Goal: Information Seeking & Learning: Find specific fact

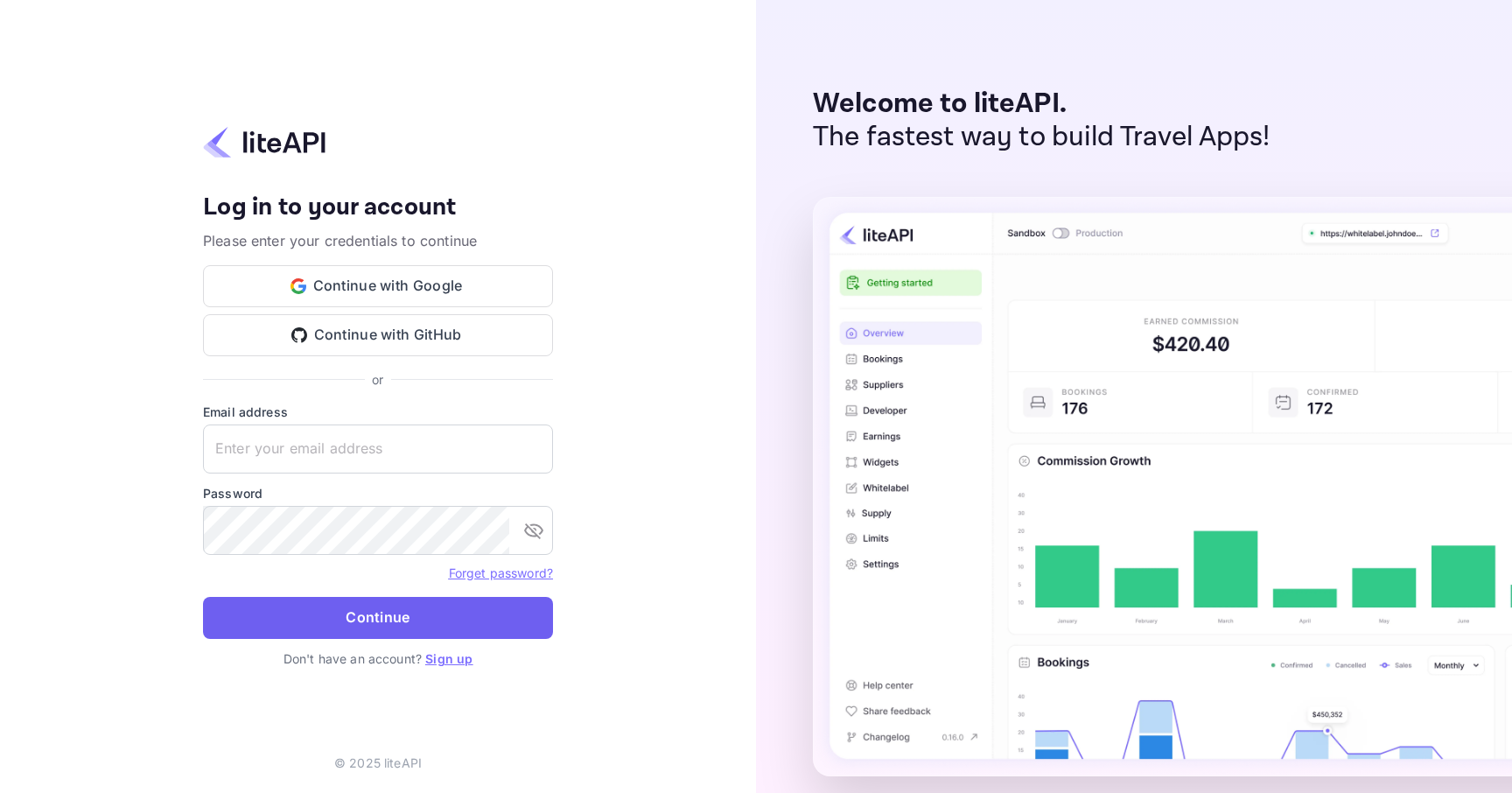
type input "[PERSON_NAME][EMAIL_ADDRESS][DOMAIN_NAME]"
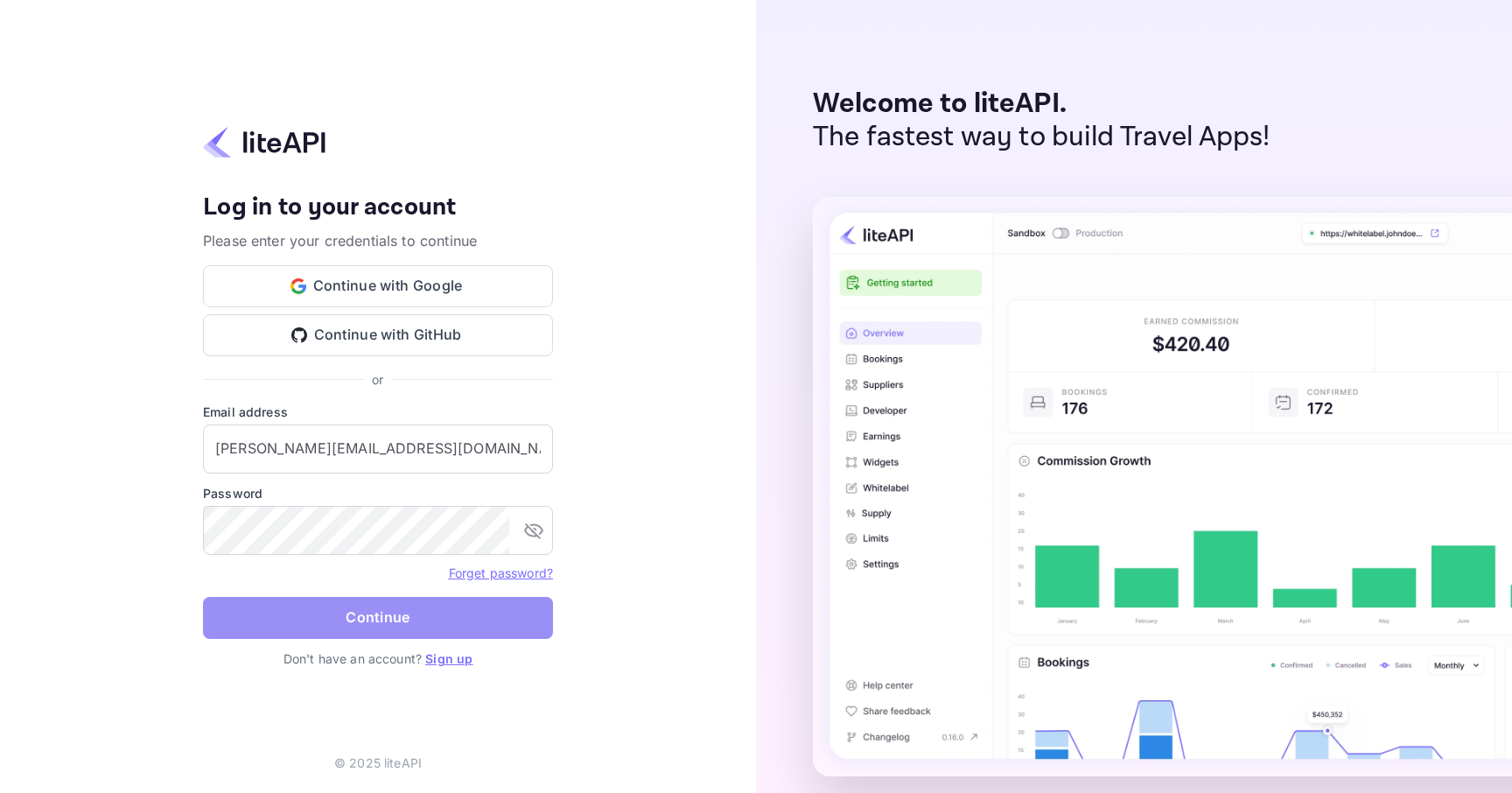
click at [334, 637] on button "Continue" at bounding box center [378, 618] width 350 height 42
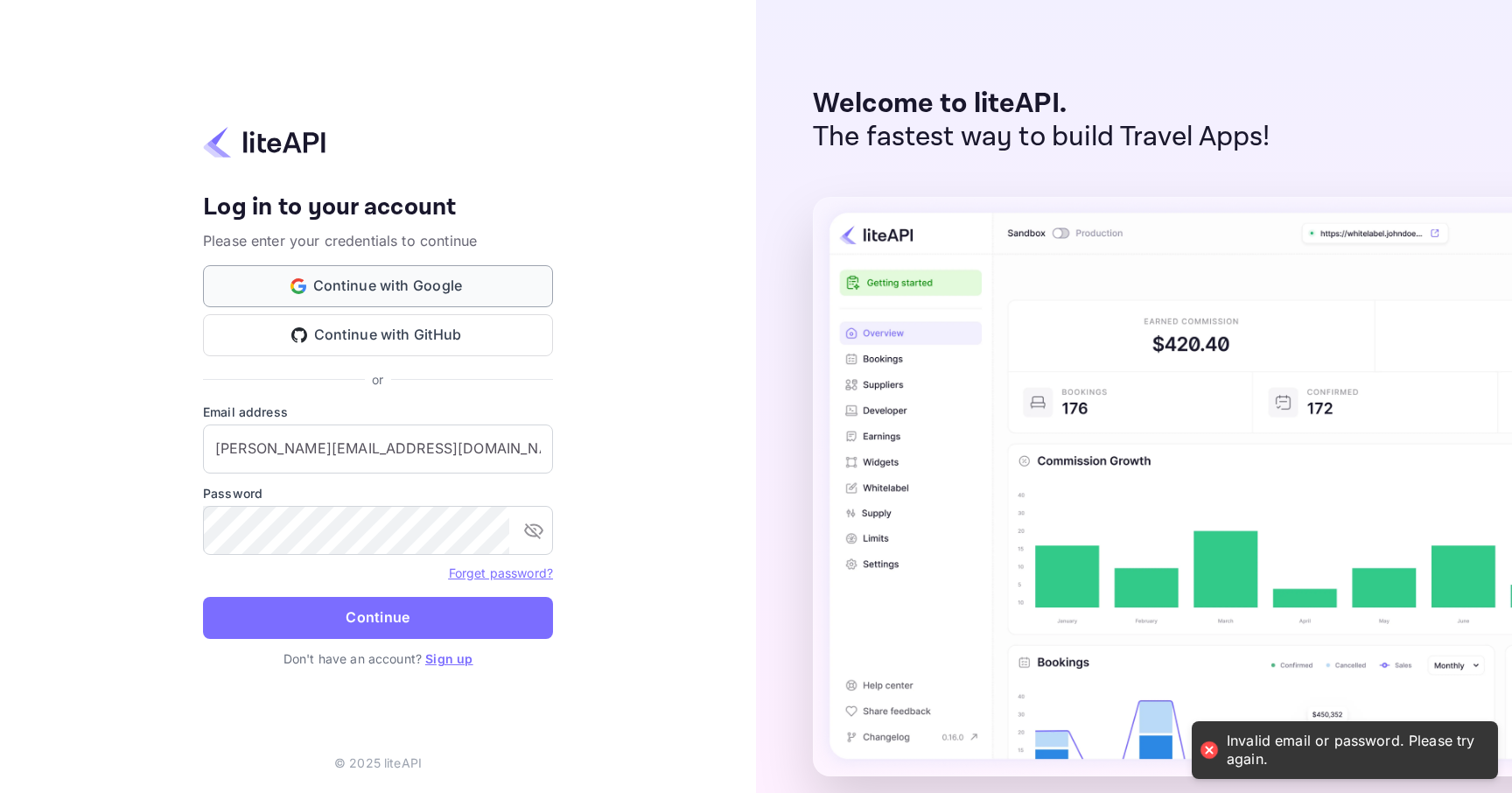
click at [408, 293] on button "Continue with Google" at bounding box center [378, 286] width 350 height 42
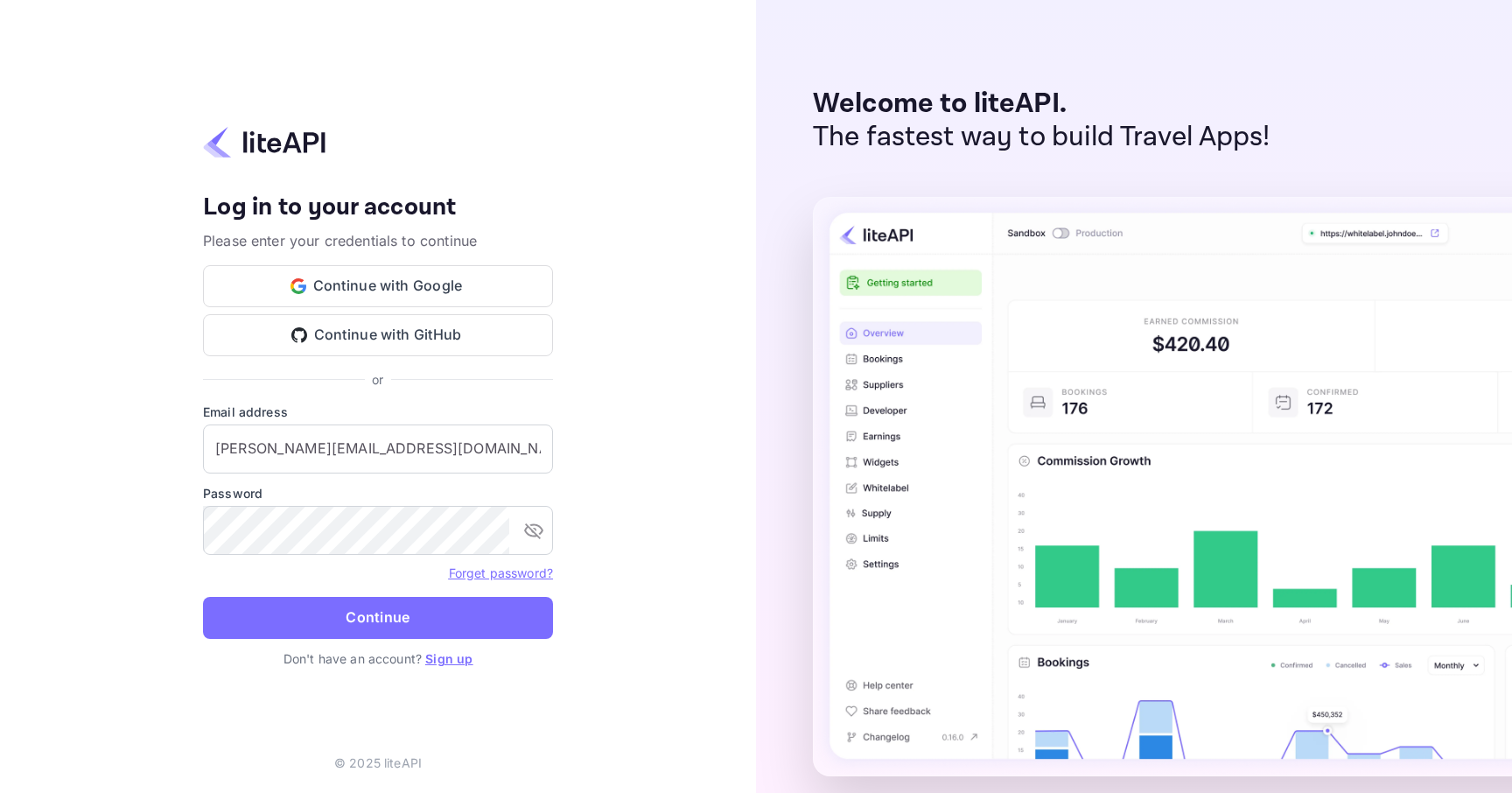
click at [609, 132] on div "Your account has been created successfully, a confirmation link has been sent t…" at bounding box center [378, 396] width 756 height 793
click at [377, 289] on button "Continue with Google" at bounding box center [378, 286] width 350 height 42
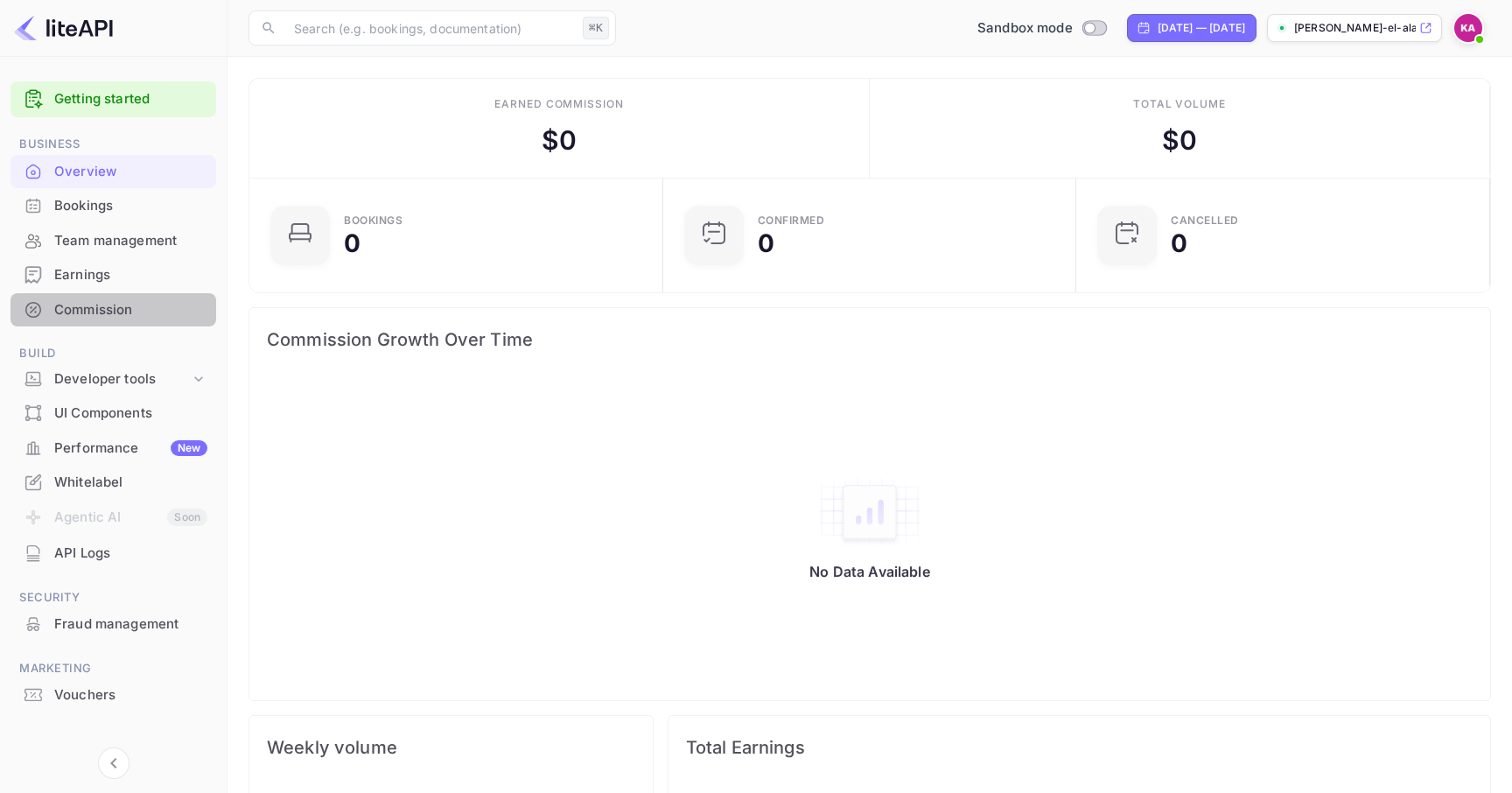
click at [67, 316] on div "Commission" at bounding box center [131, 310] width 153 height 20
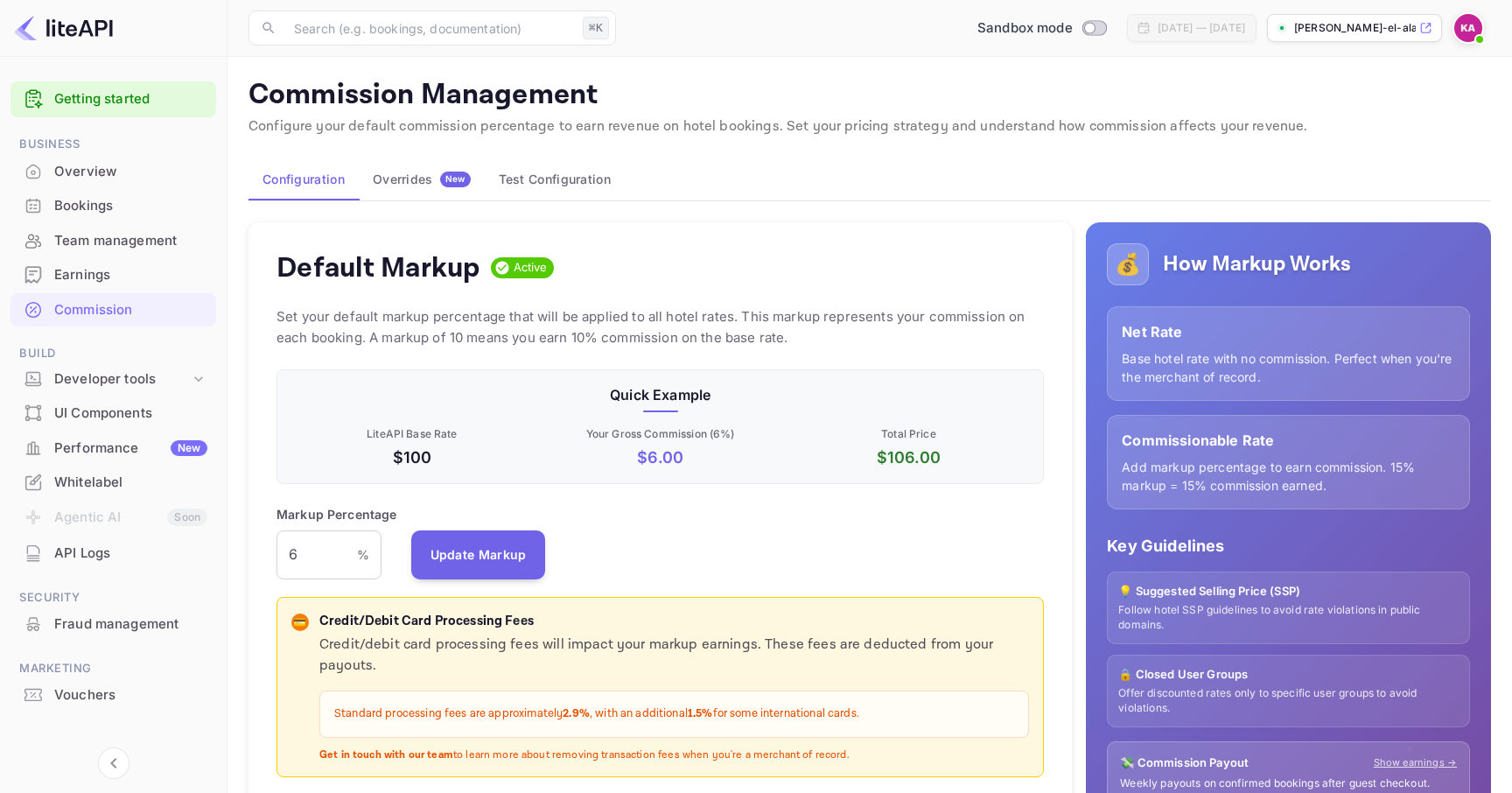
scroll to position [311, 767]
click at [68, 225] on div "Team management" at bounding box center [113, 241] width 206 height 34
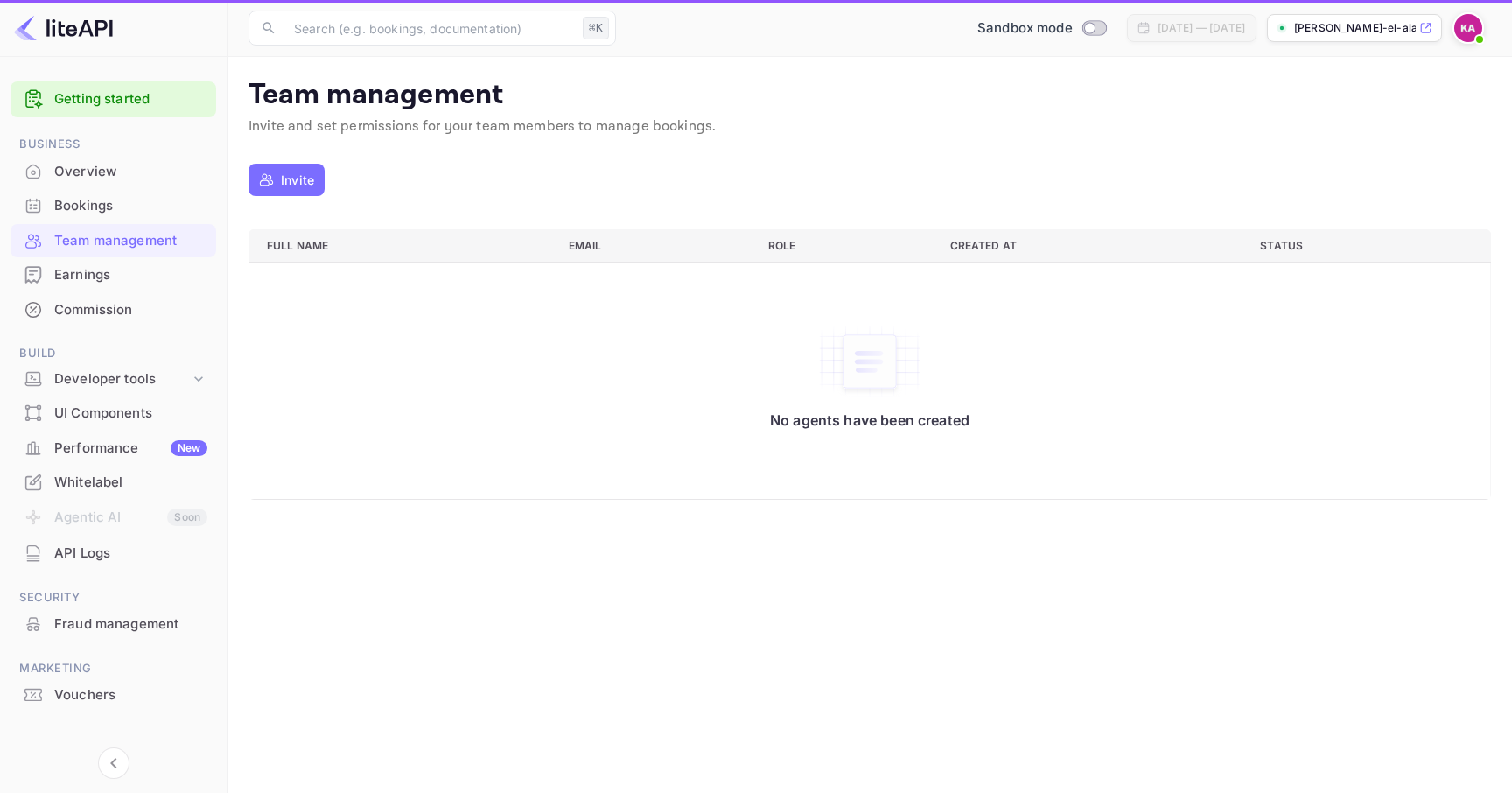
click at [67, 199] on div "Bookings" at bounding box center [131, 206] width 153 height 20
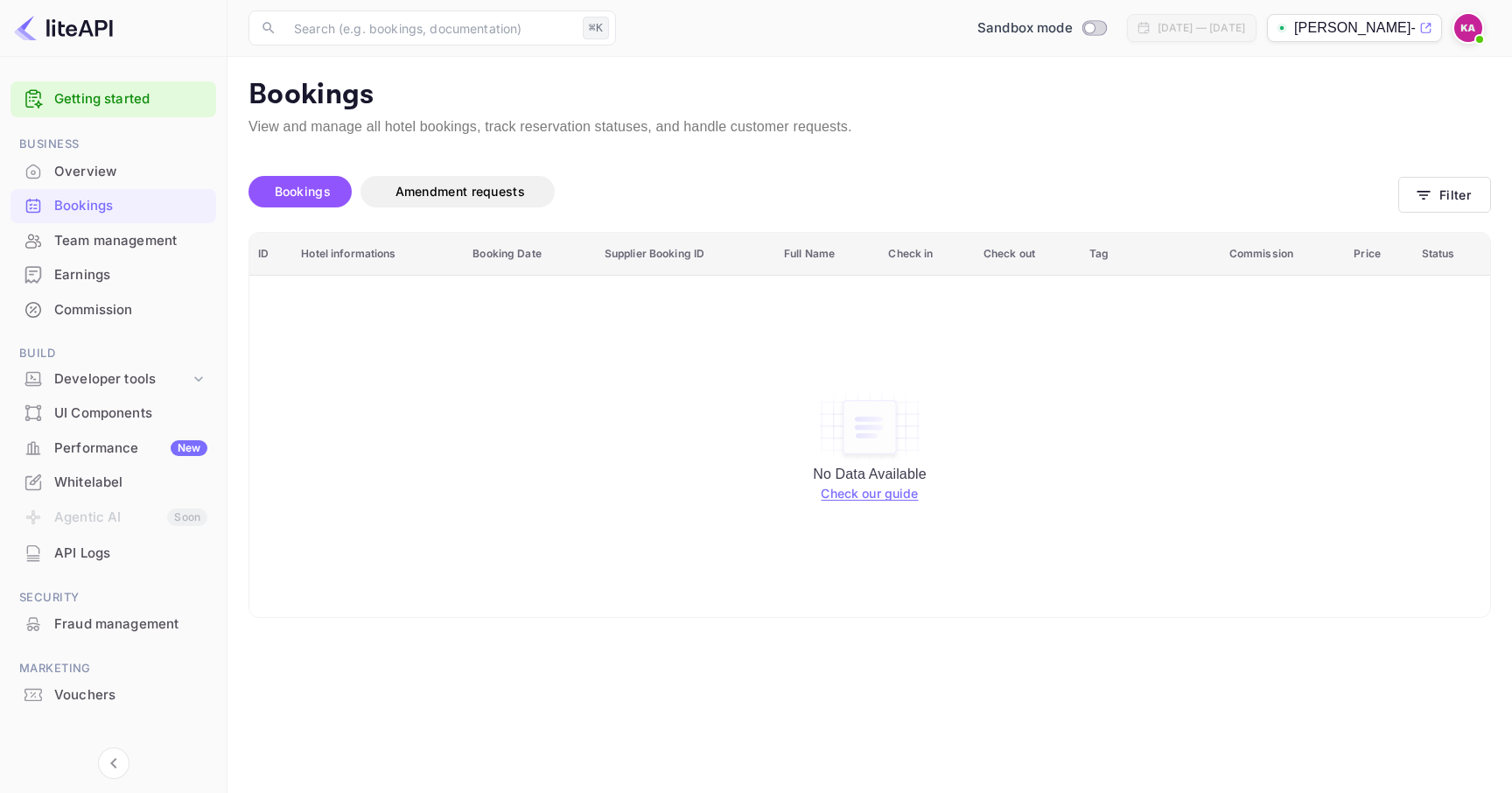
click at [1473, 30] on img at bounding box center [1469, 28] width 28 height 28
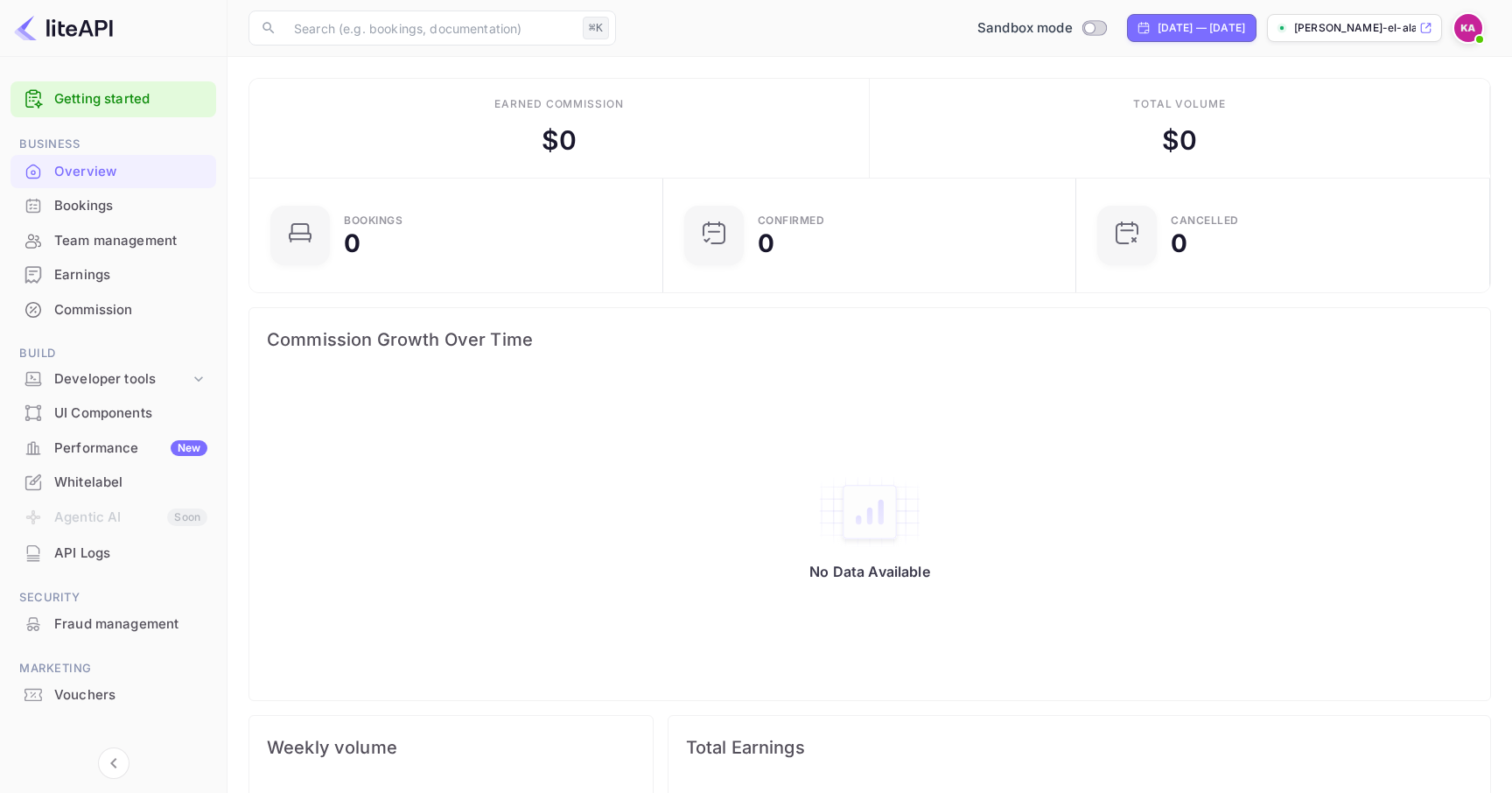
click at [86, 474] on div "Whitelabel" at bounding box center [131, 482] width 153 height 20
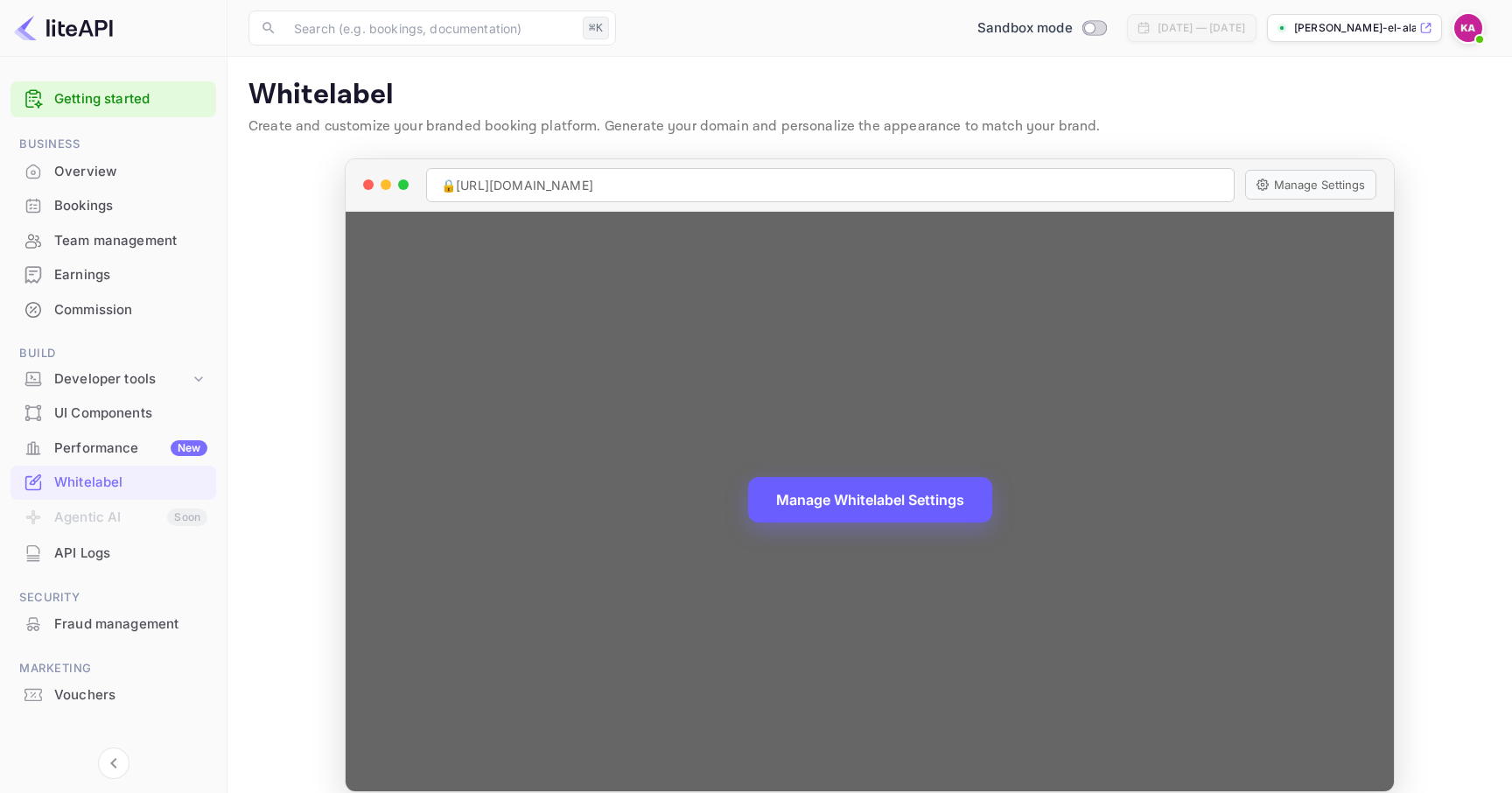
click at [827, 486] on button "Manage Whitelabel Settings" at bounding box center [871, 500] width 244 height 45
click at [903, 508] on button "Manage Whitelabel Settings" at bounding box center [871, 502] width 244 height 45
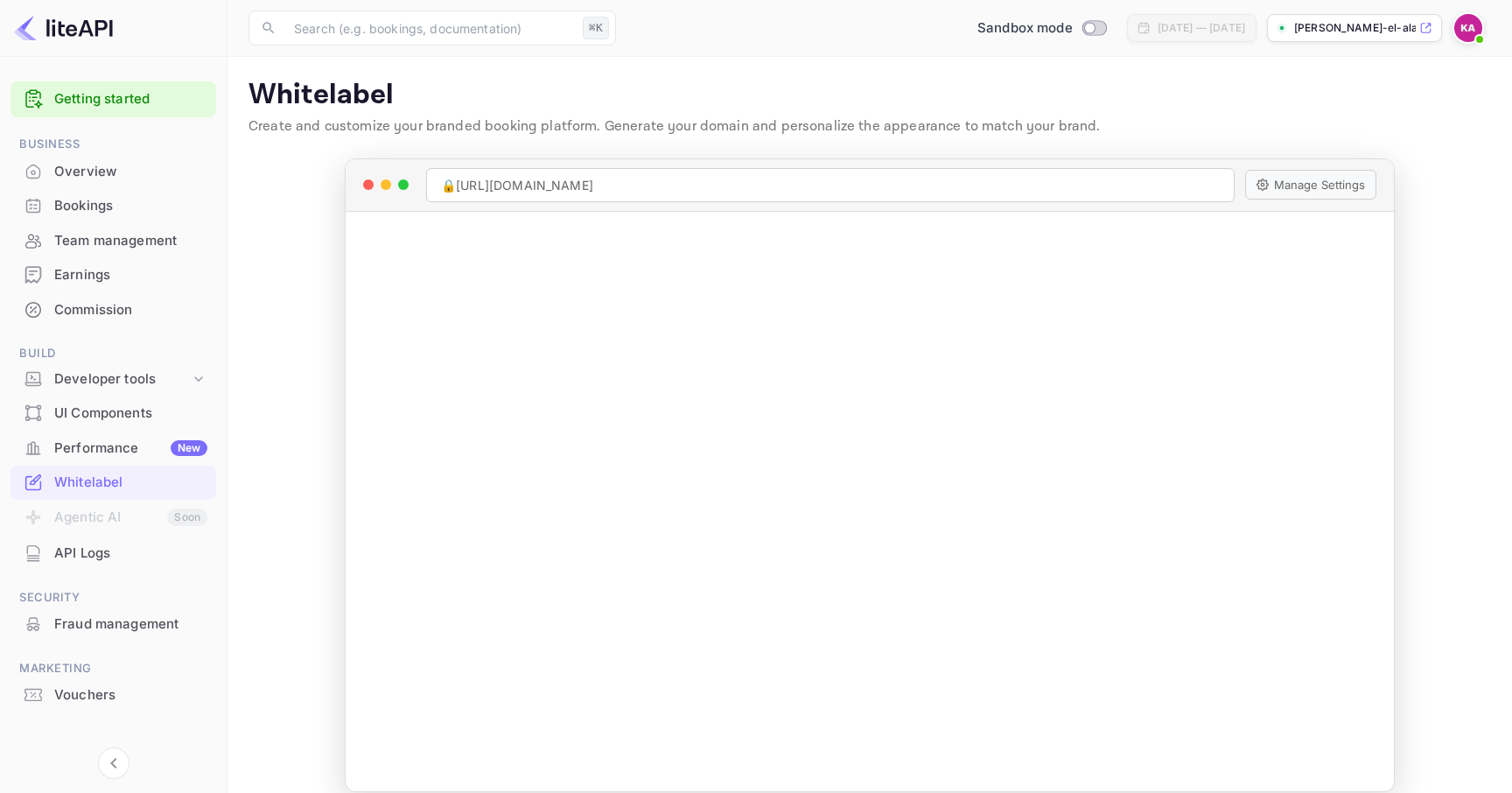
click at [80, 526] on li "Agentic AI Soon" at bounding box center [113, 518] width 206 height 37
click at [135, 384] on div "Developer tools" at bounding box center [122, 379] width 135 height 20
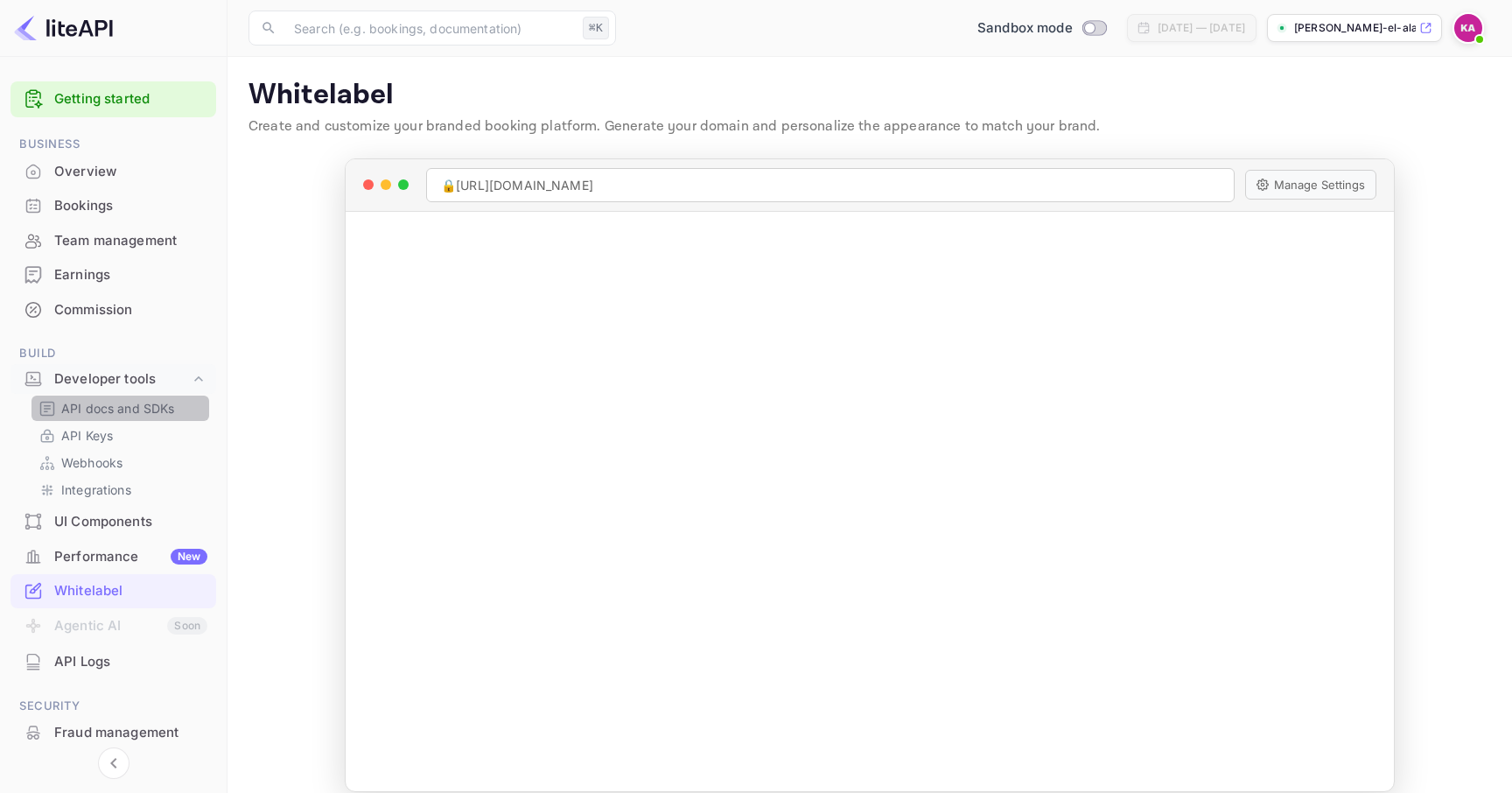
click at [143, 403] on p "API docs and SDKs" at bounding box center [117, 409] width 114 height 19
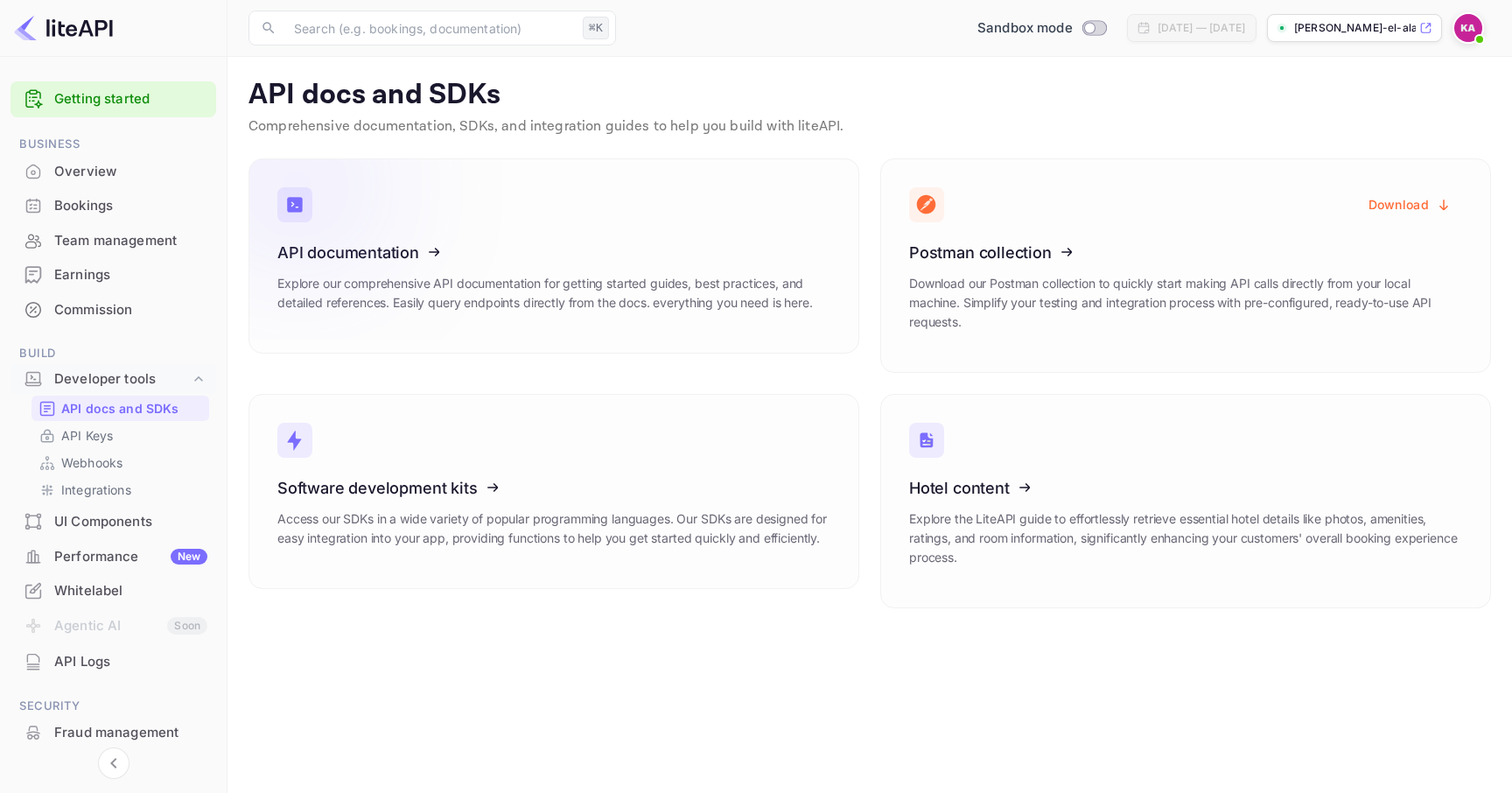
click at [420, 273] on icon at bounding box center [386, 250] width 272 height 180
click at [124, 442] on link "API Keys" at bounding box center [120, 436] width 163 height 19
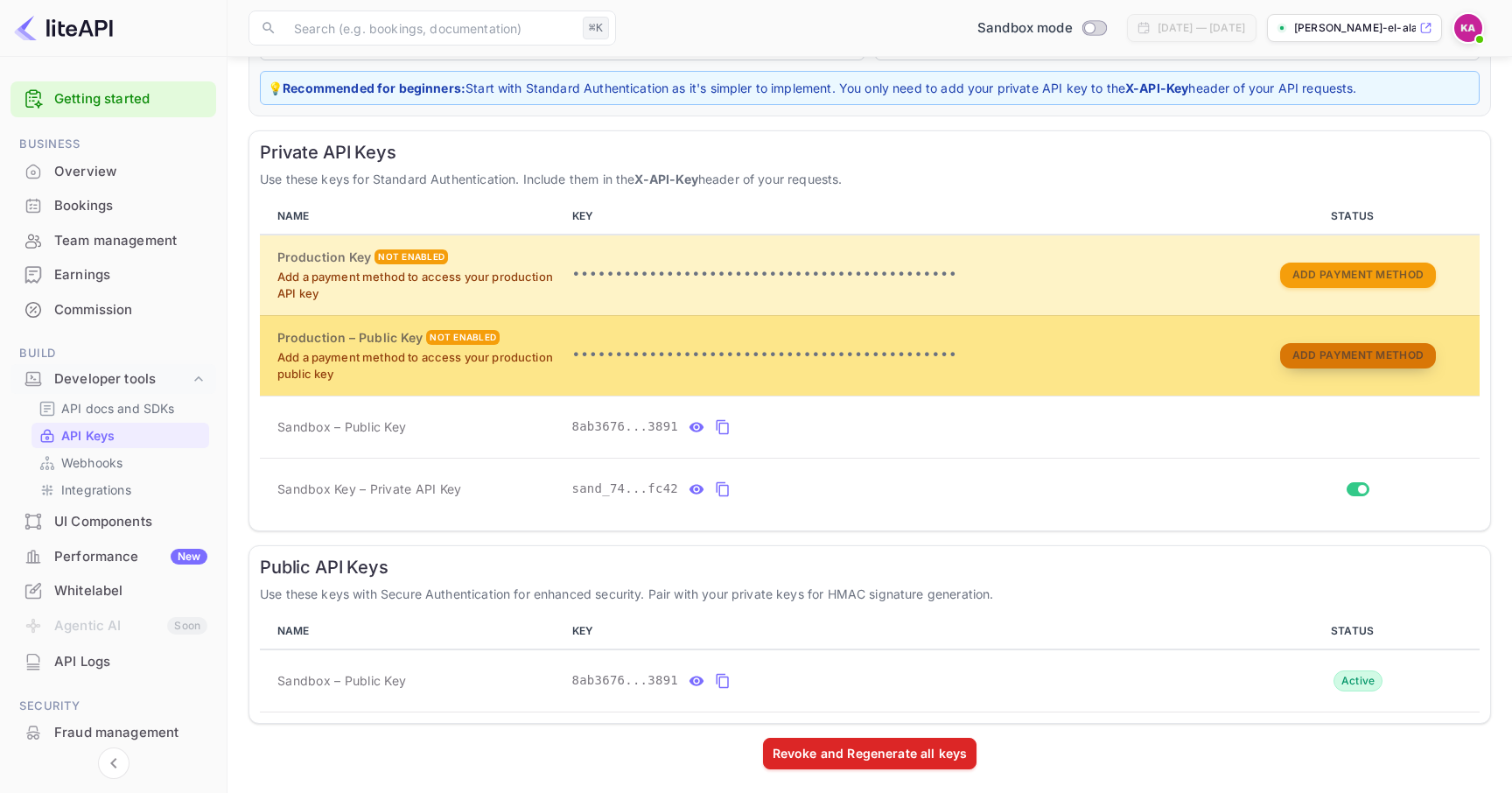
scroll to position [225, 0]
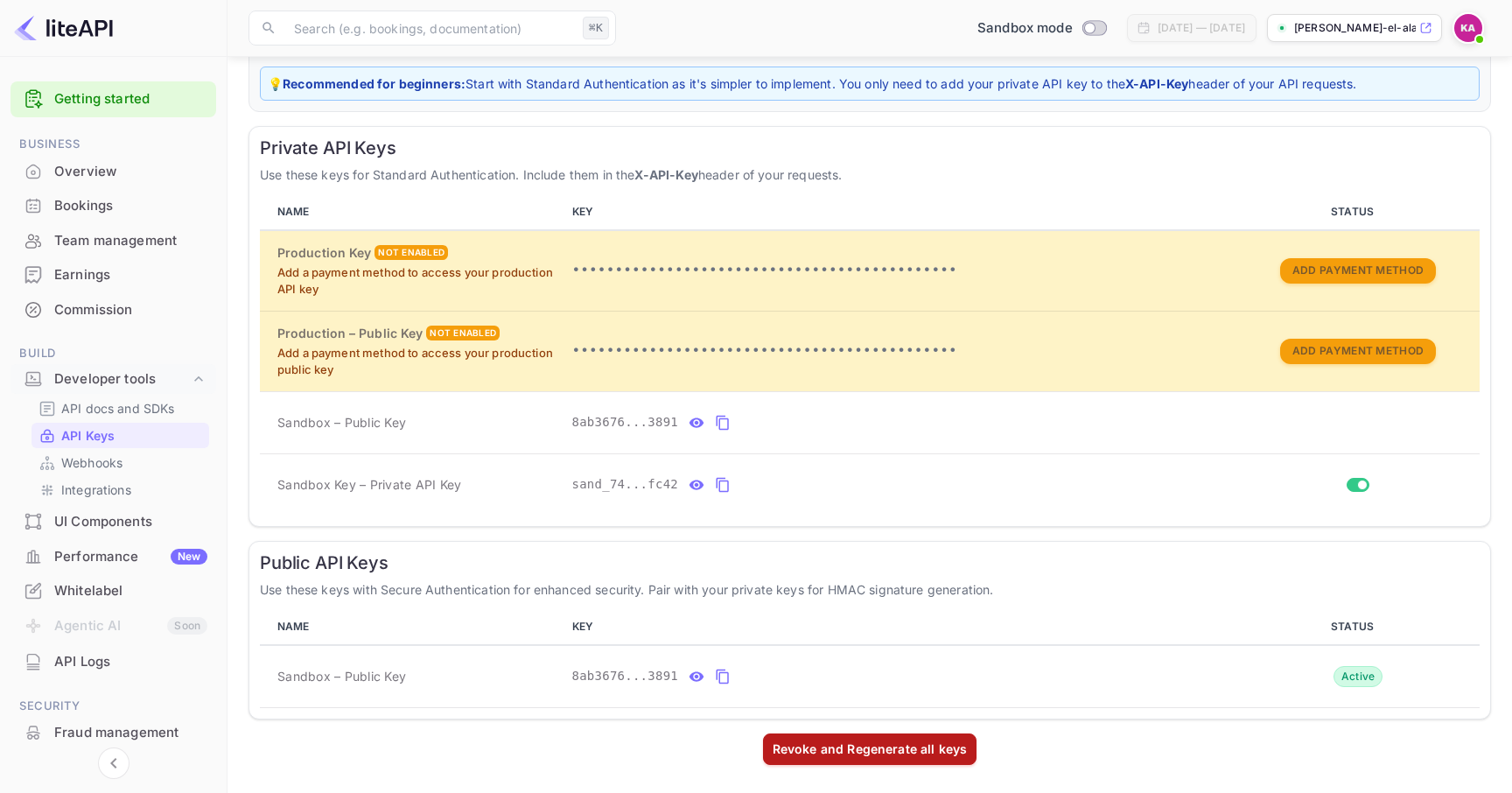
click at [919, 735] on div "Revoke and Regenerate all keys" at bounding box center [871, 750] width 214 height 32
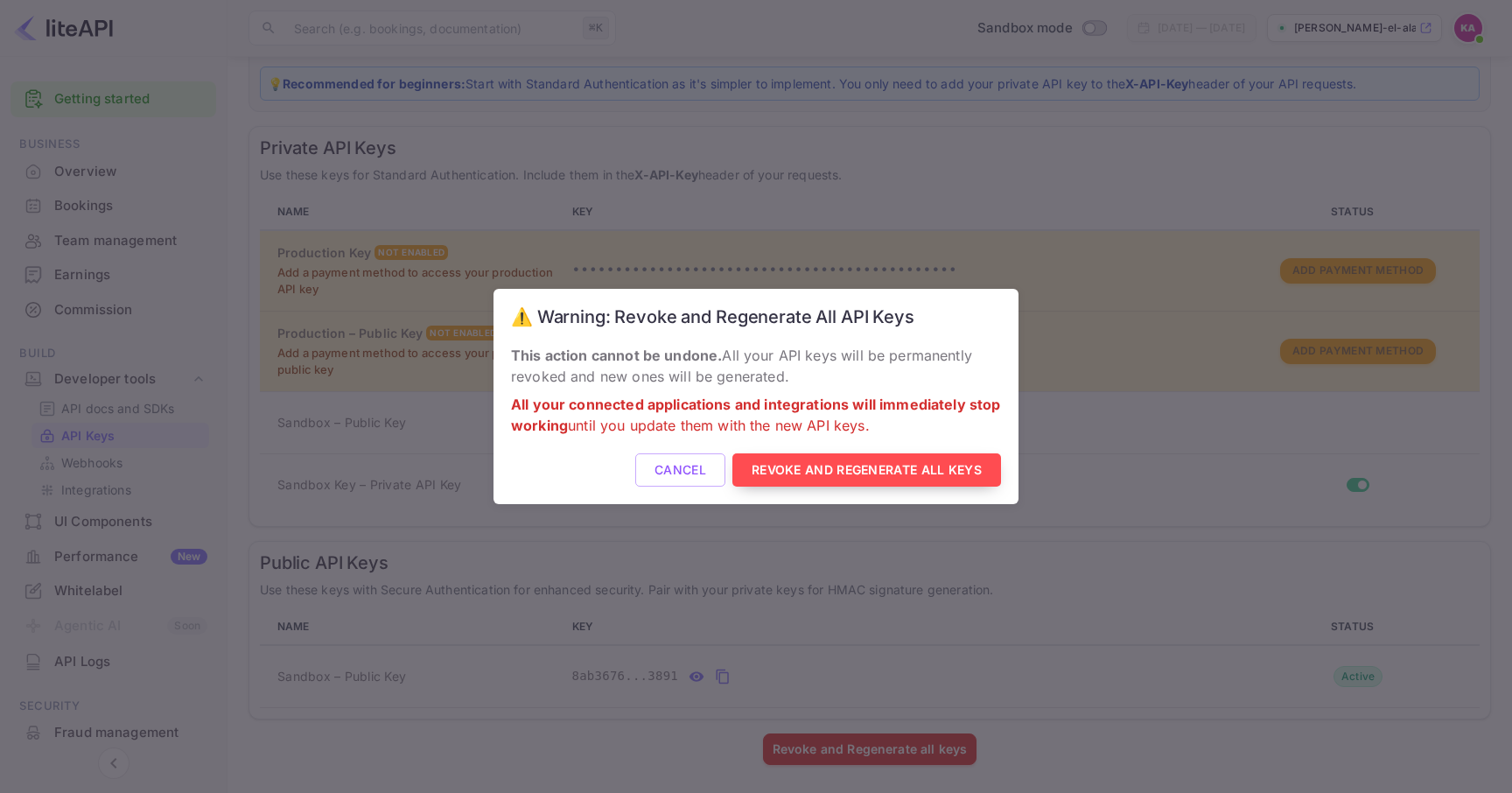
click at [887, 474] on button "Revoke and Regenerate All Keys" at bounding box center [867, 471] width 269 height 34
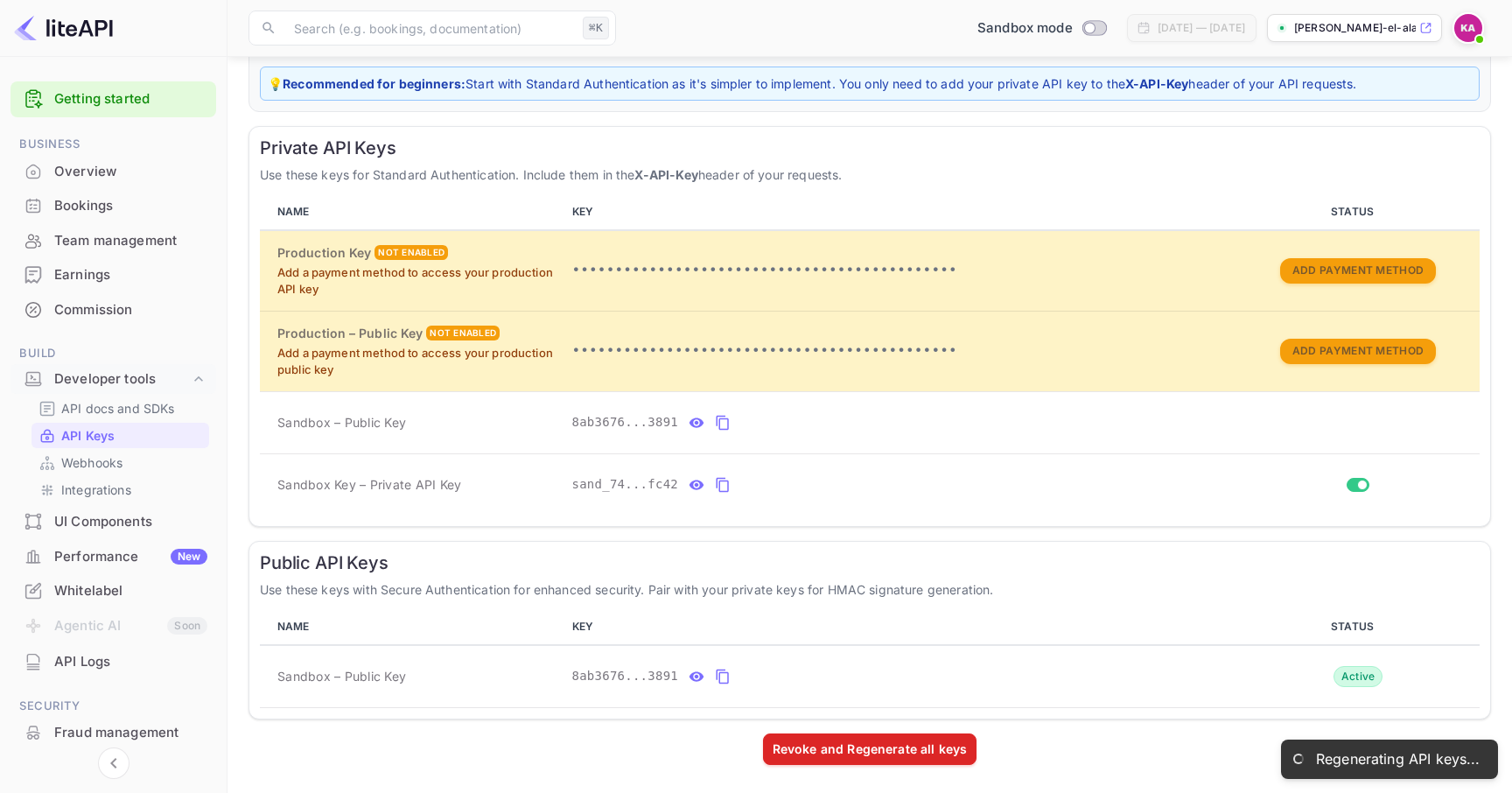
scroll to position [101, 0]
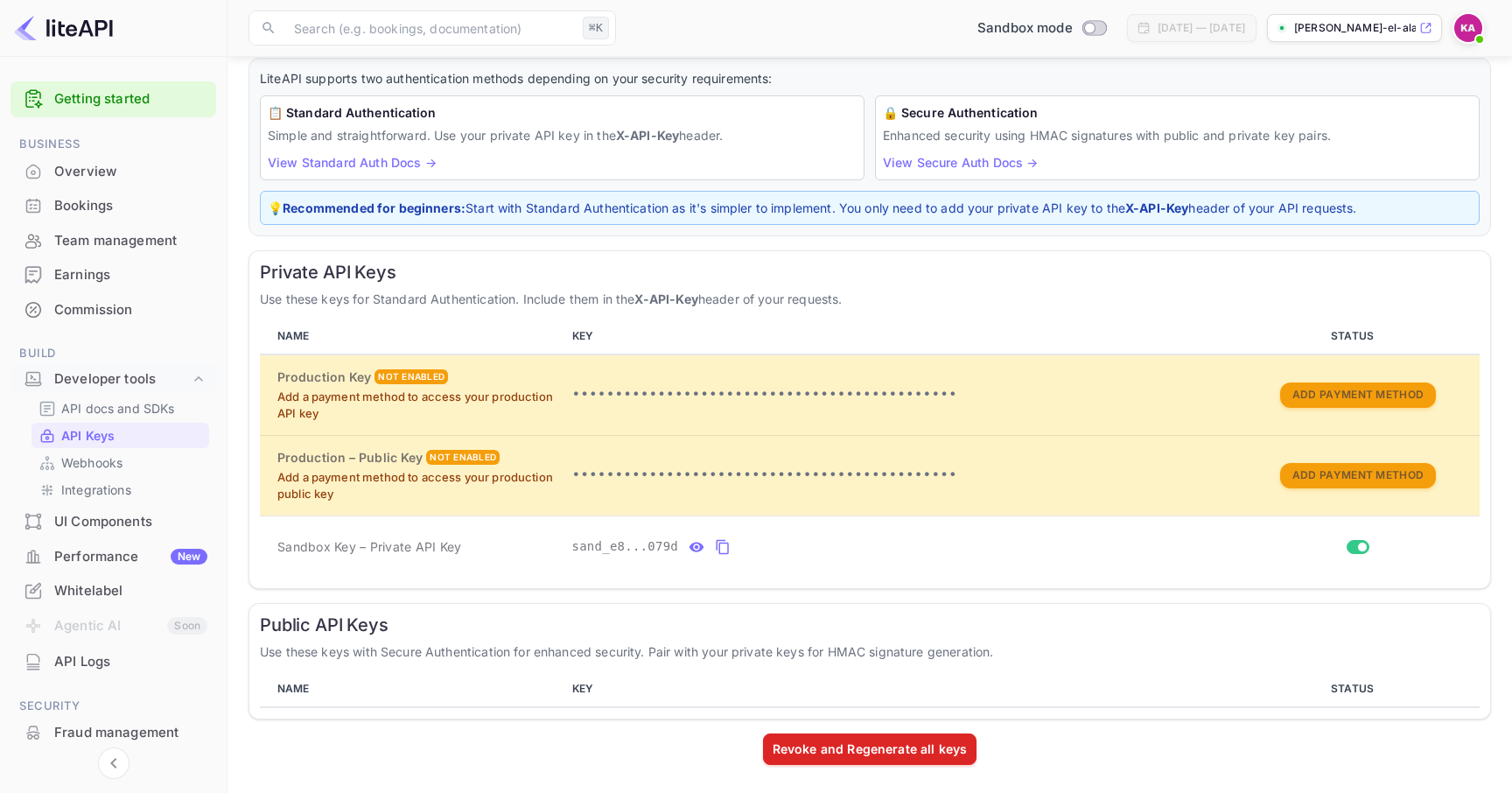
click at [1480, 25] on img at bounding box center [1469, 28] width 28 height 28
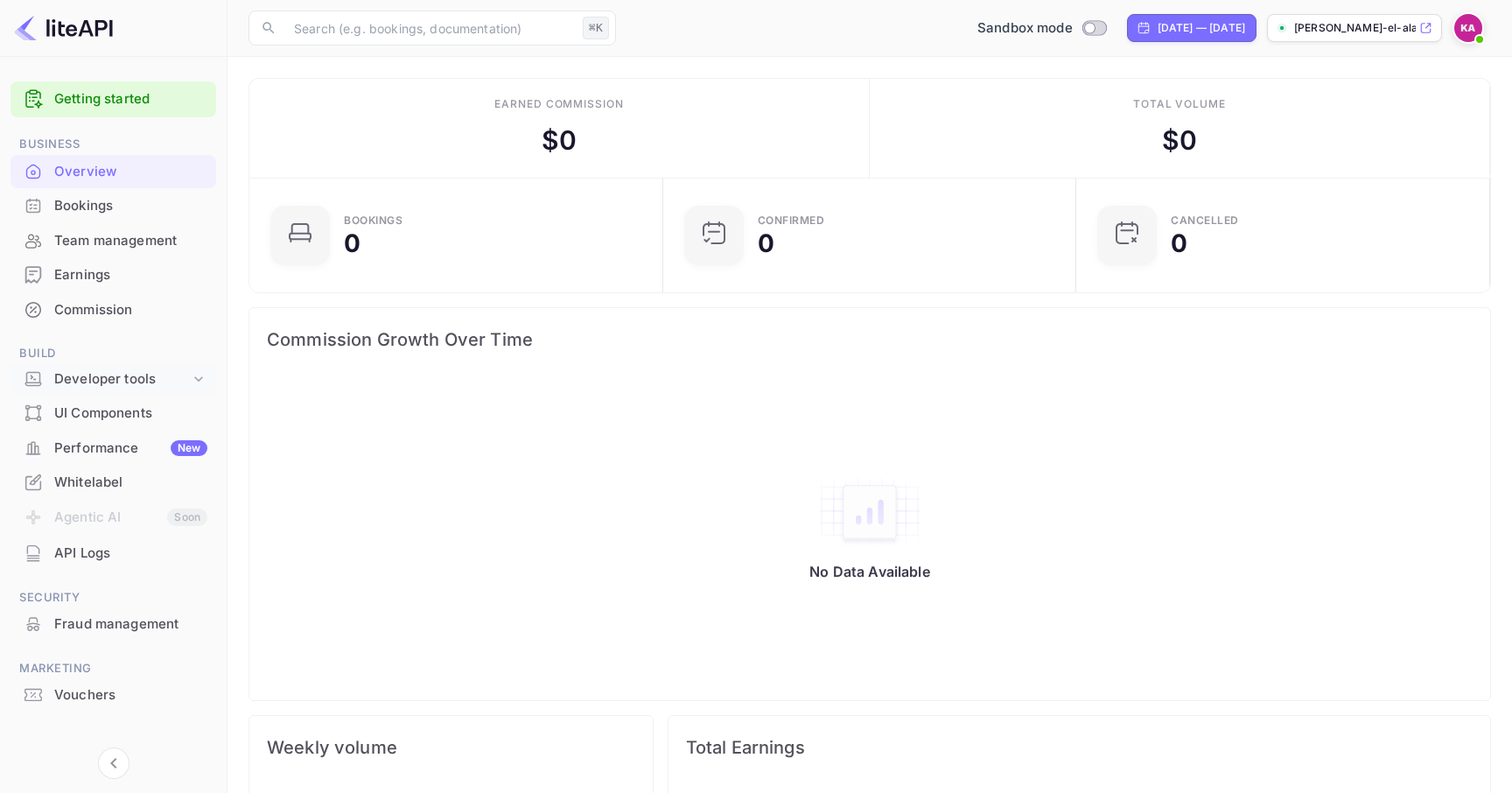
click at [116, 381] on div "Developer tools" at bounding box center [122, 379] width 135 height 20
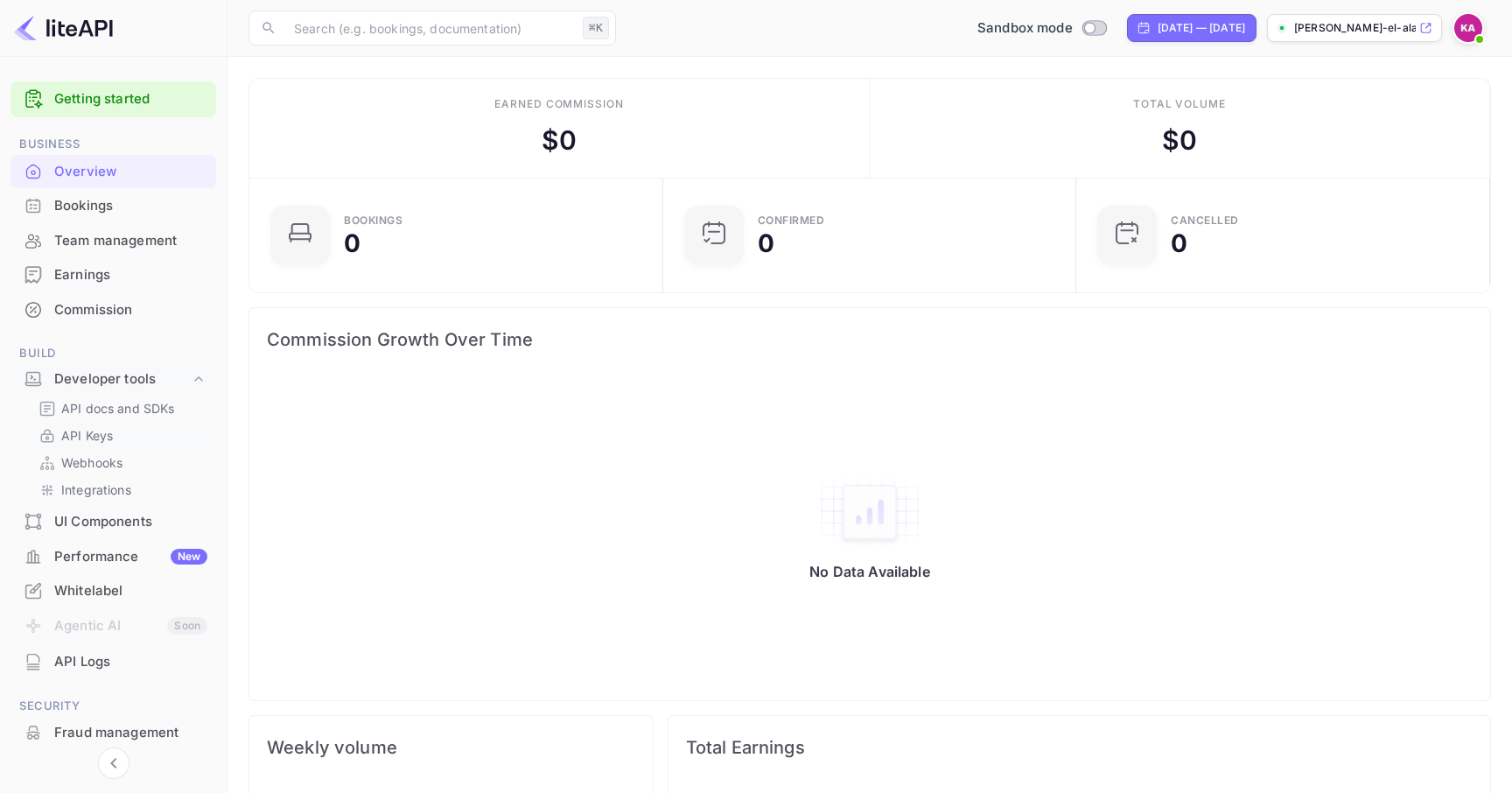
click at [104, 427] on p "API Keys" at bounding box center [86, 436] width 52 height 19
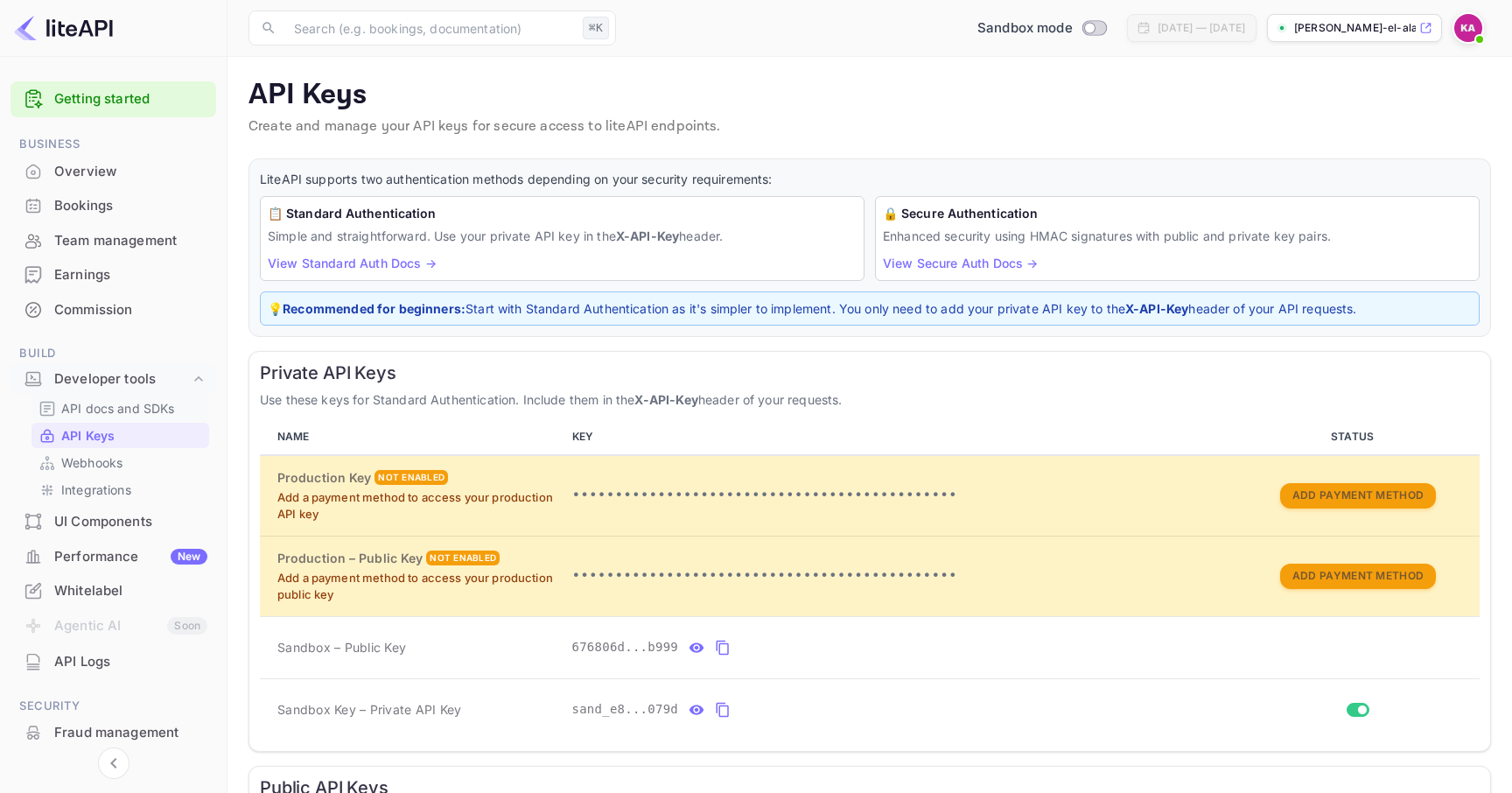
click at [122, 410] on p "API docs and SDKs" at bounding box center [117, 409] width 114 height 19
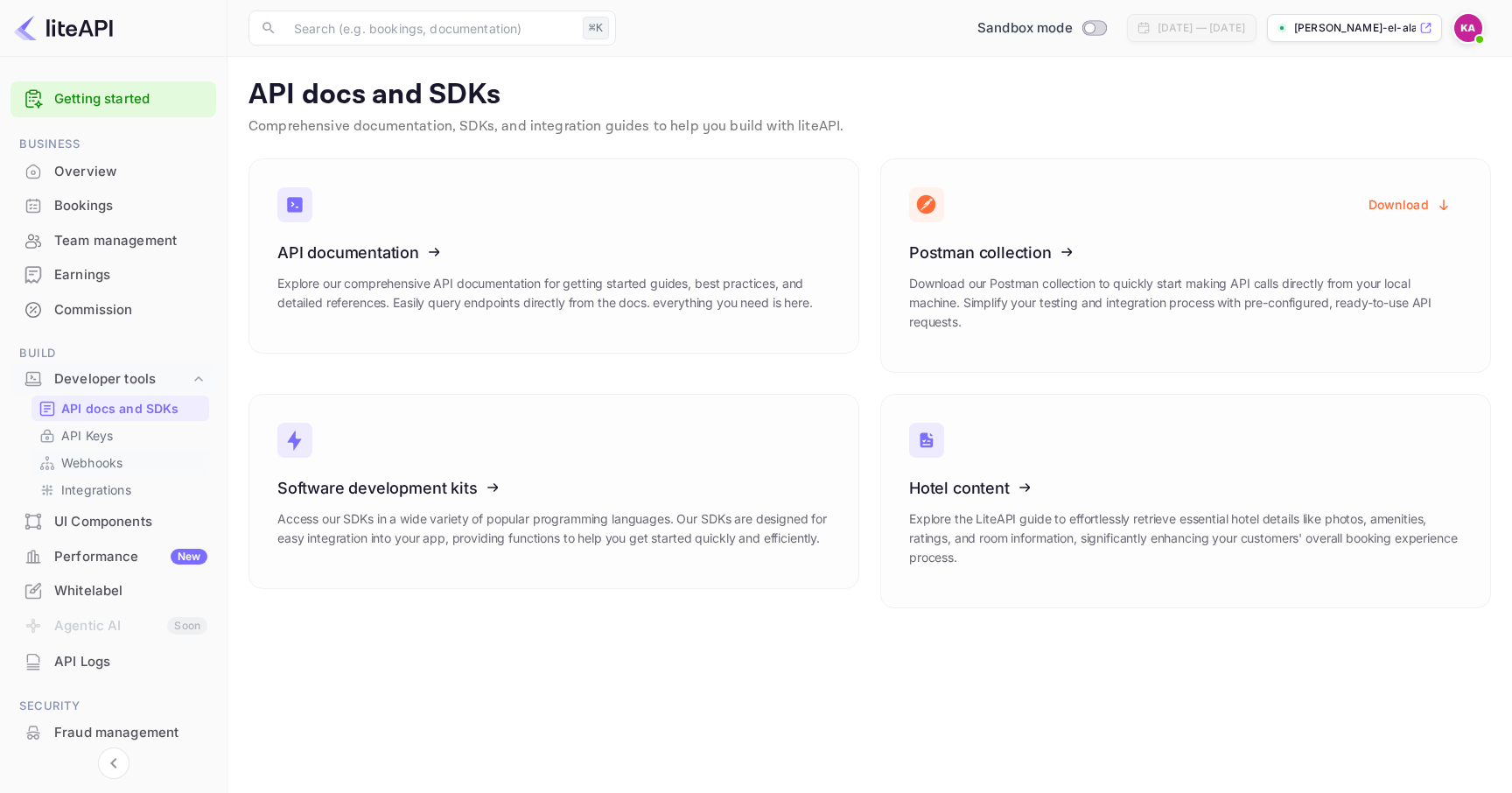
click at [102, 454] on p "Webhooks" at bounding box center [91, 463] width 61 height 19
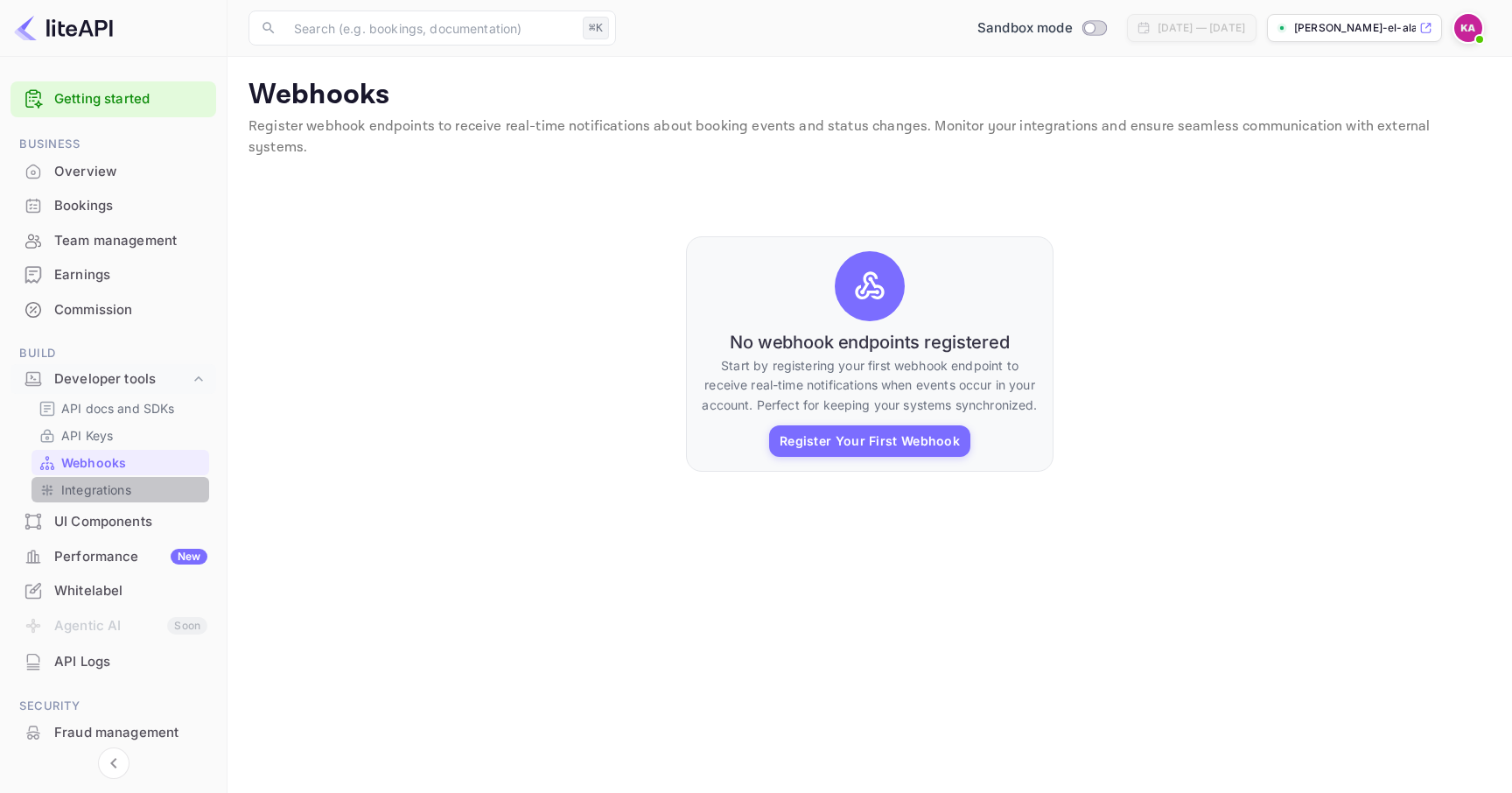
click at [136, 493] on link "Integrations" at bounding box center [120, 490] width 163 height 19
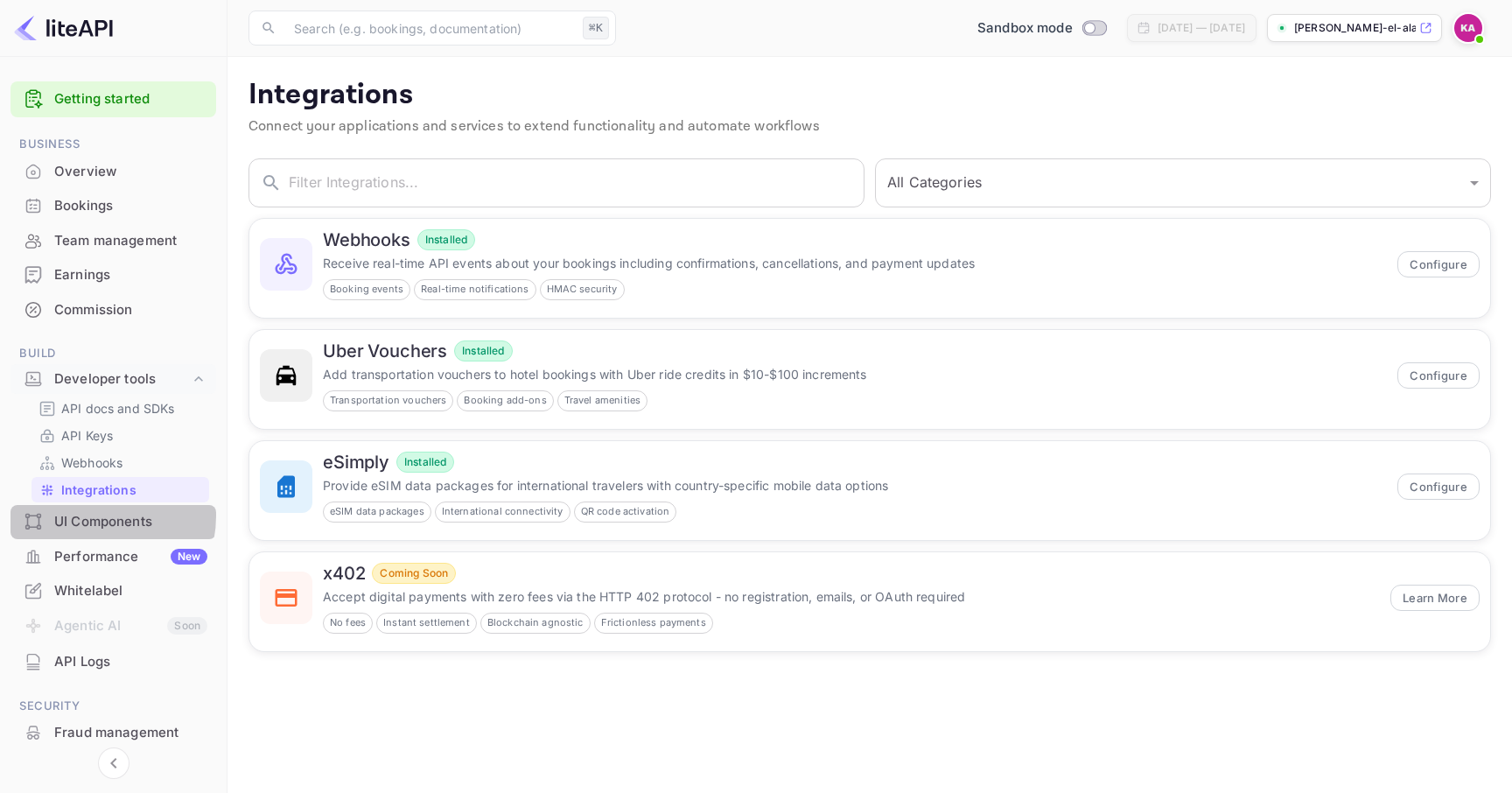
click at [91, 516] on div "UI Components" at bounding box center [131, 521] width 153 height 20
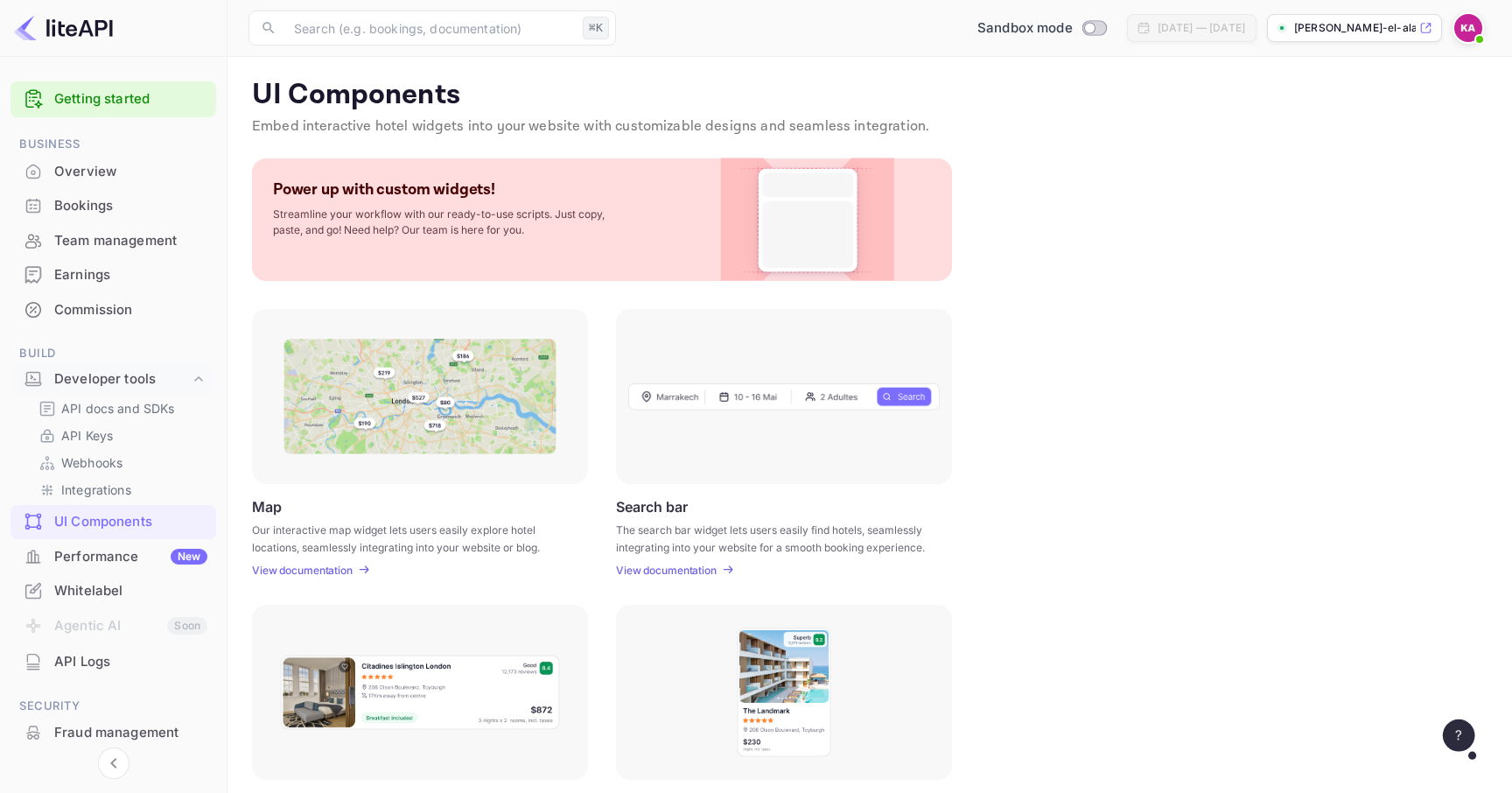
scroll to position [386, 0]
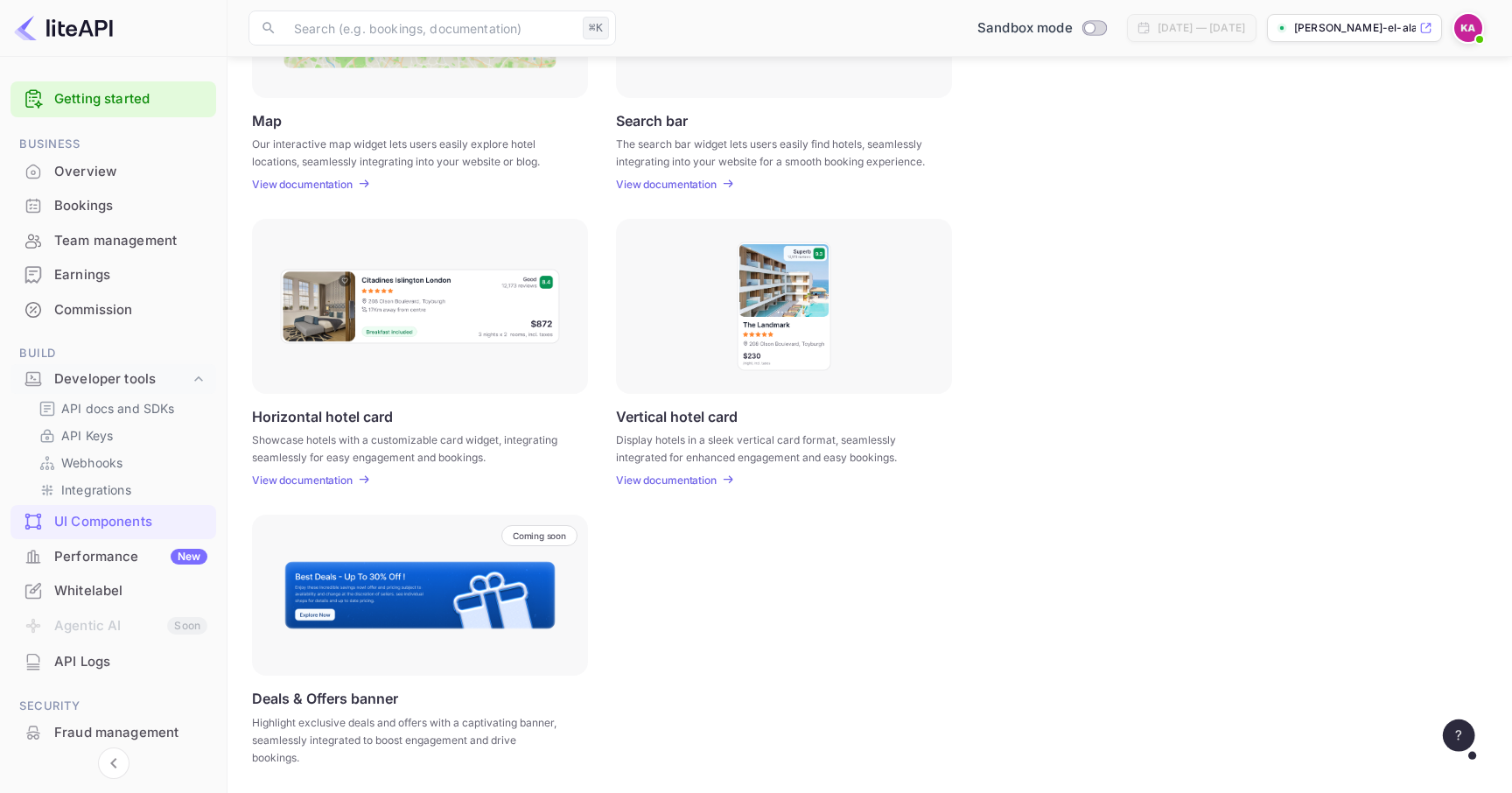
click at [144, 551] on div "Performance New" at bounding box center [131, 556] width 153 height 20
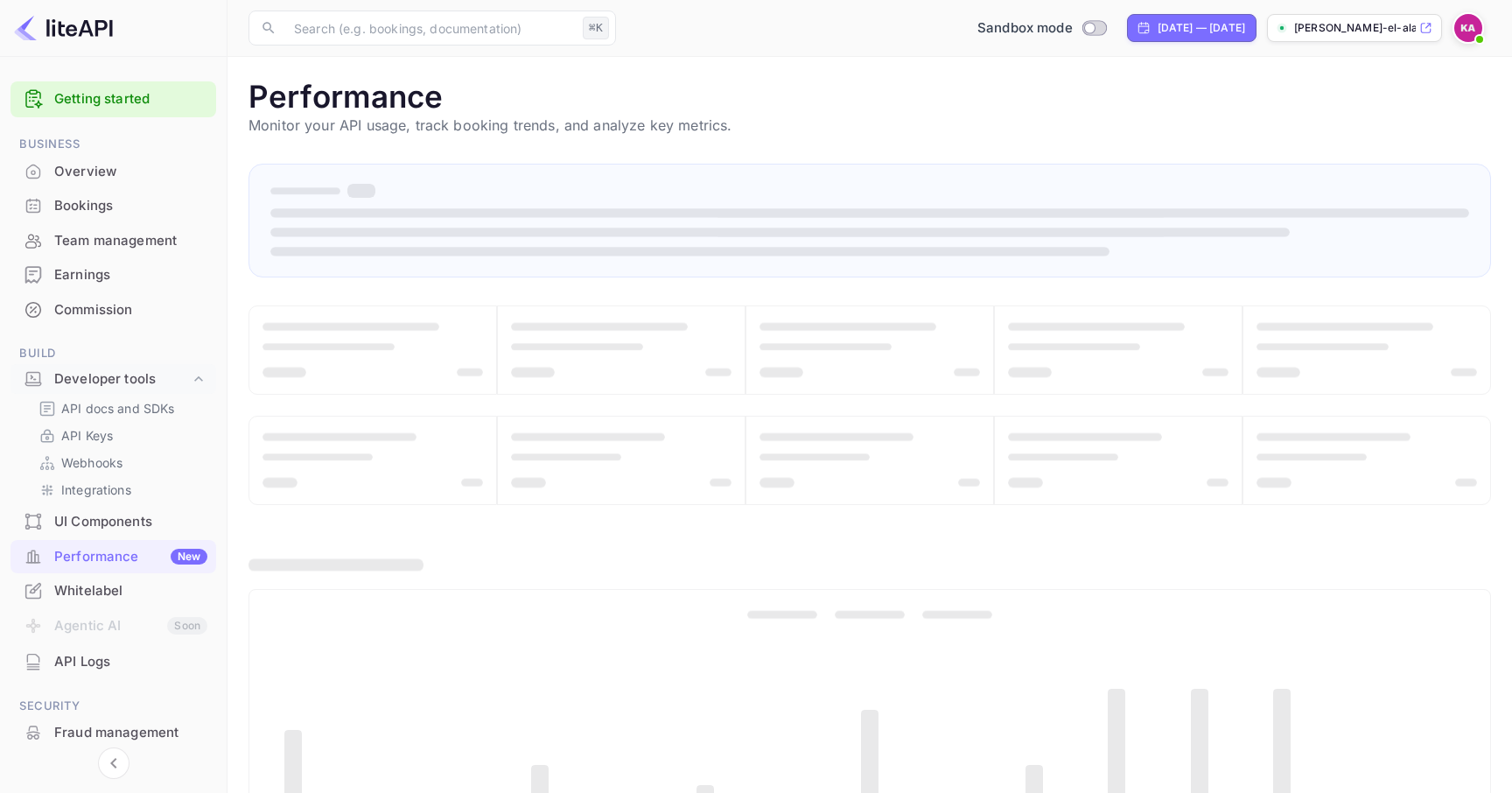
click at [121, 601] on div "Whitelabel" at bounding box center [113, 591] width 206 height 34
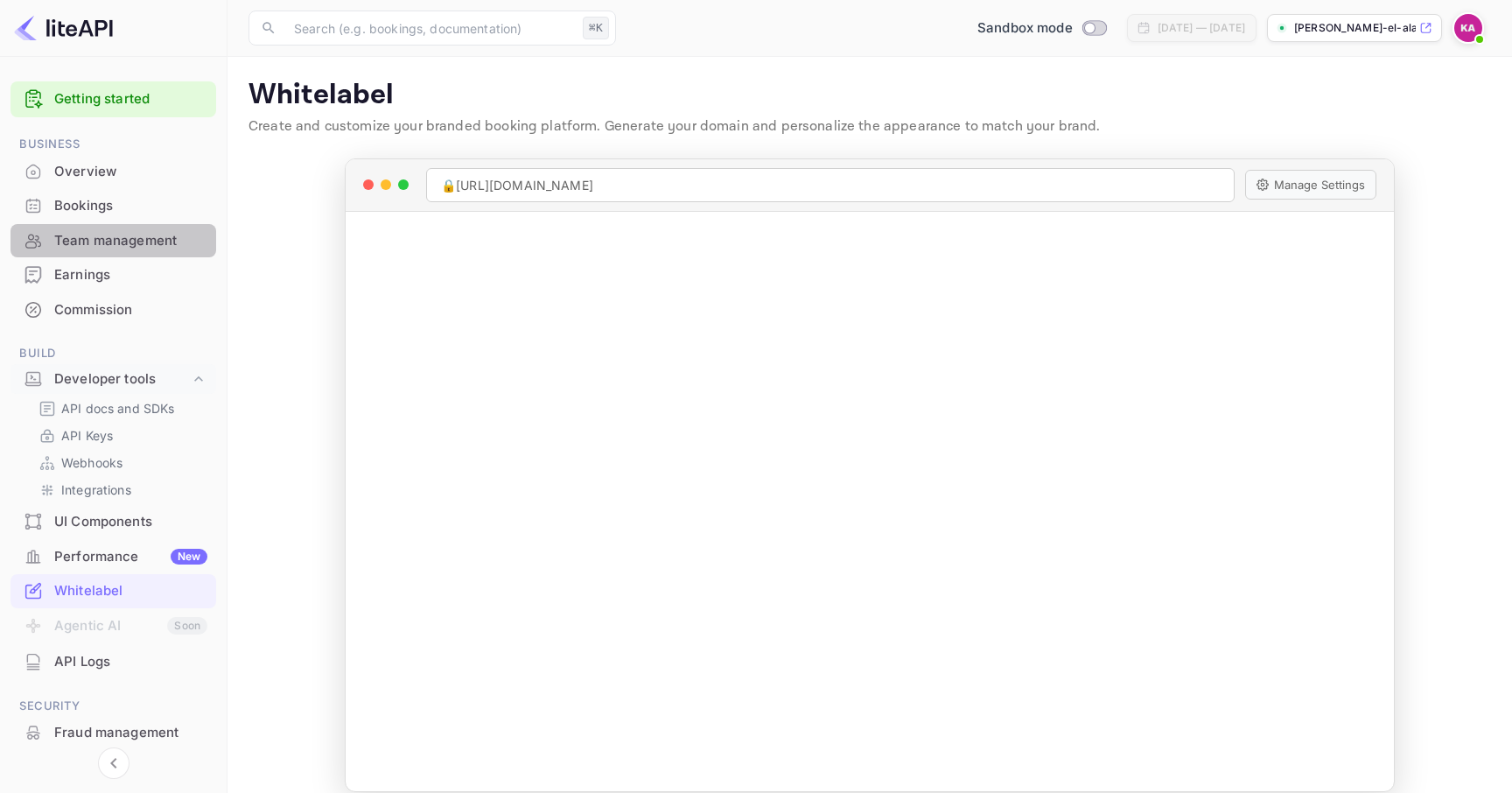
click at [117, 238] on div "Team management" at bounding box center [131, 241] width 153 height 20
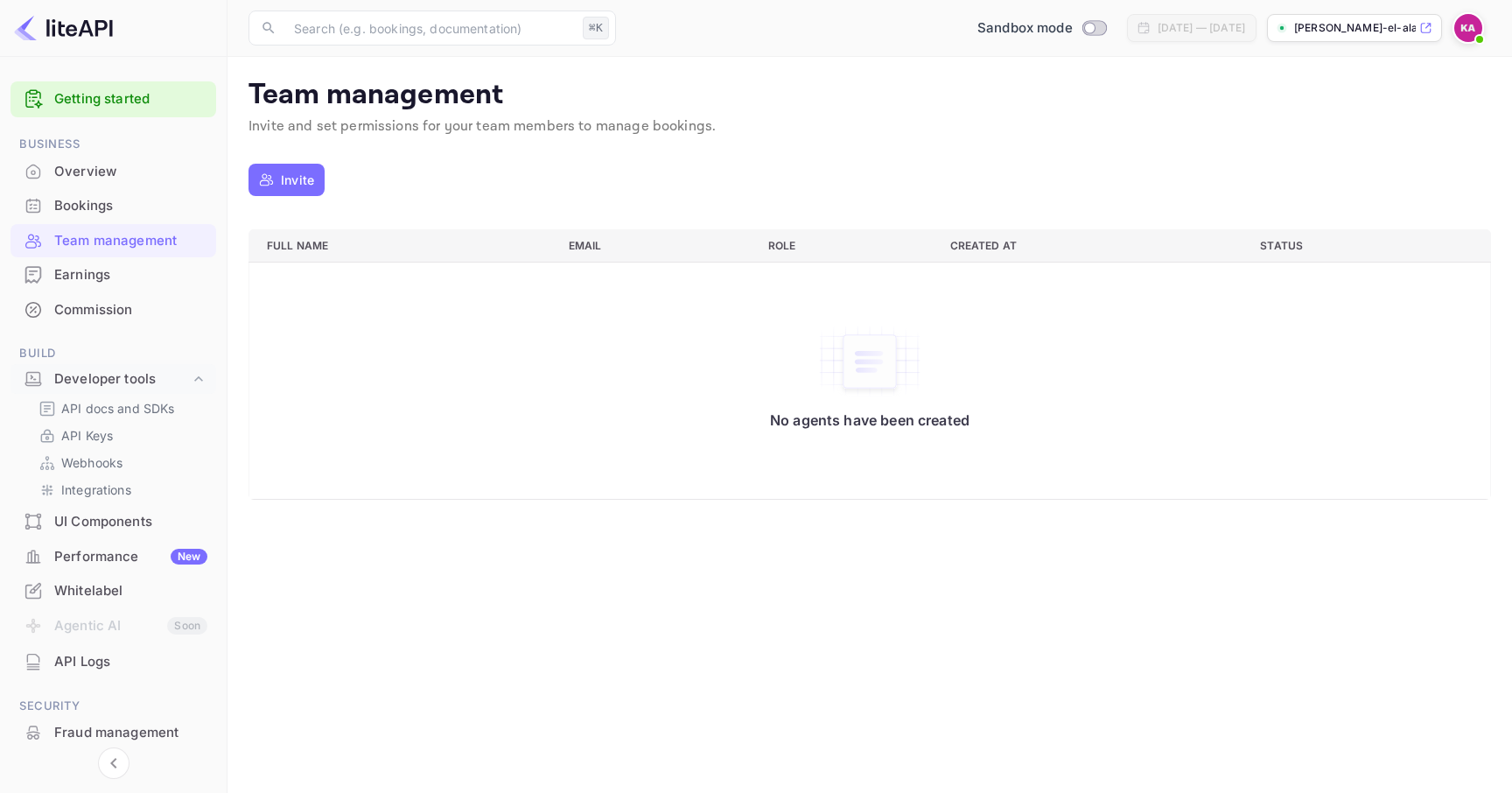
click at [164, 286] on div "Earnings" at bounding box center [113, 275] width 206 height 34
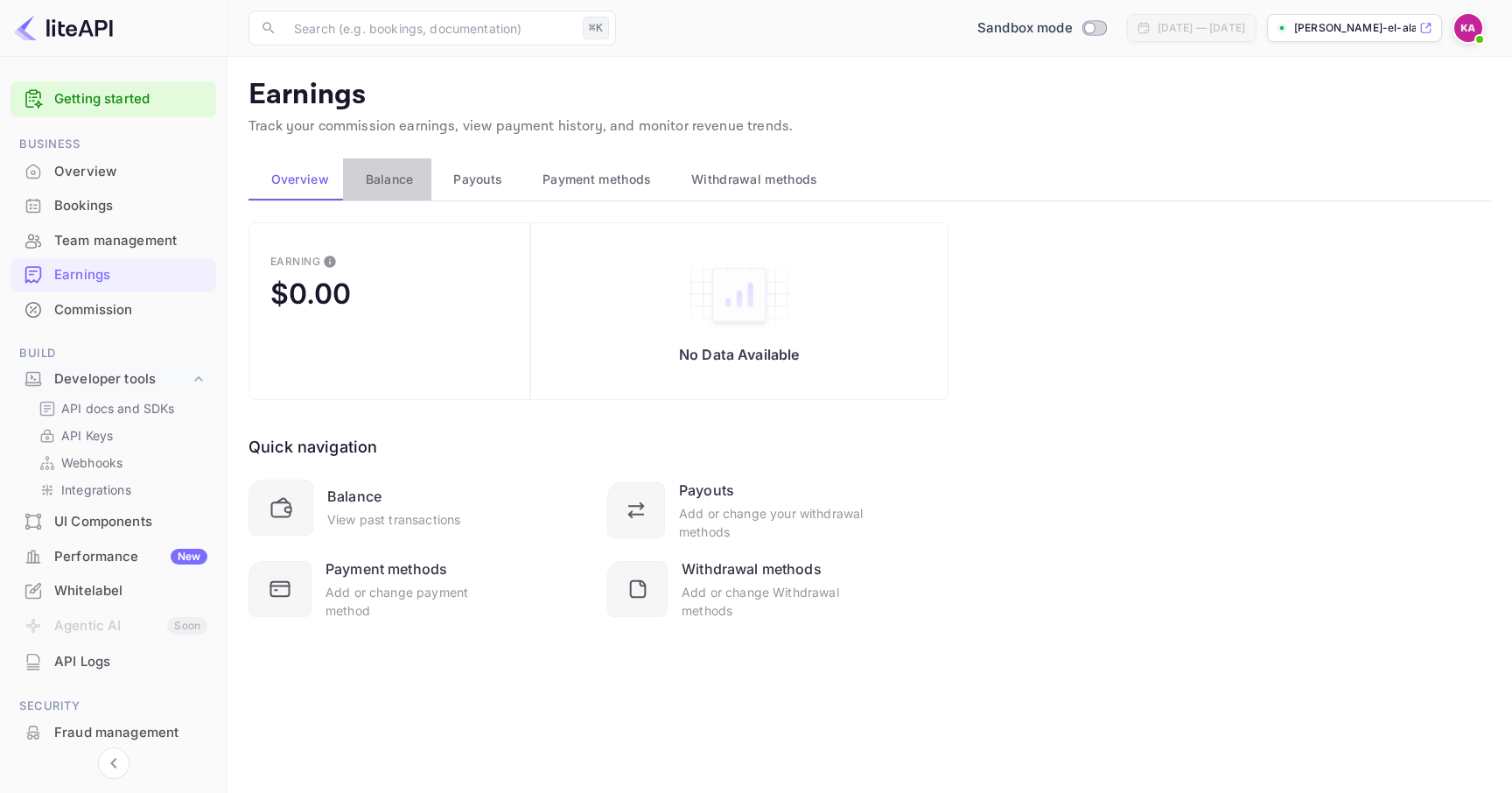
click at [390, 185] on span "Balance" at bounding box center [390, 179] width 48 height 21
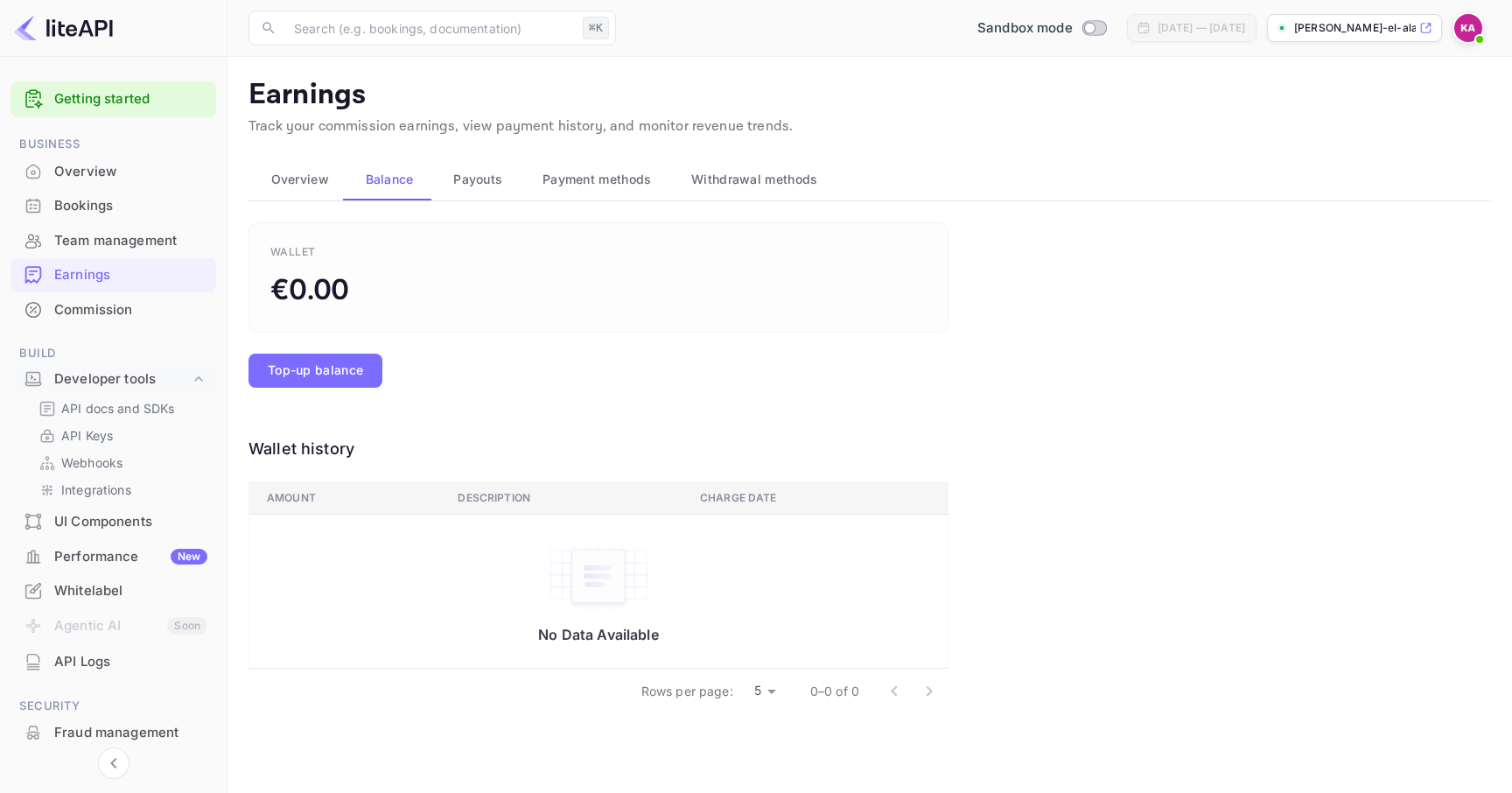
click at [497, 169] on span "Payouts" at bounding box center [478, 179] width 49 height 21
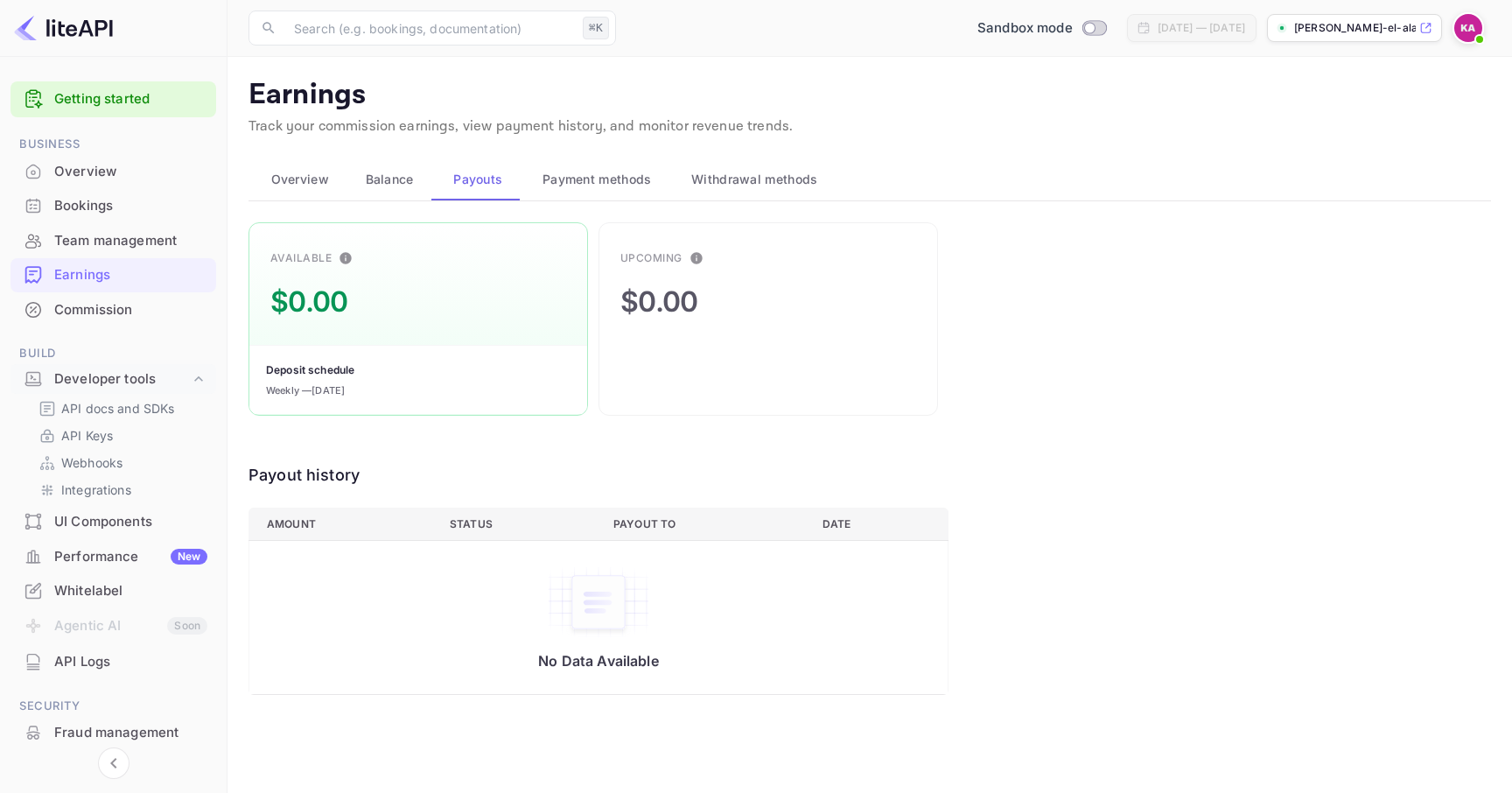
click at [593, 167] on button "Payment methods" at bounding box center [594, 179] width 148 height 42
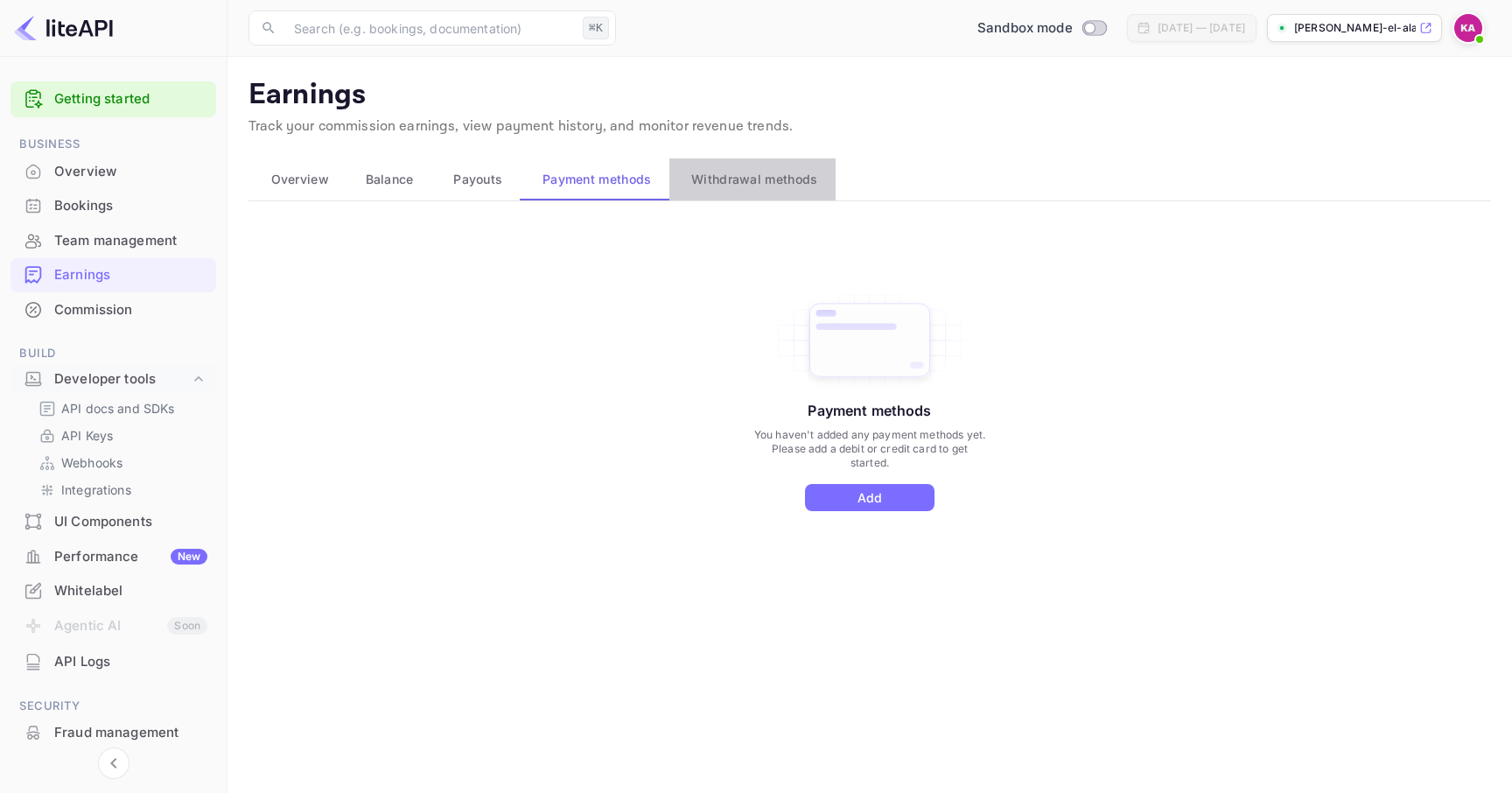
click at [741, 169] on span "Withdrawal methods" at bounding box center [754, 179] width 126 height 21
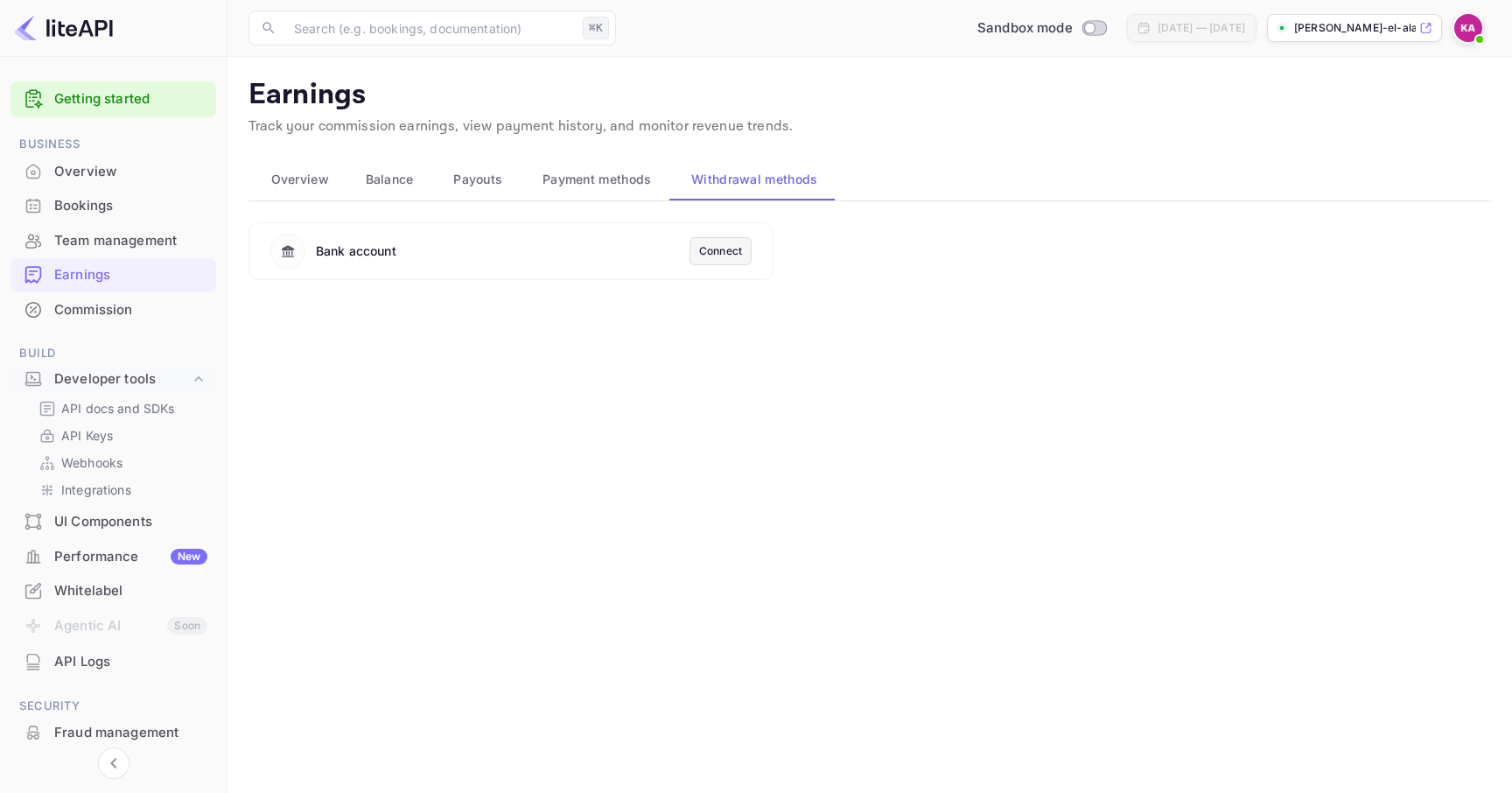
click at [547, 175] on span "Payment methods" at bounding box center [597, 179] width 109 height 21
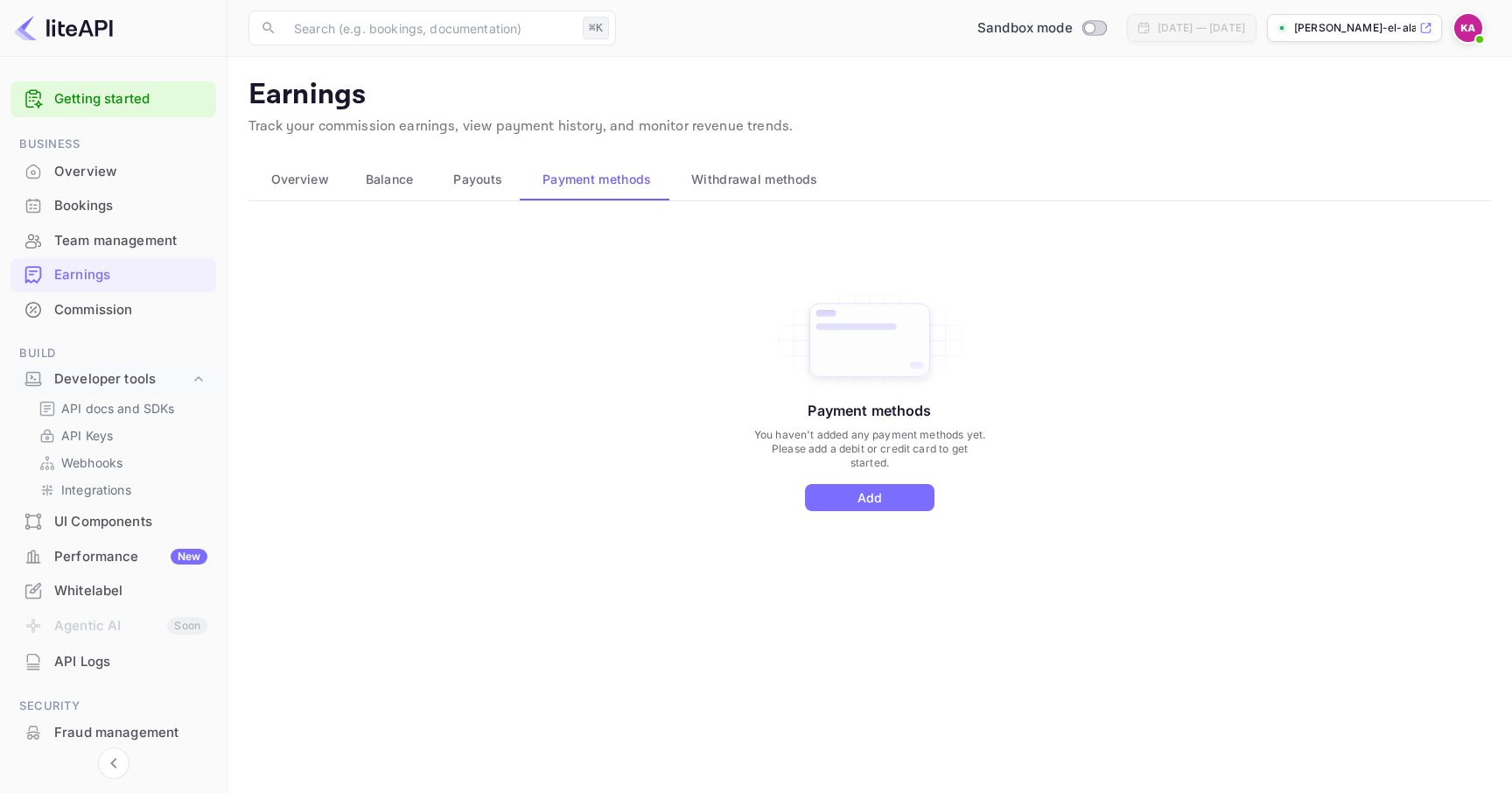
click at [347, 192] on button "Balance" at bounding box center [387, 179] width 88 height 42
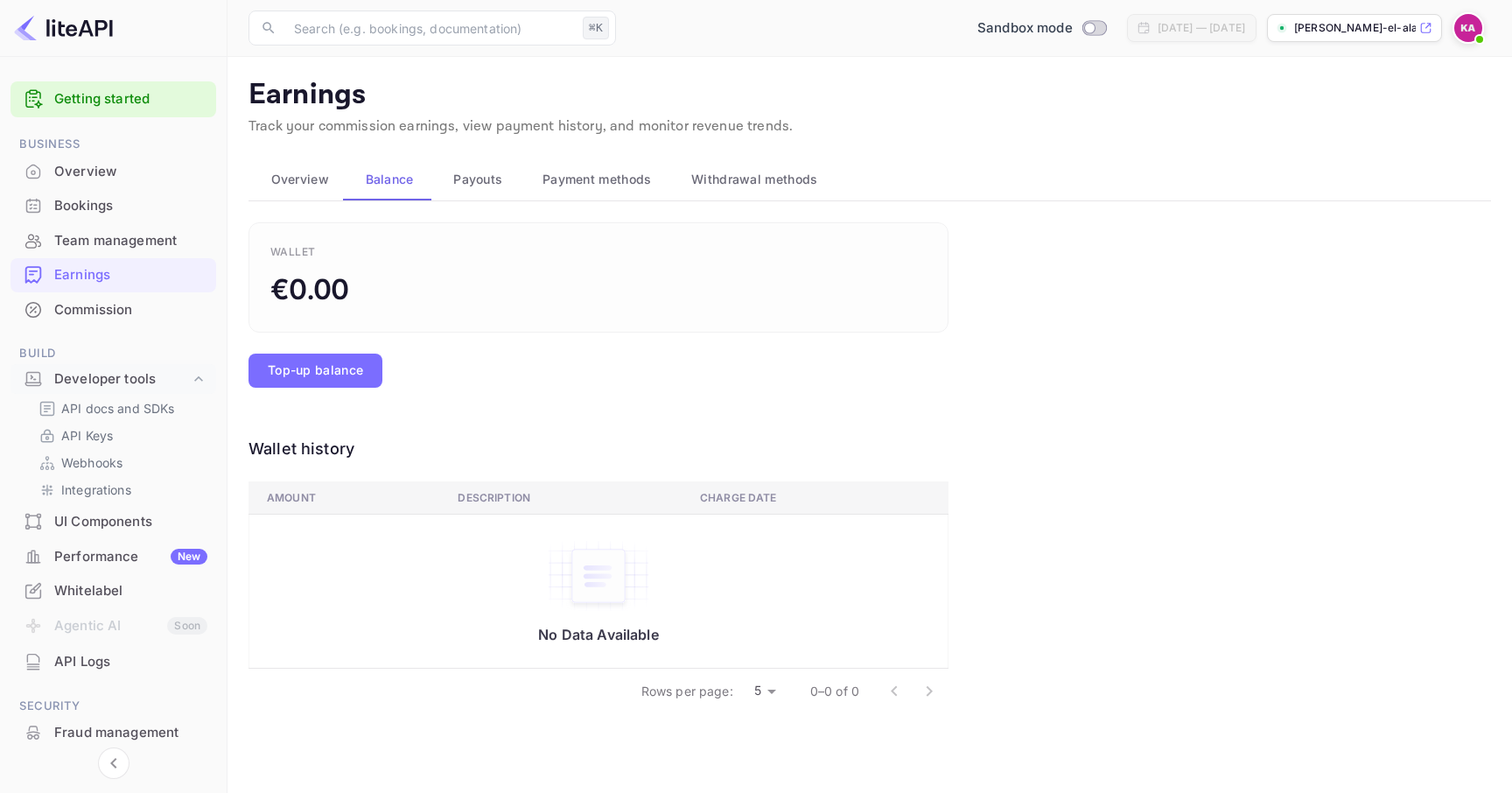
click at [164, 299] on div "Commission" at bounding box center [113, 310] width 206 height 34
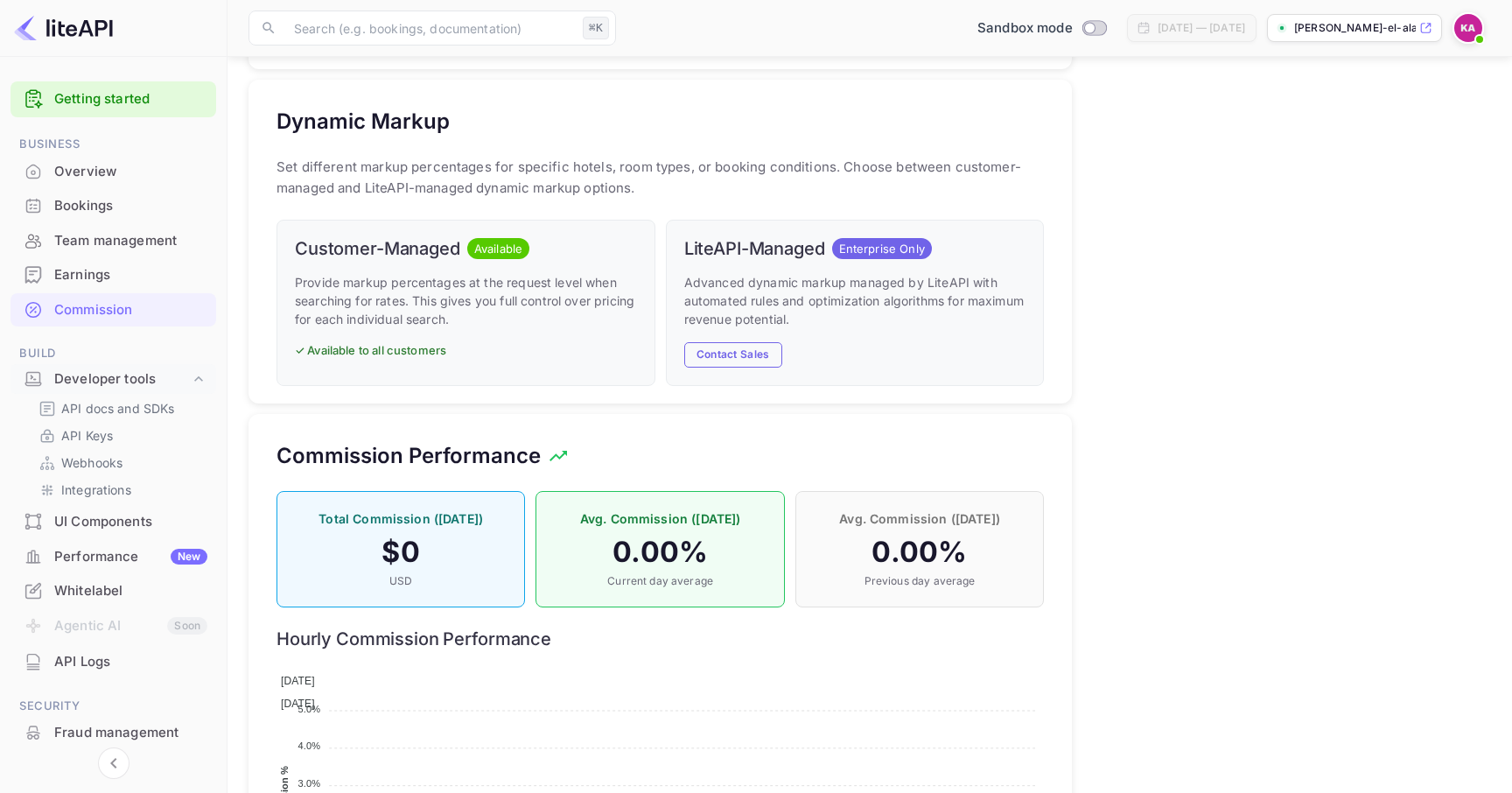
scroll to position [994, 0]
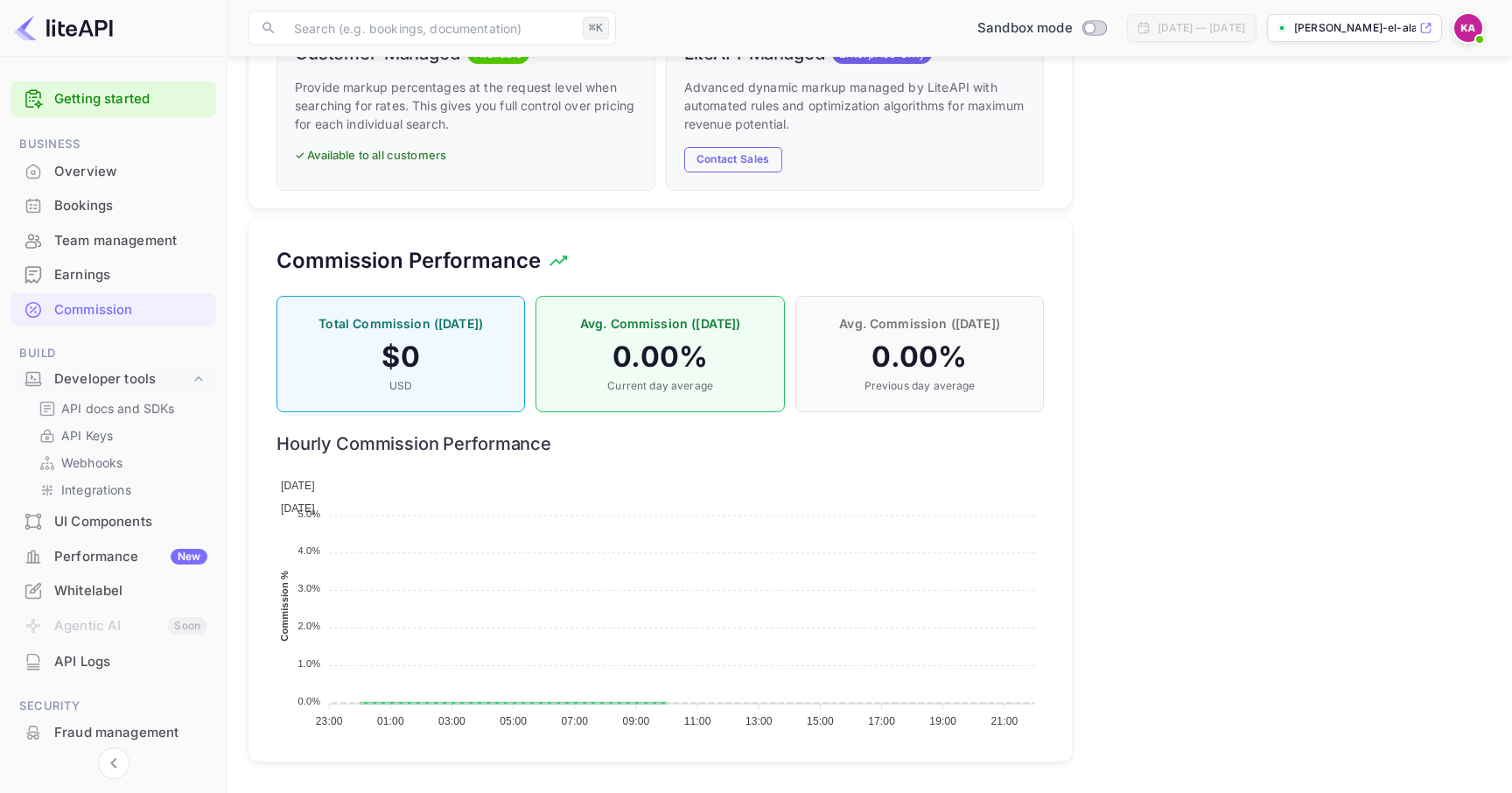
click at [126, 662] on div "API Logs" at bounding box center [131, 661] width 153 height 20
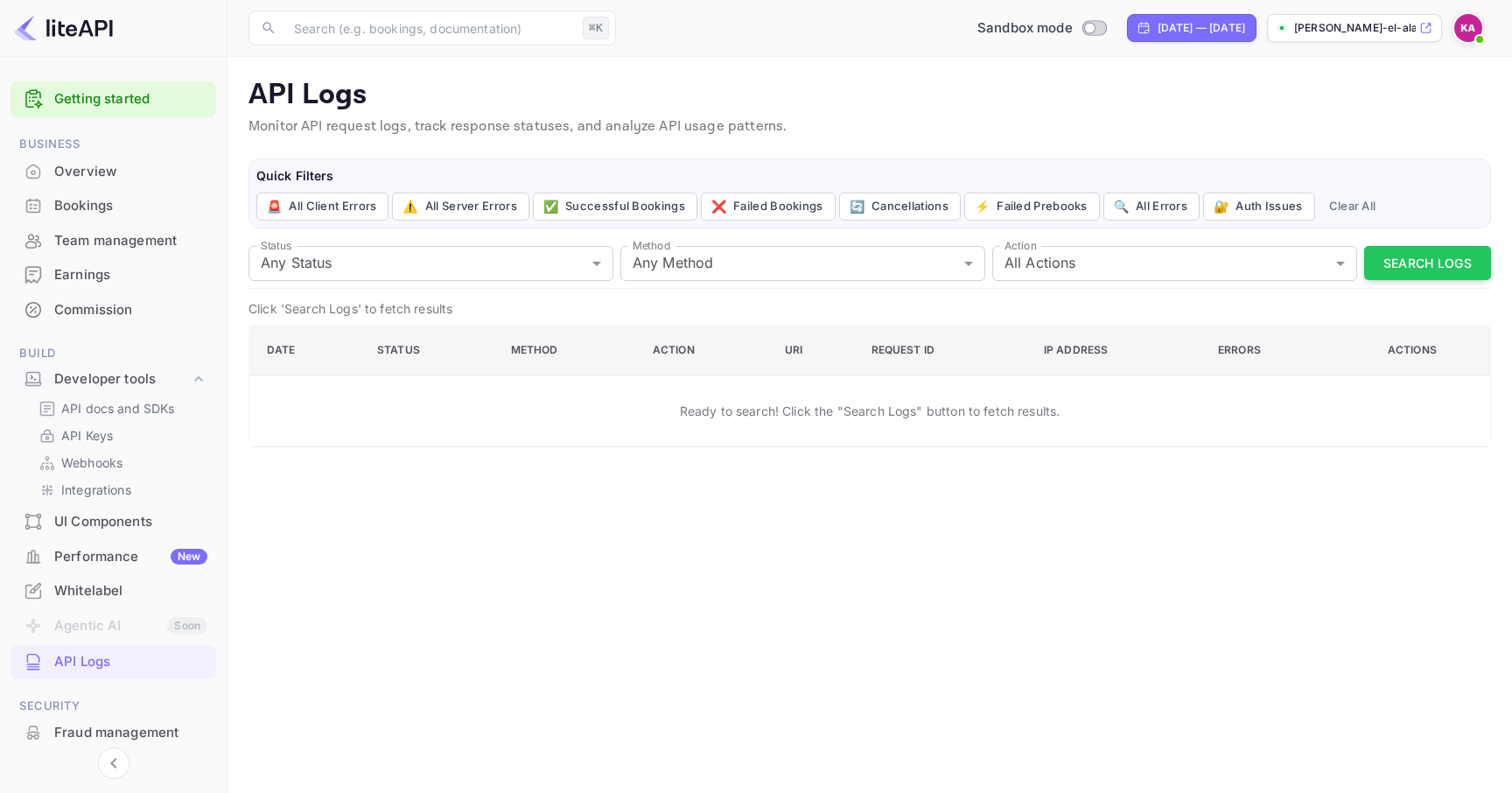
click at [174, 726] on div "Fraud management" at bounding box center [131, 733] width 153 height 20
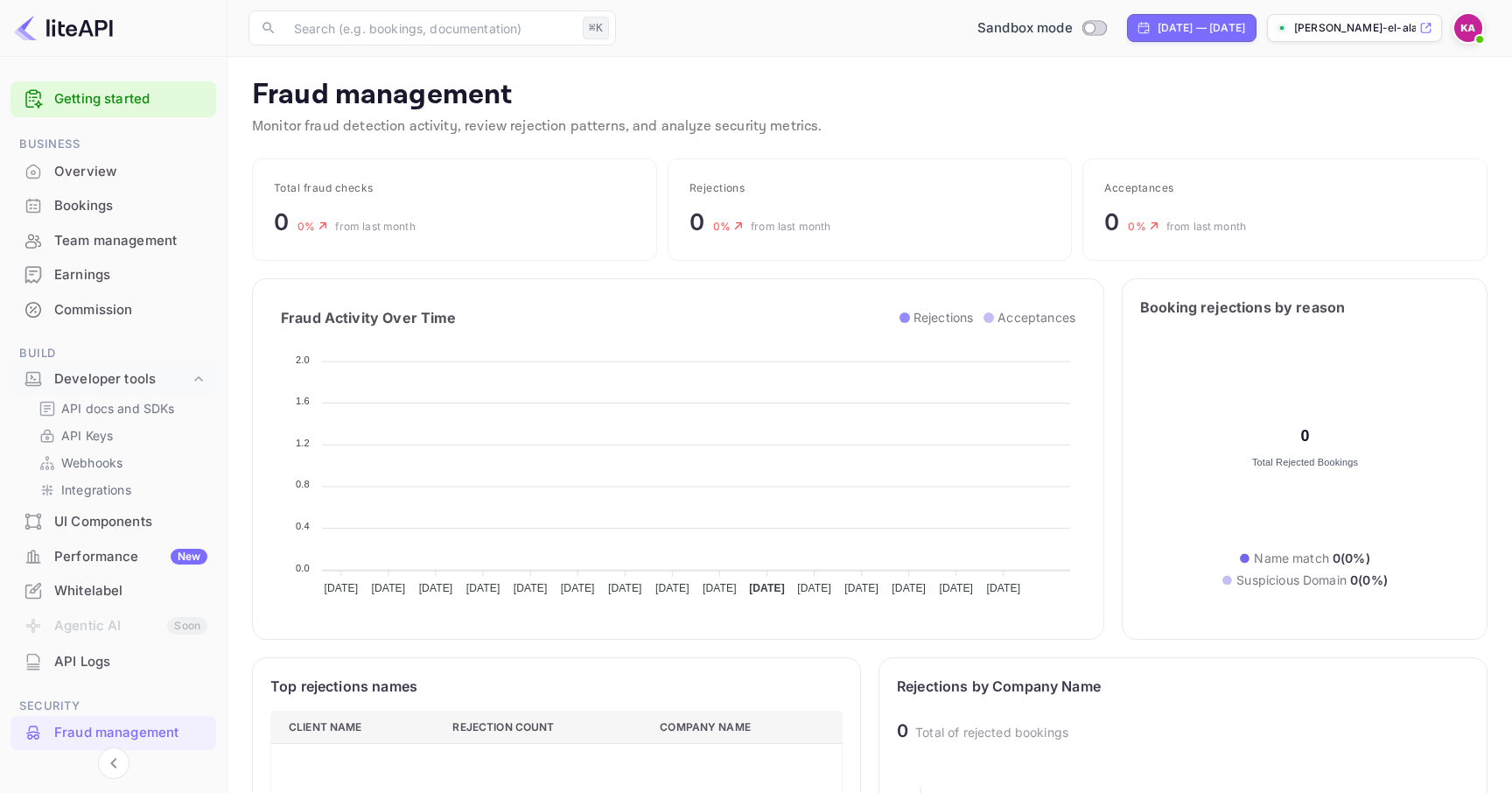
scroll to position [360, 573]
click at [134, 661] on div "API Logs" at bounding box center [131, 661] width 153 height 20
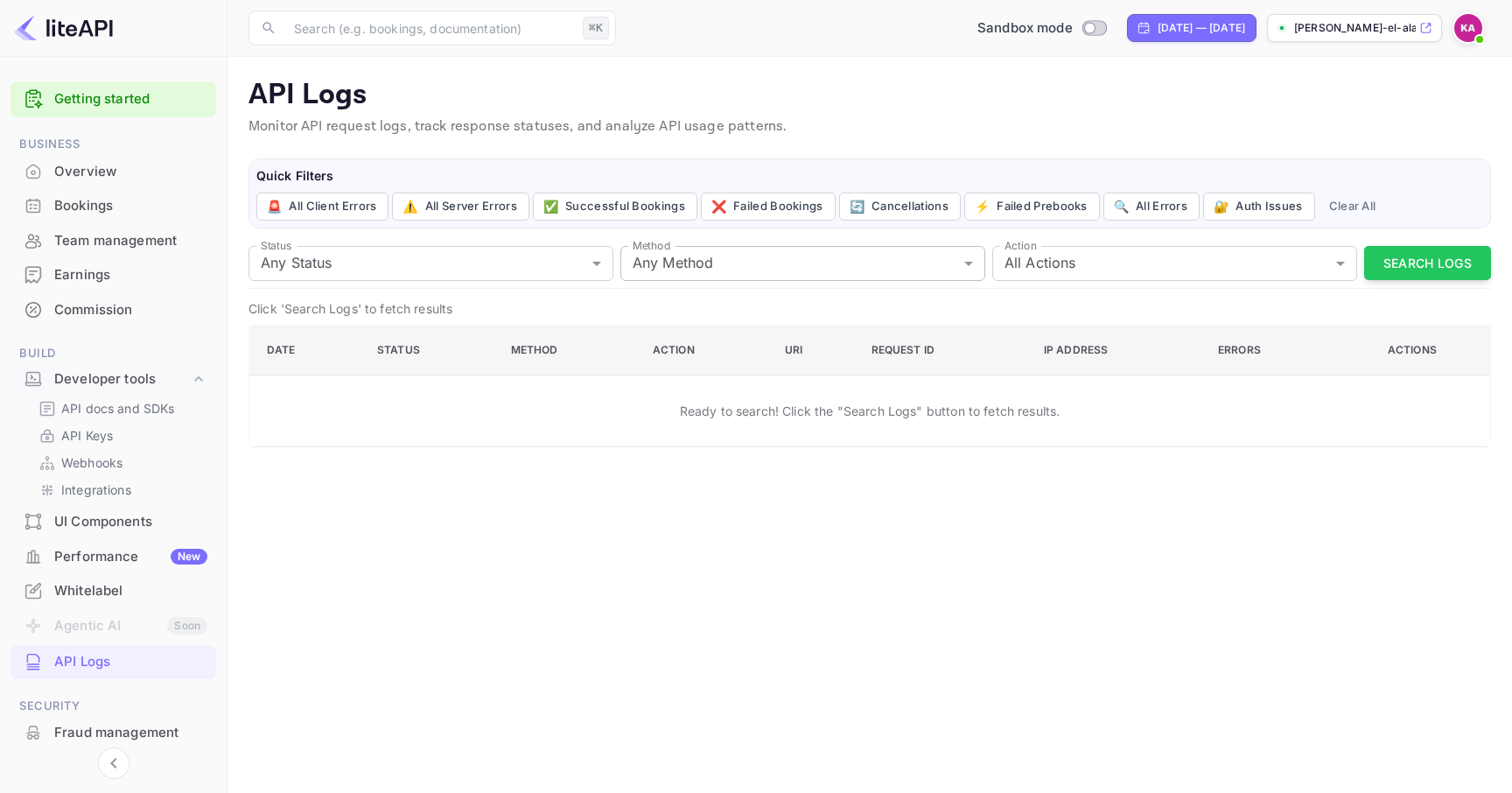
click at [671, 265] on body "Getting started Business Overview Bookings Team management Earnings Commission …" at bounding box center [756, 396] width 1512 height 793
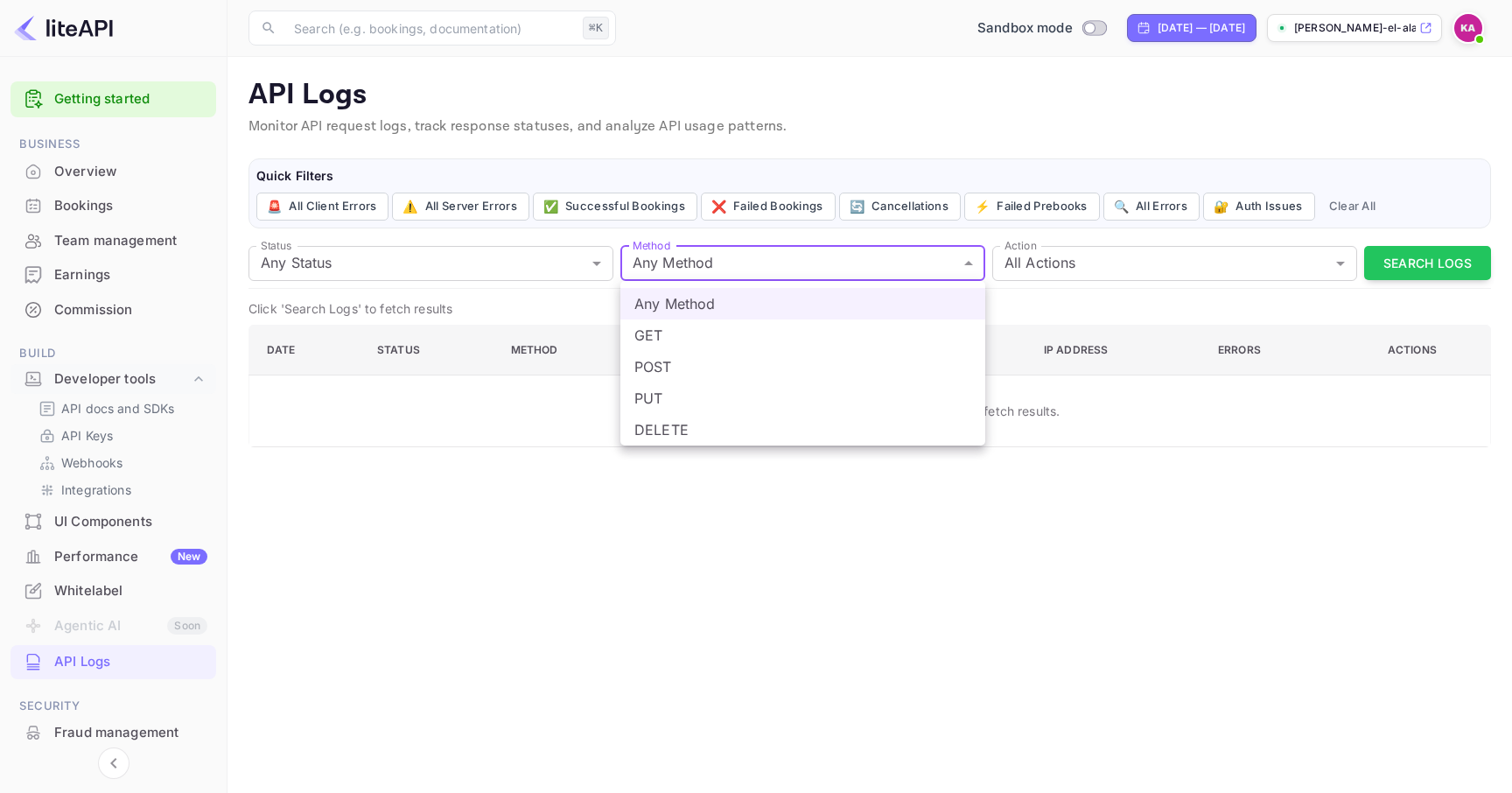
click at [553, 320] on div at bounding box center [756, 396] width 1512 height 793
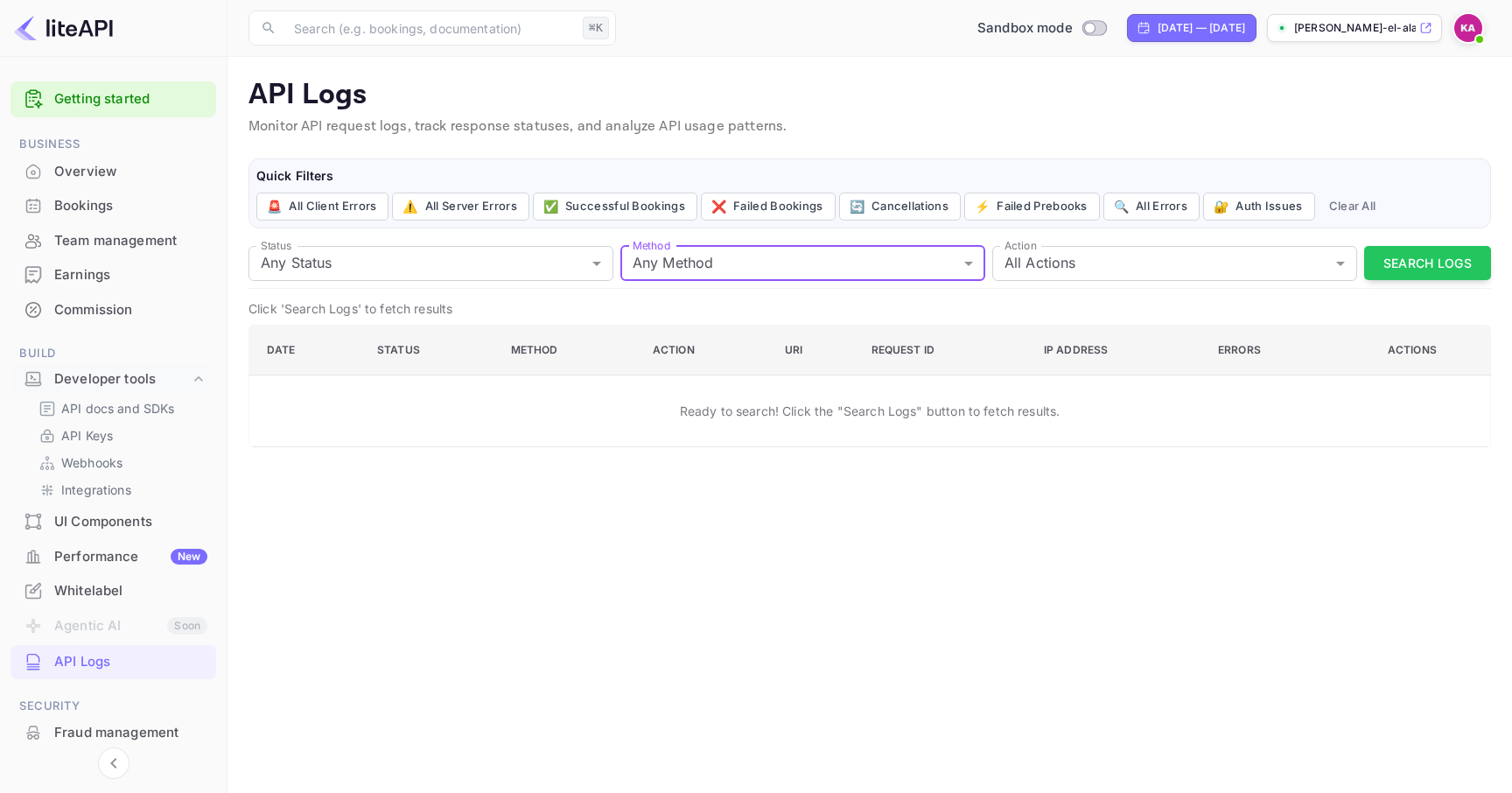
click at [164, 732] on div "Fraud management" at bounding box center [131, 733] width 153 height 20
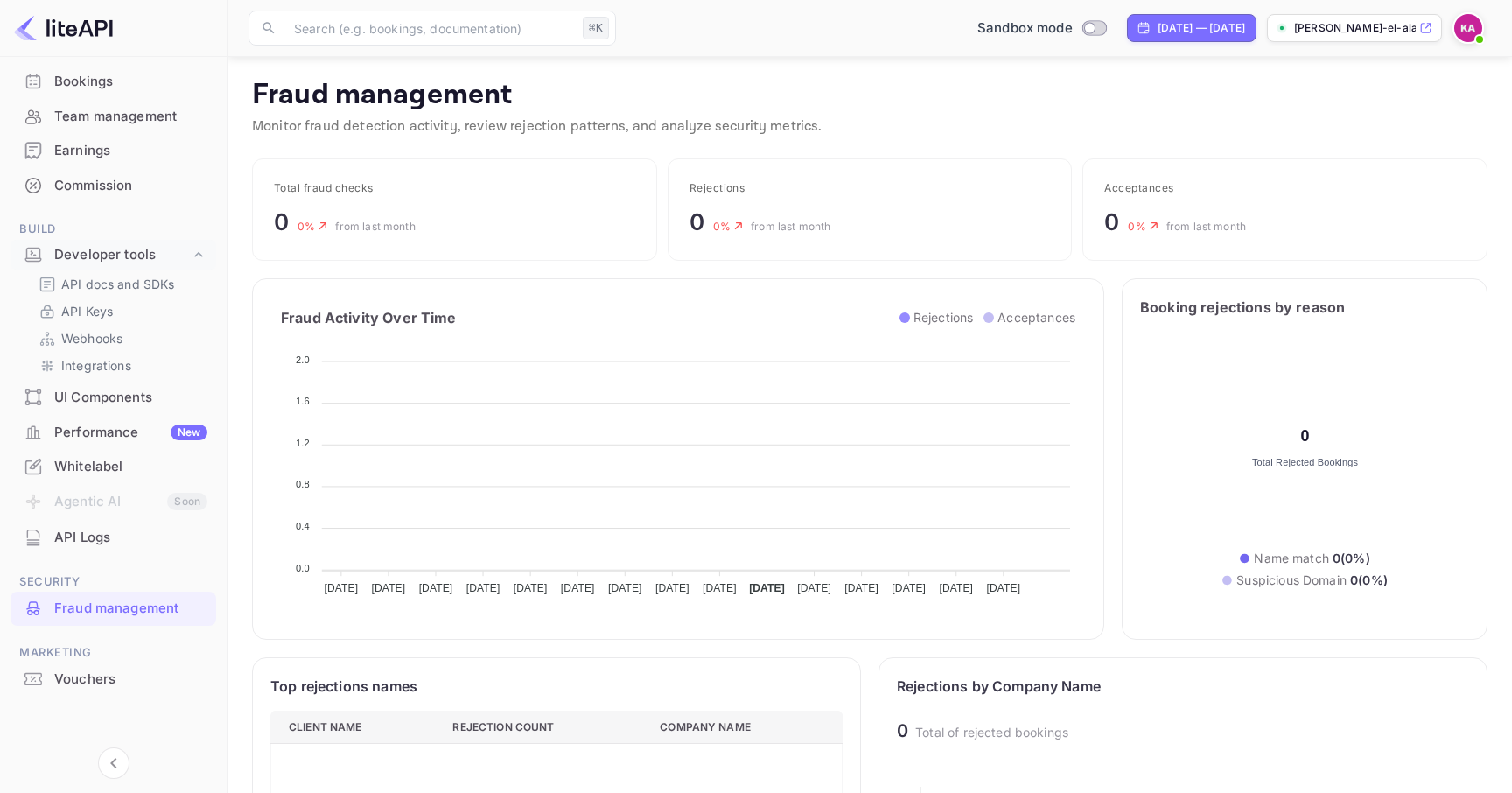
scroll to position [670, 0]
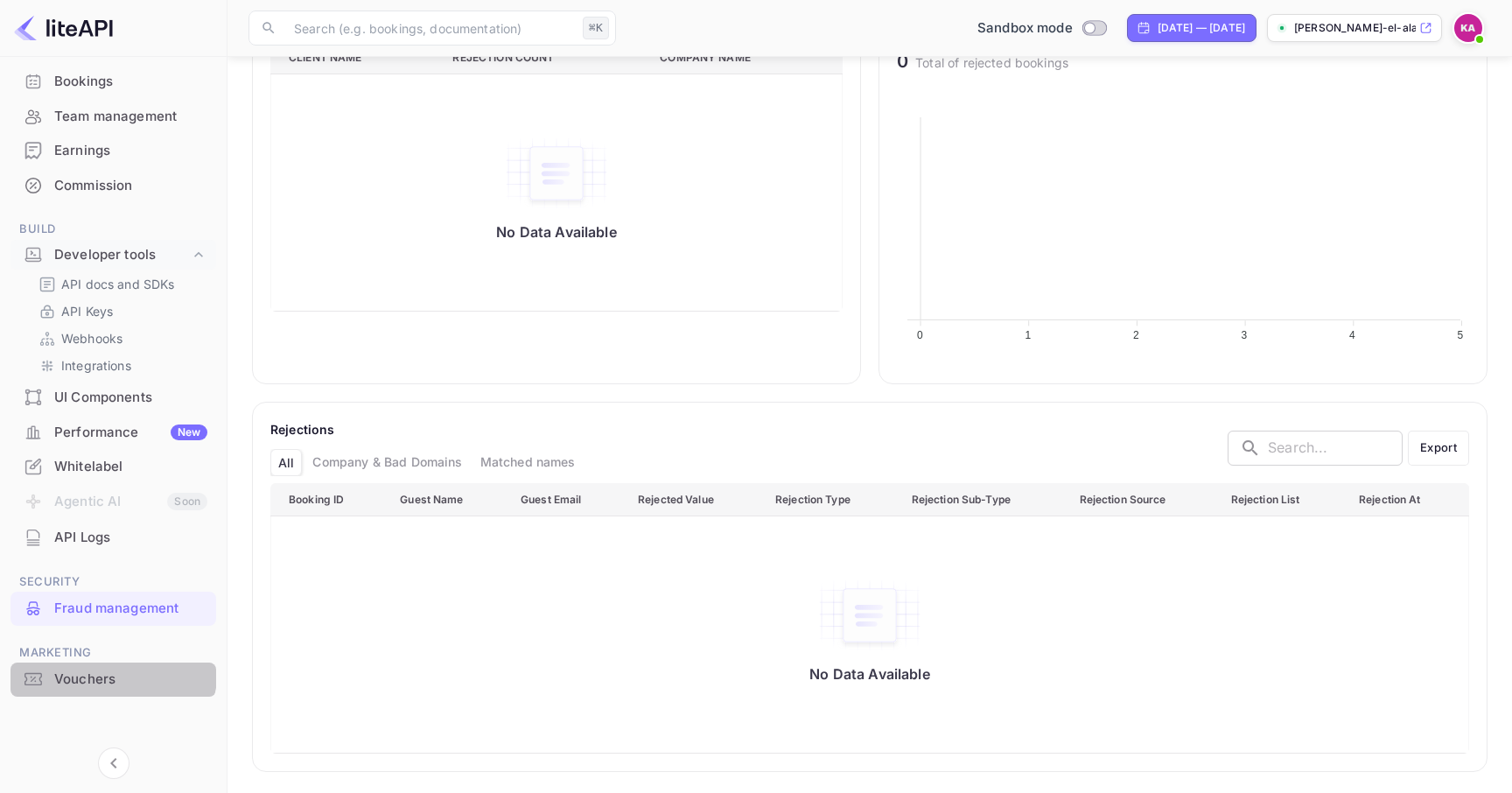
click at [91, 666] on div "Vouchers" at bounding box center [113, 680] width 206 height 34
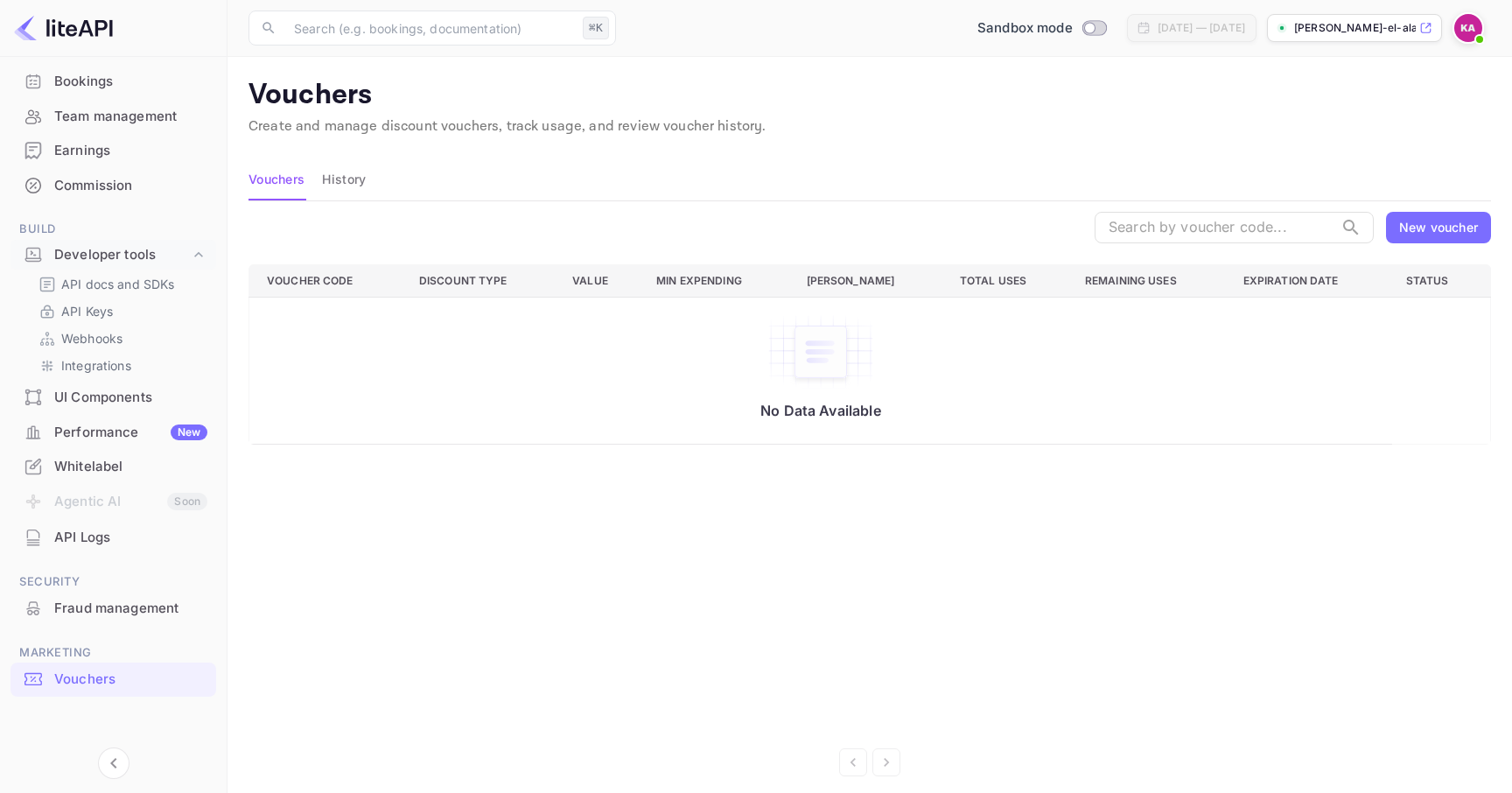
click at [1415, 232] on div "New voucher" at bounding box center [1439, 227] width 79 height 19
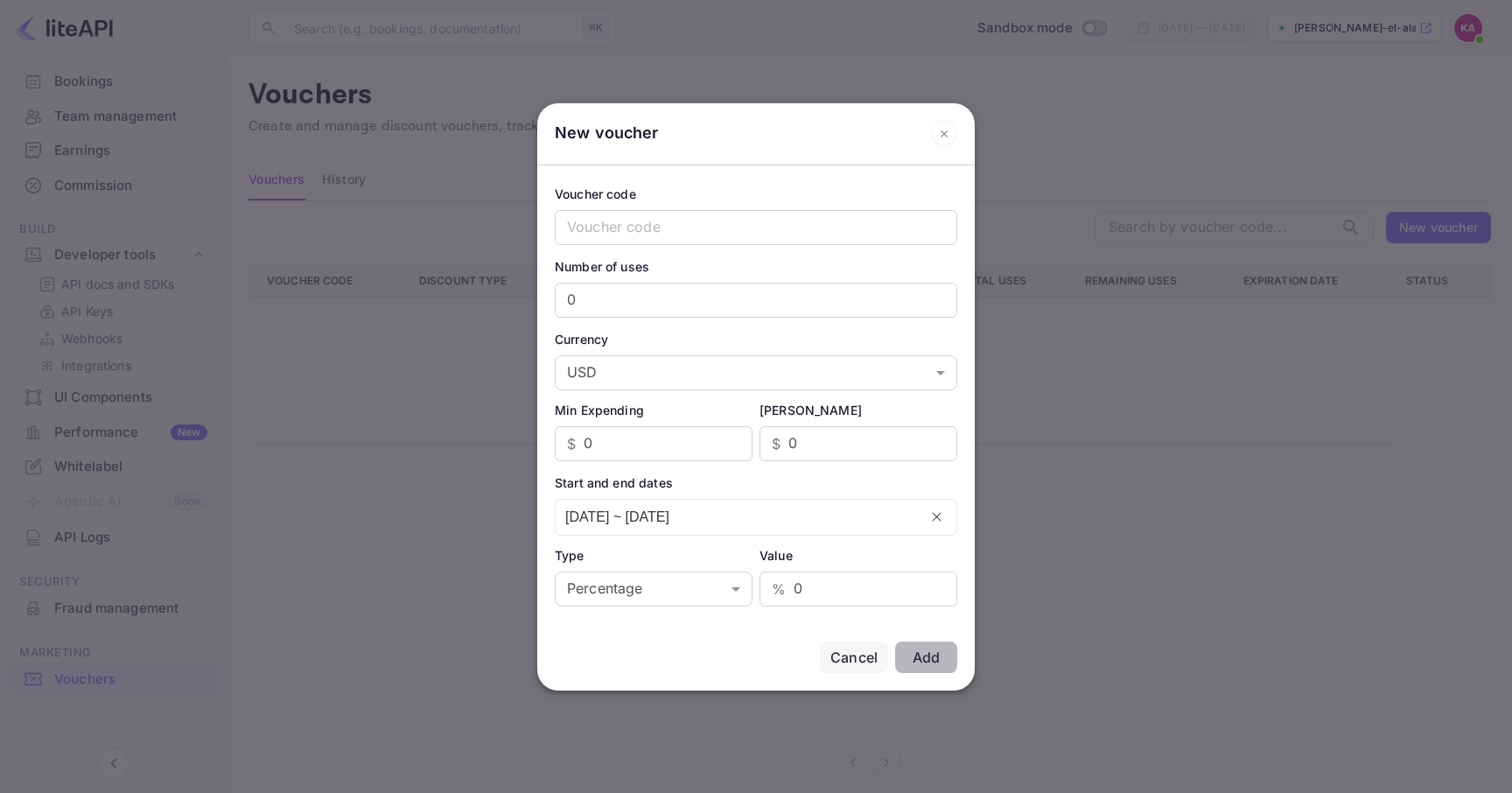
click at [946, 122] on icon at bounding box center [945, 134] width 26 height 26
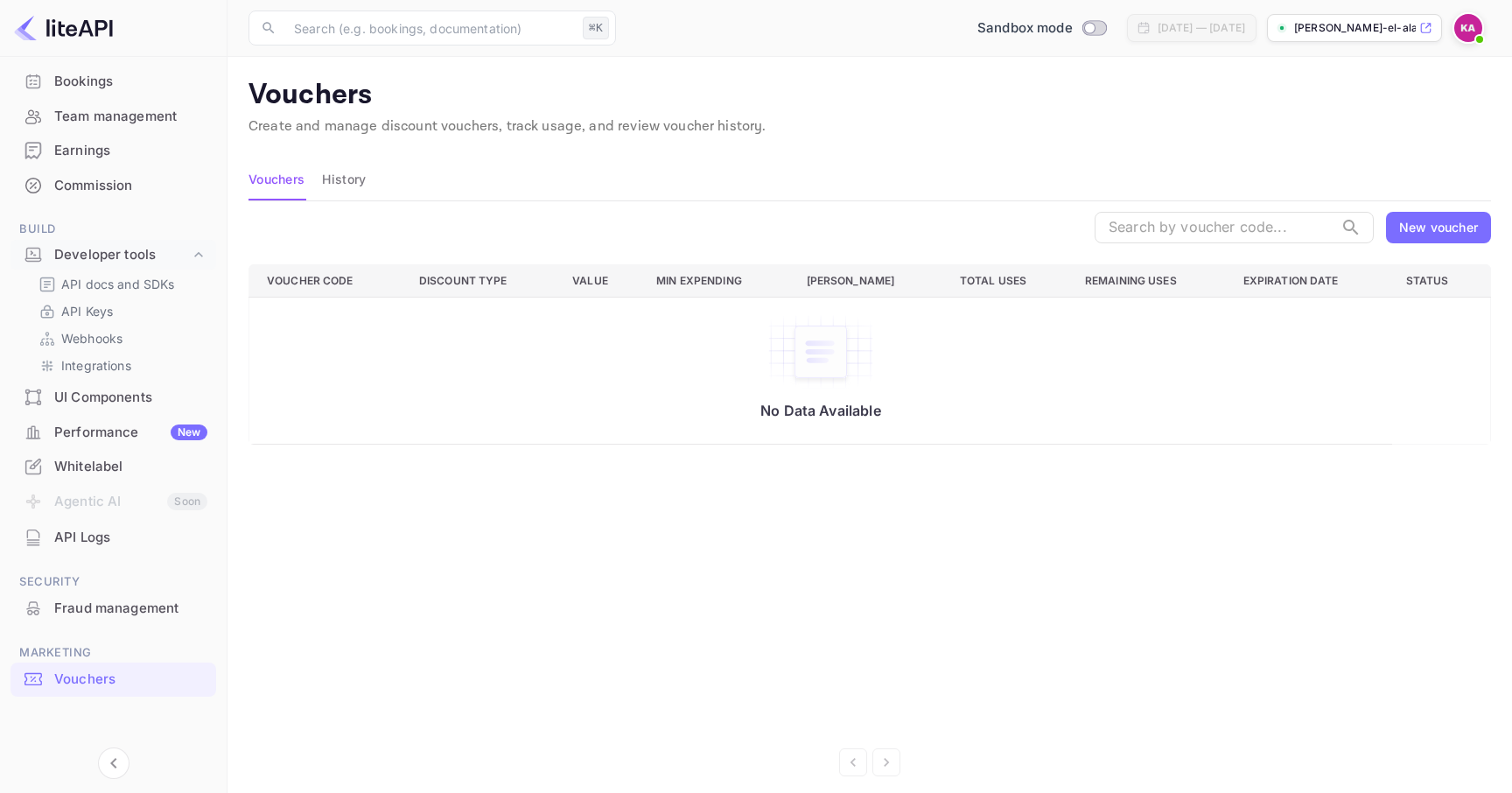
click at [131, 433] on div "Performance New" at bounding box center [131, 432] width 153 height 20
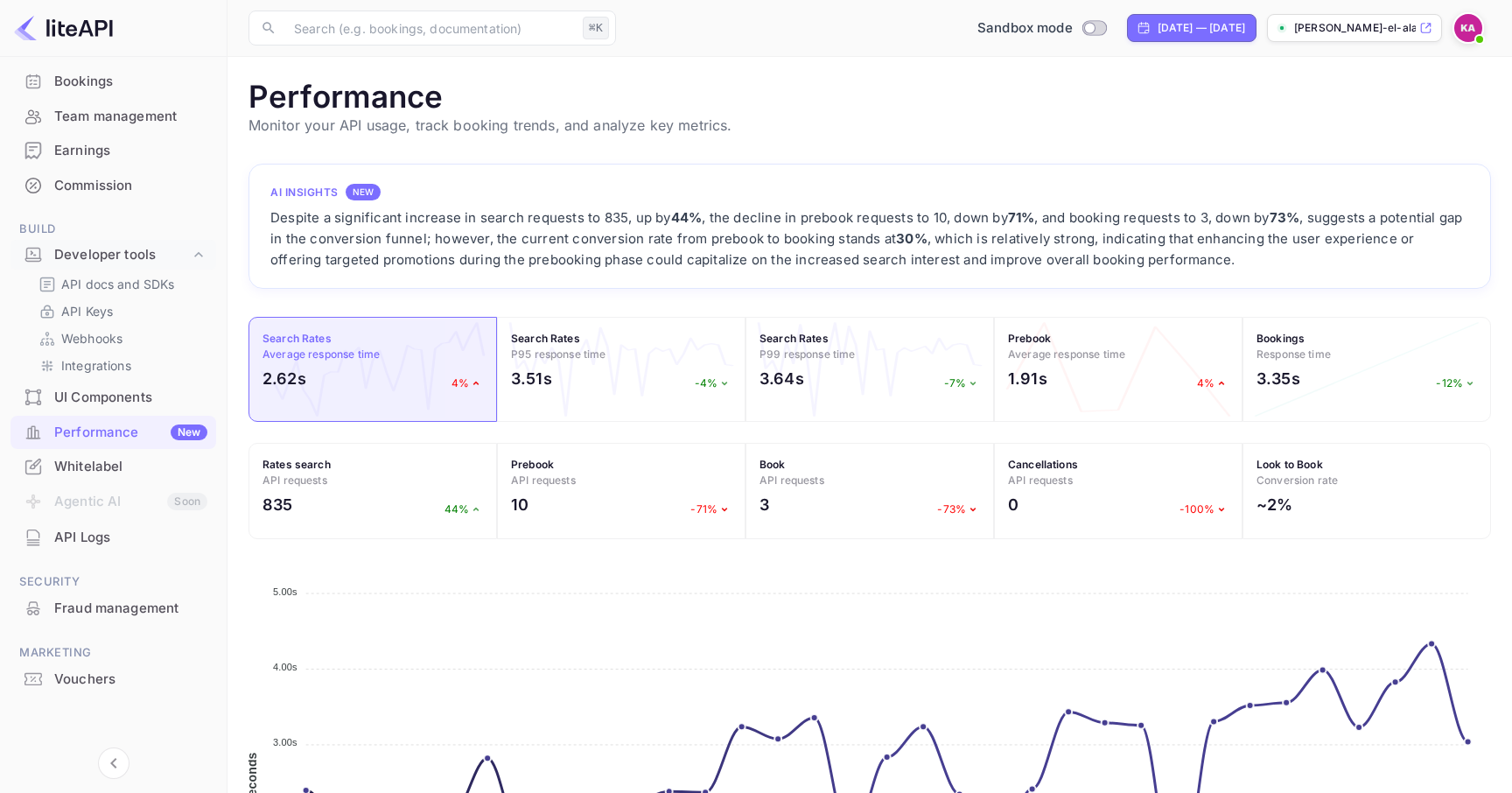
click at [1116, 265] on div "Despite a significant increase in search requests to 835, up by 44% , the decli…" at bounding box center [870, 239] width 1199 height 63
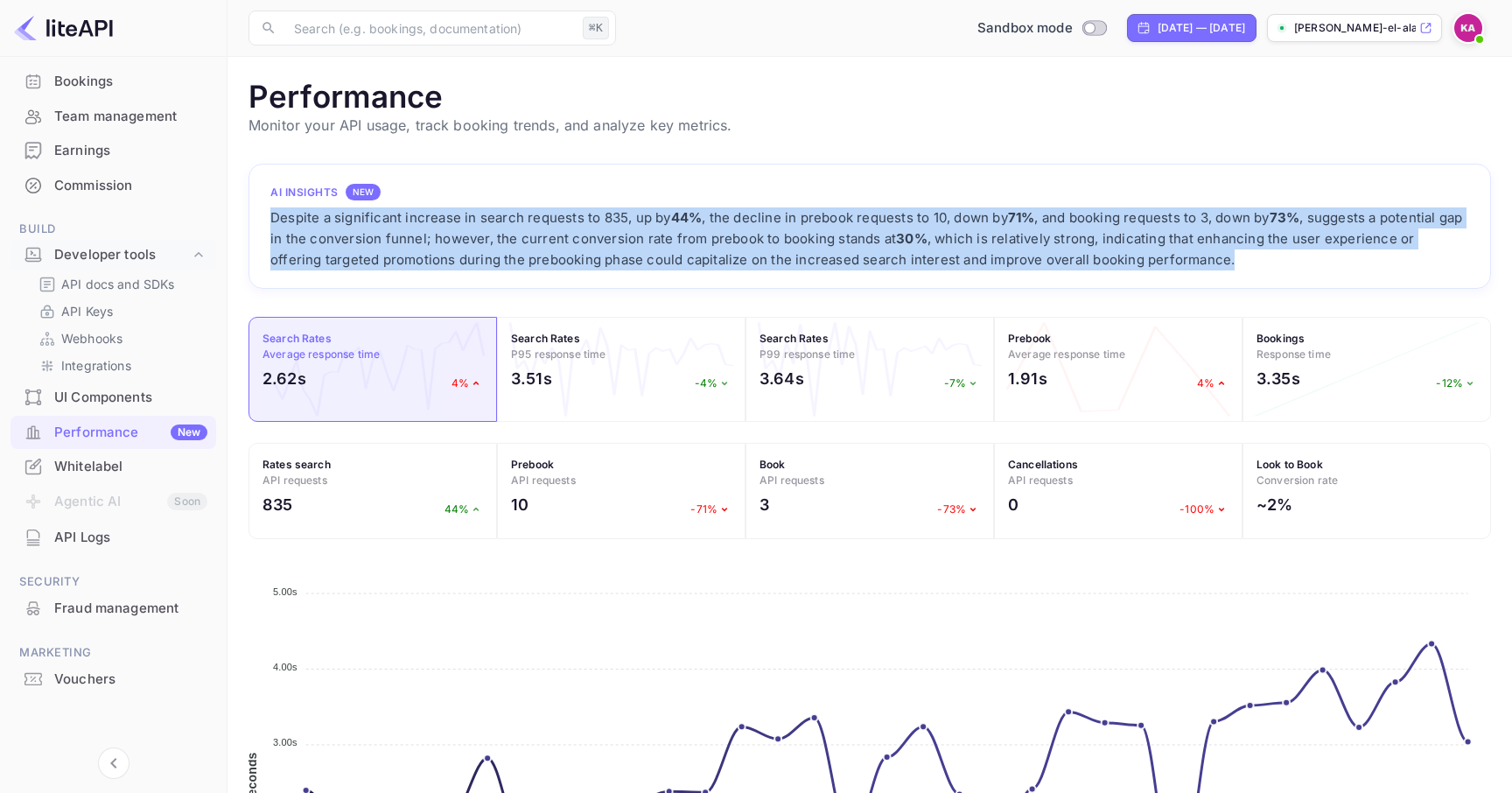
click at [1116, 265] on div "Despite a significant increase in search requests to 835, up by 44% , the decli…" at bounding box center [870, 239] width 1199 height 63
click at [103, 382] on div "UI Components" at bounding box center [113, 397] width 206 height 34
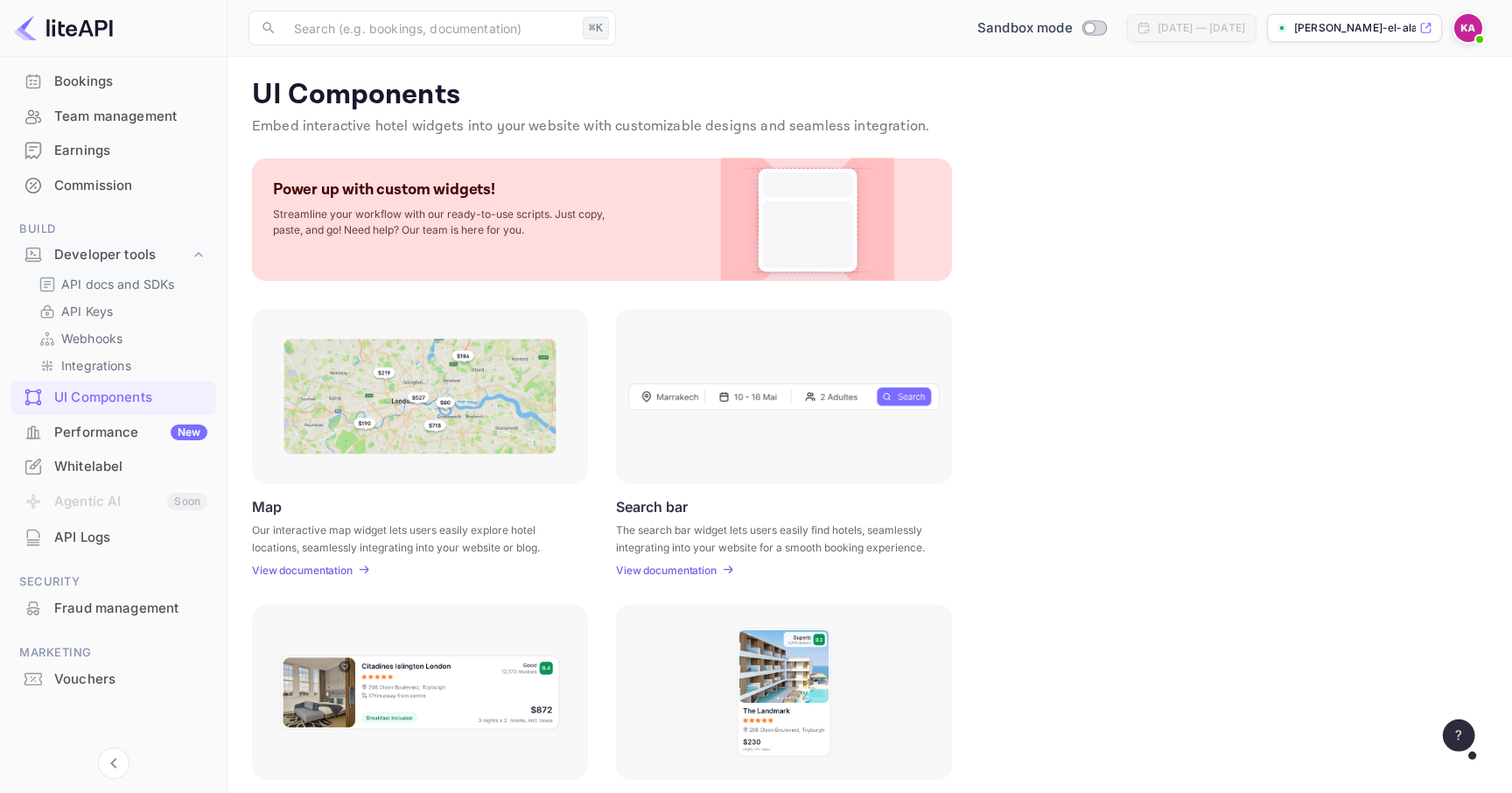
click at [97, 290] on p "API docs and SDKs" at bounding box center [117, 285] width 114 height 19
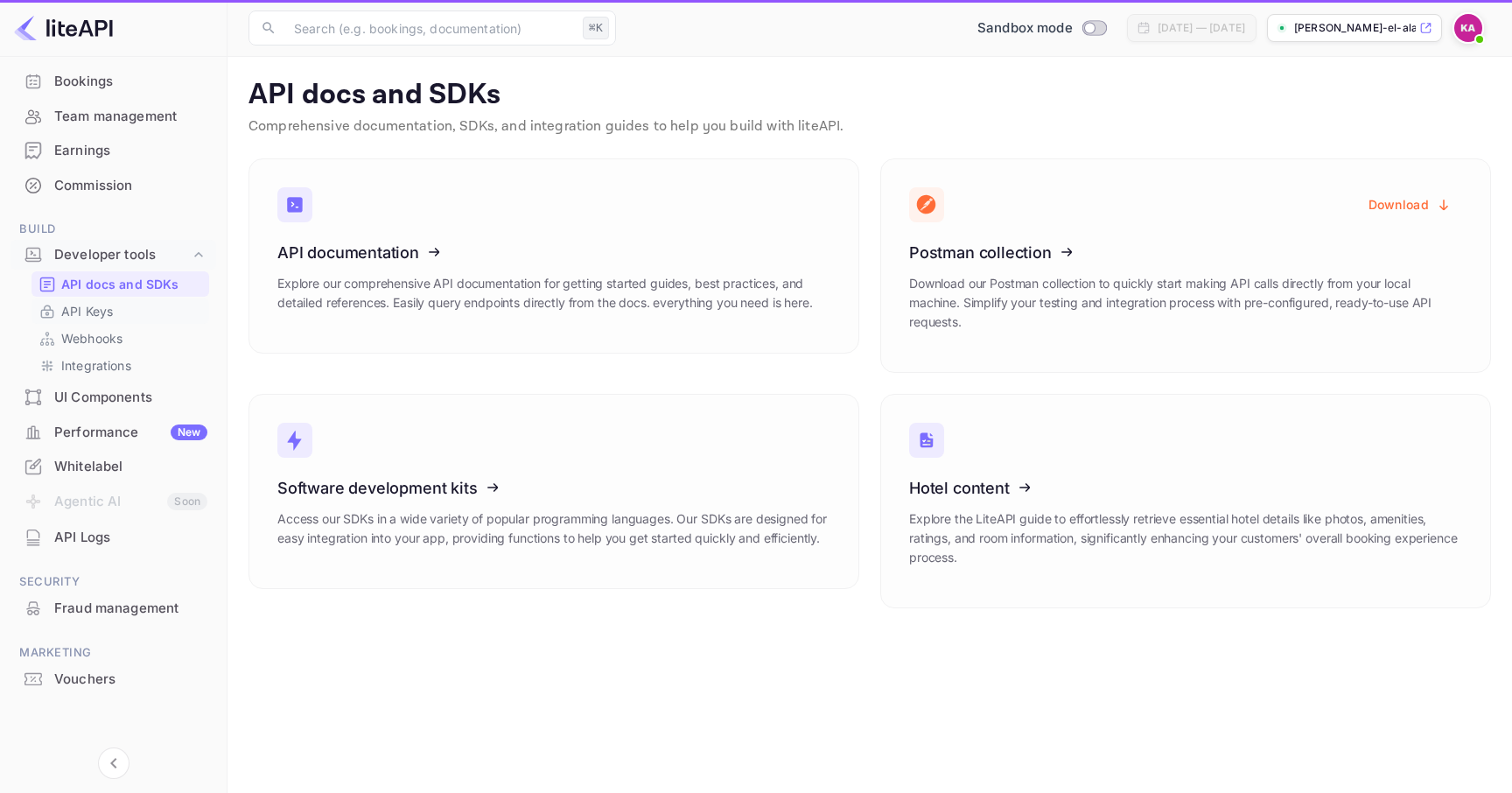
click at [97, 319] on p "API Keys" at bounding box center [86, 312] width 52 height 19
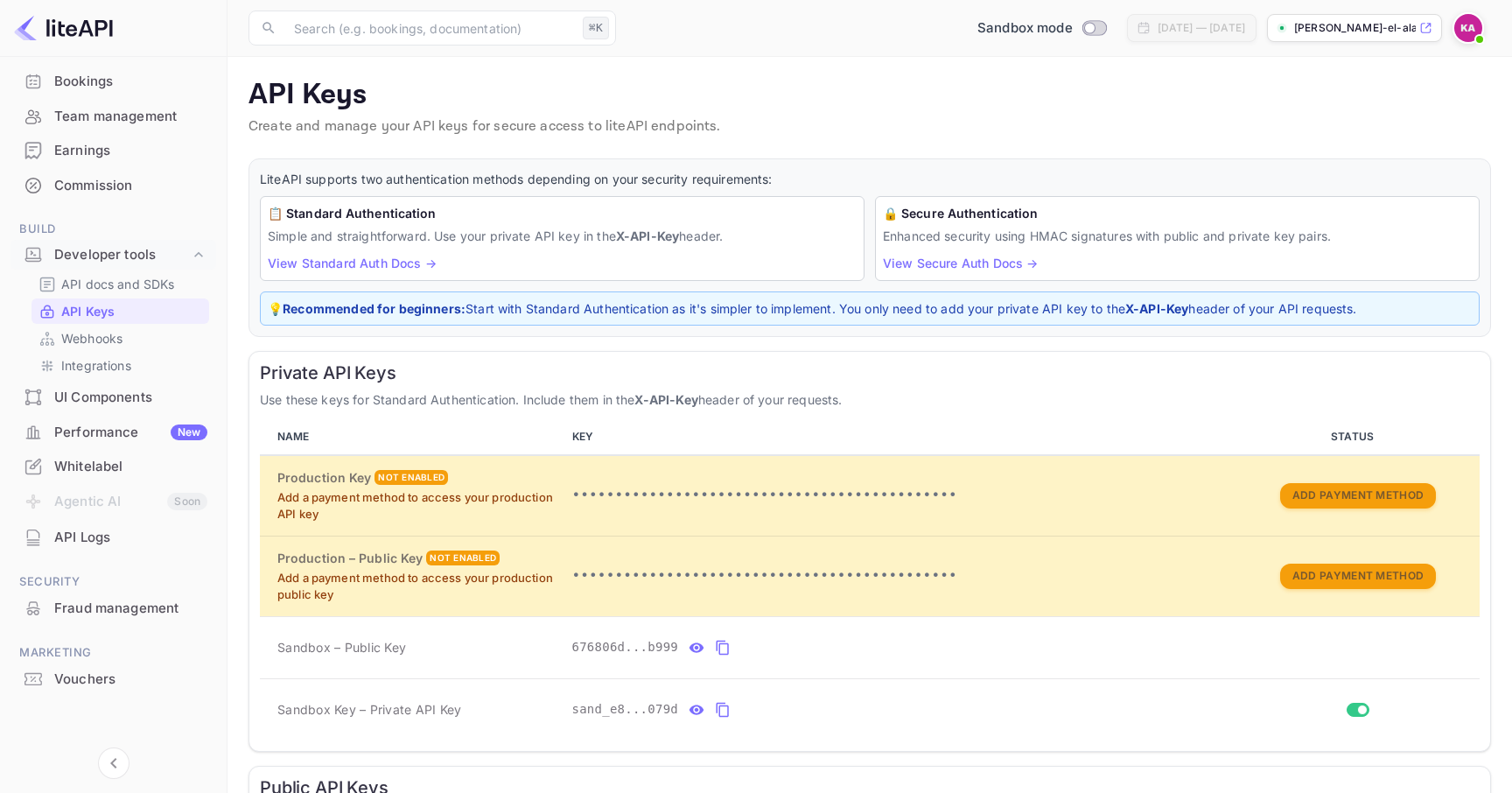
click at [957, 313] on p "💡 Recommended for beginners: Start with Standard Authentication as it's simpler…" at bounding box center [870, 309] width 1204 height 19
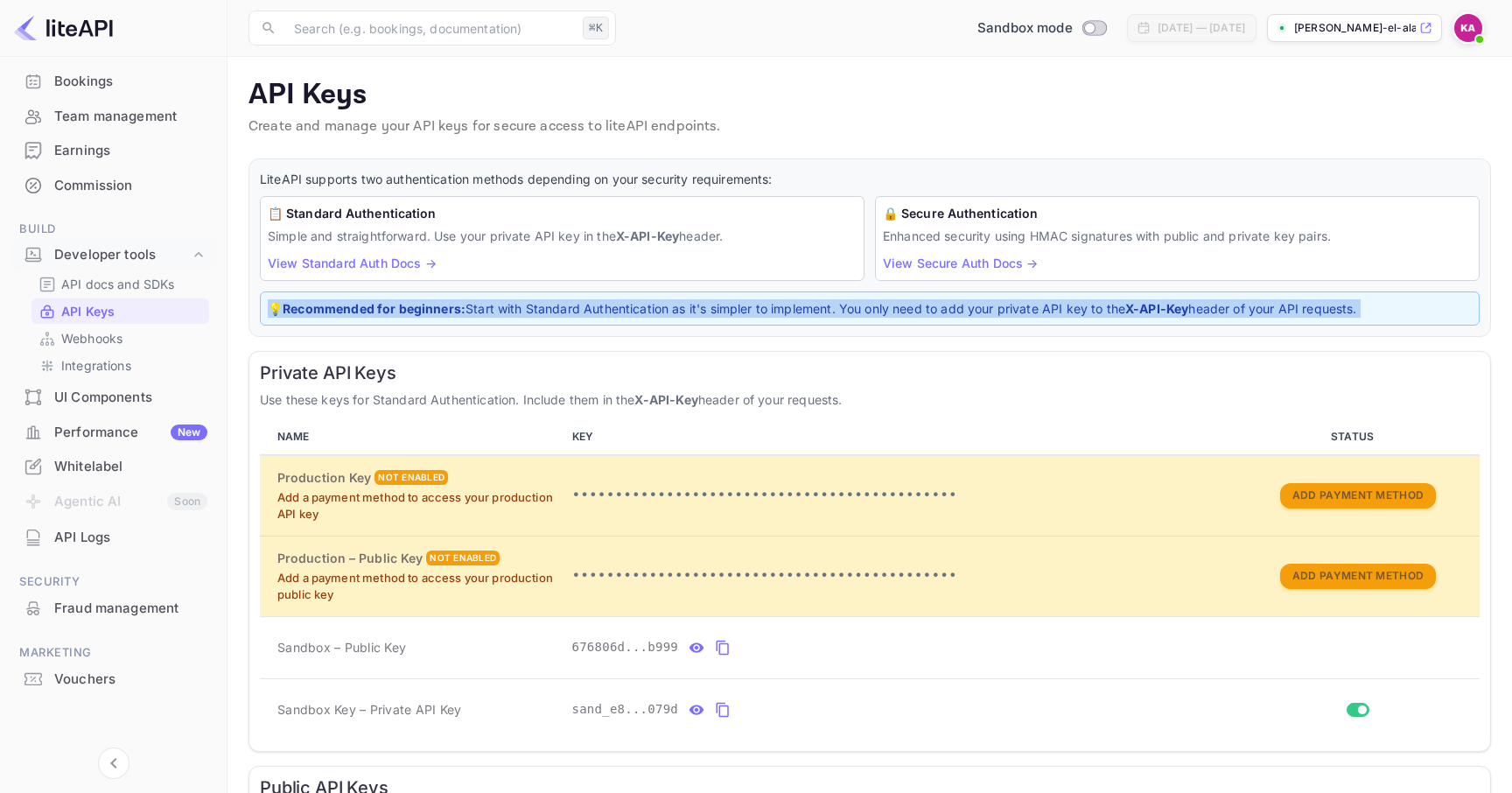
click at [957, 313] on p "💡 Recommended for beginners: Start with Standard Authentication as it's simpler…" at bounding box center [870, 309] width 1204 height 19
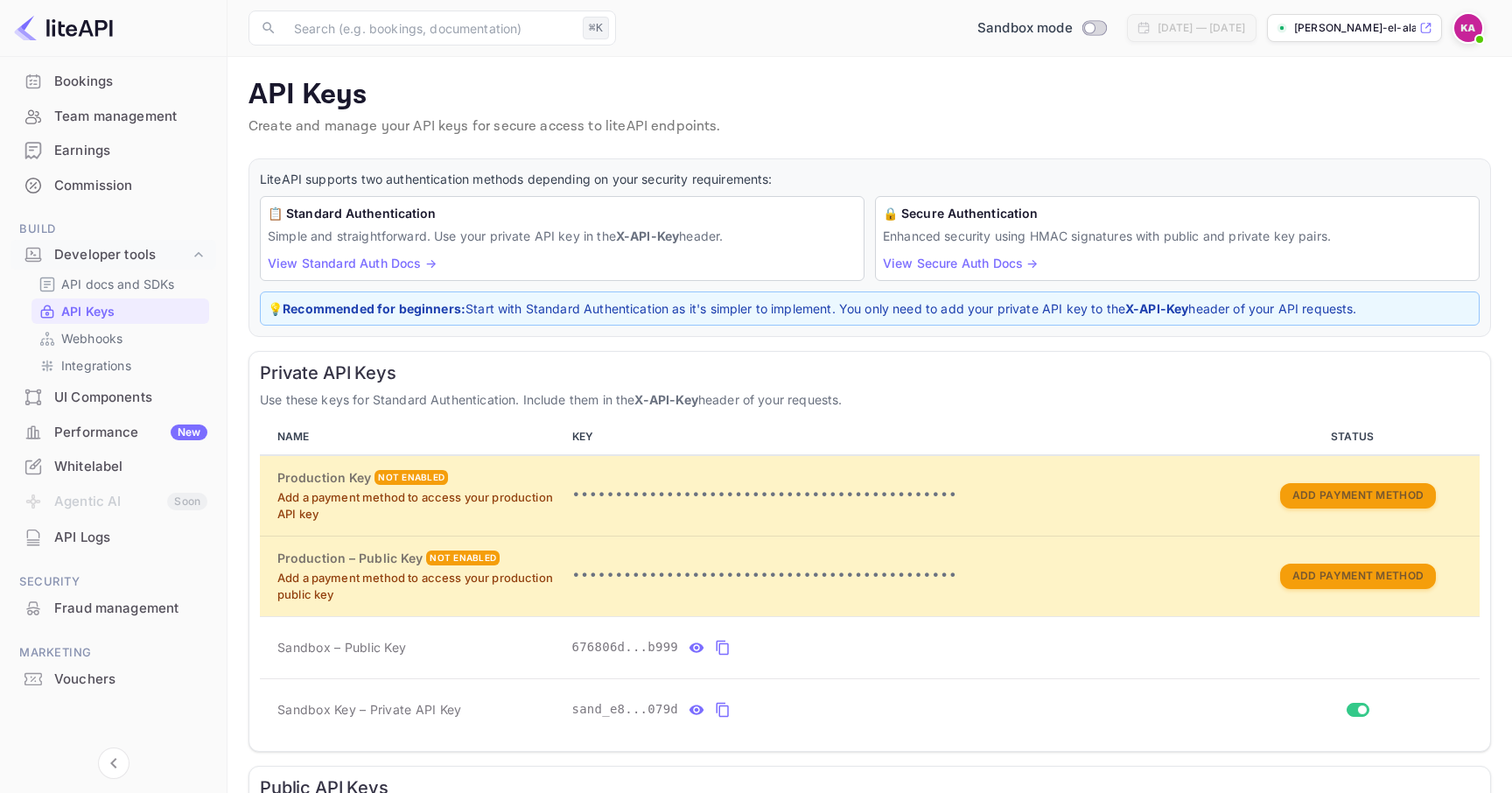
click at [678, 390] on div "Private API Keys Use these keys for Standard Authentication. Include them in th…" at bounding box center [870, 552] width 1242 height 401
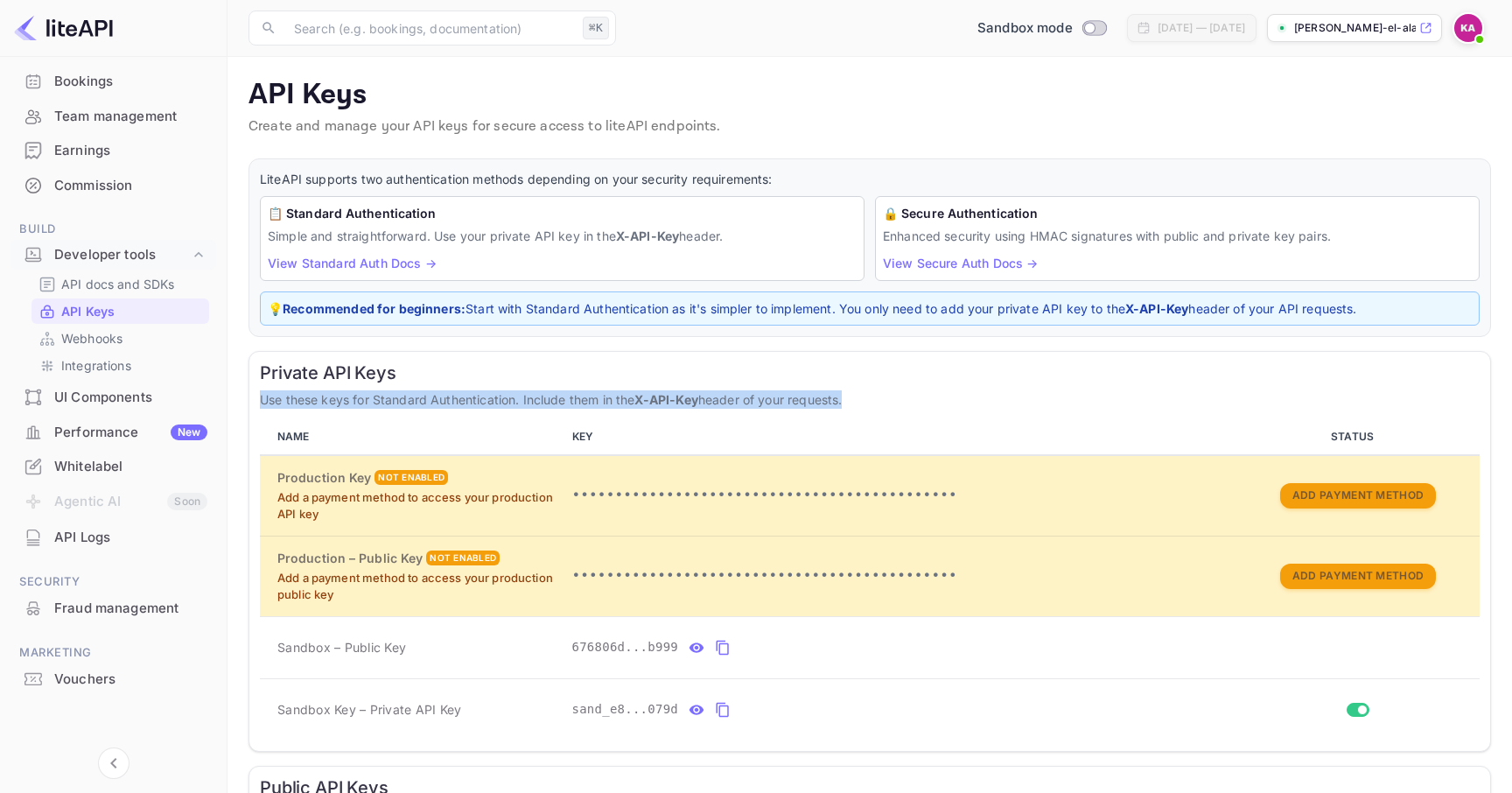
click at [678, 390] on div "Private API Keys Use these keys for Standard Authentication. Include them in th…" at bounding box center [870, 552] width 1242 height 401
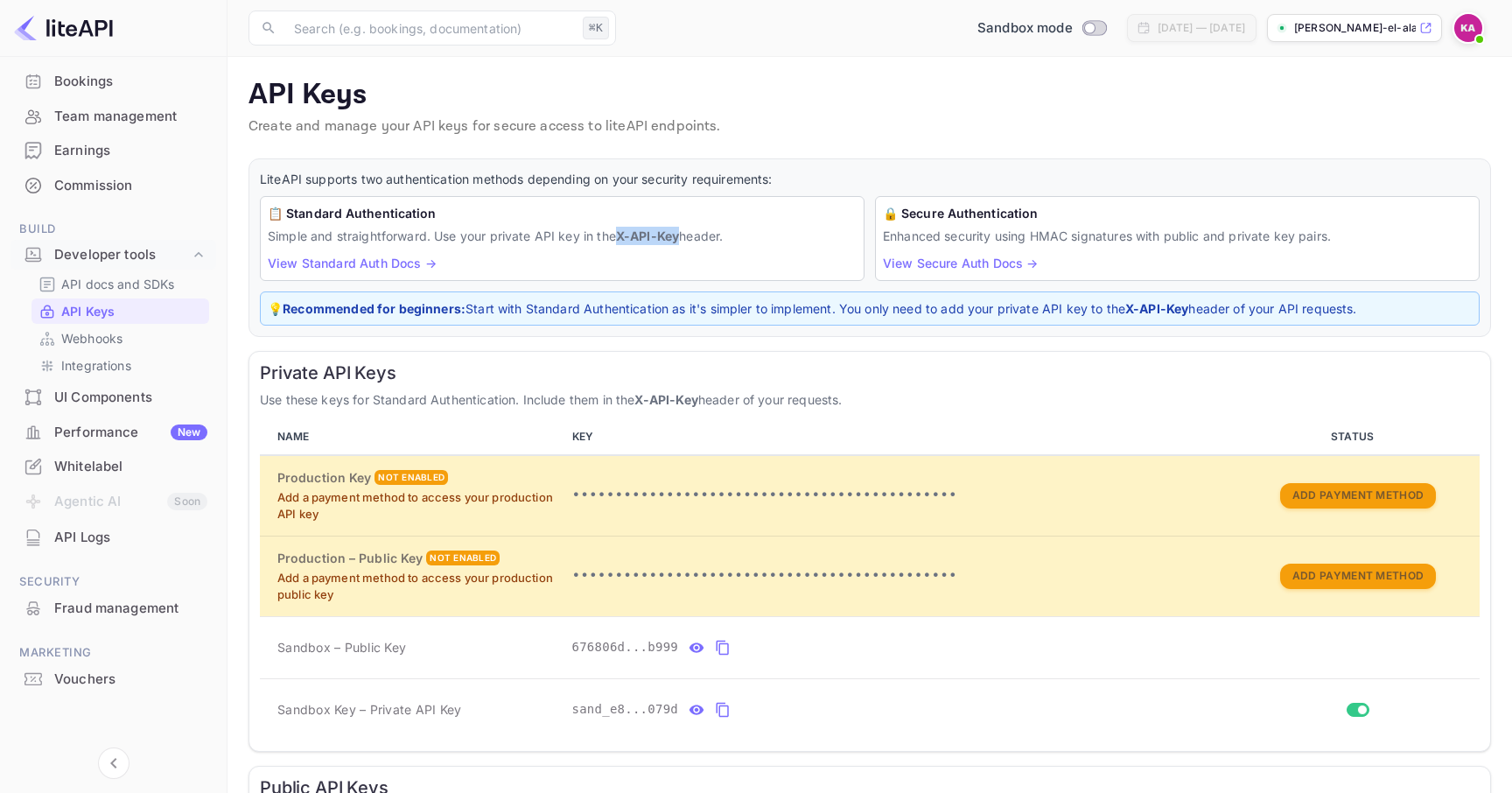
drag, startPoint x: 616, startPoint y: 235, endPoint x: 684, endPoint y: 236, distance: 68.0
click at [684, 236] on p "Simple and straightforward. Use your private API key in the X-API-Key header." at bounding box center [562, 236] width 589 height 19
click at [1158, 24] on div "[DATE] — [DATE]" at bounding box center [1201, 27] width 87 height 16
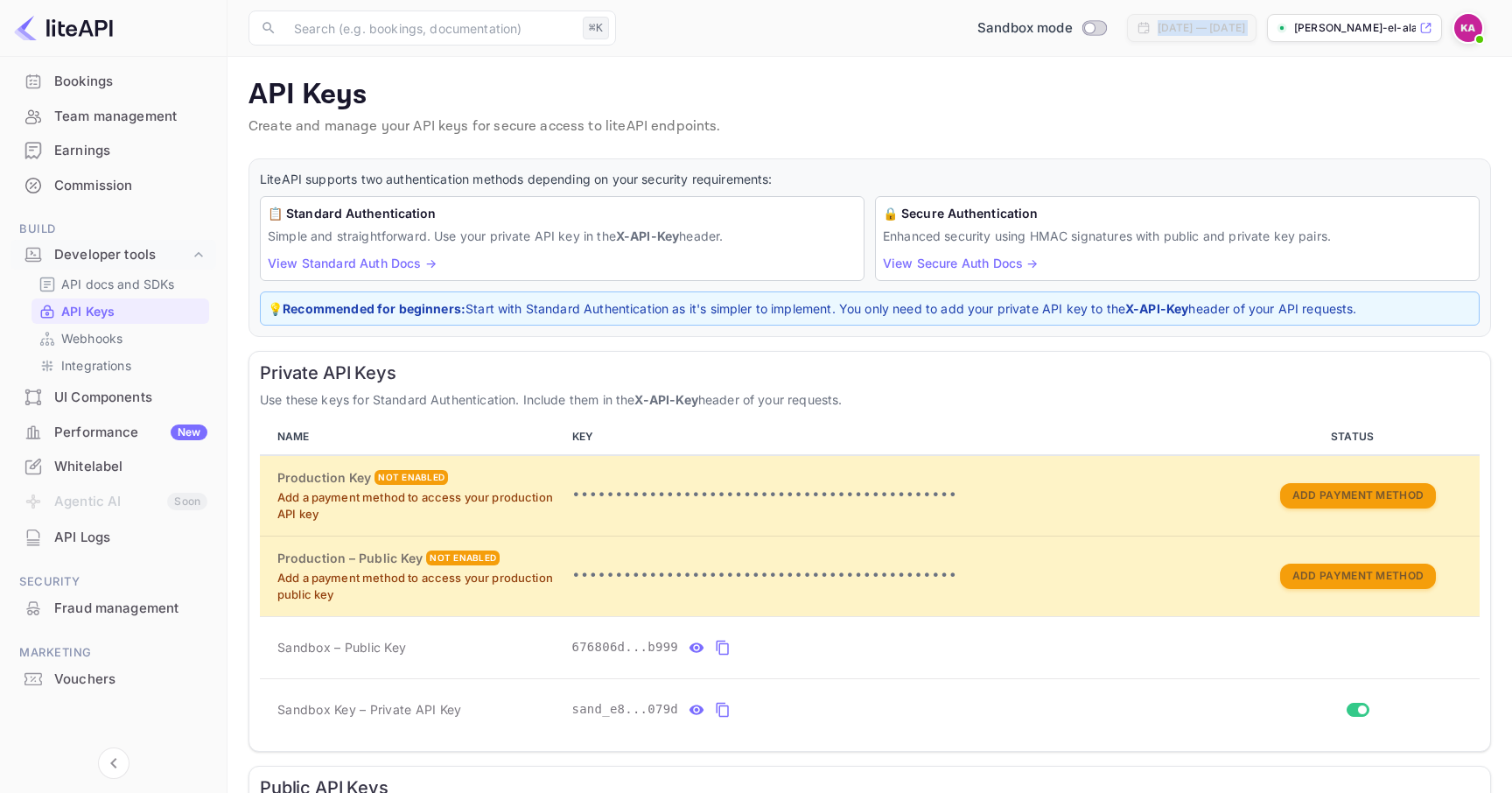
click at [1158, 24] on div "[DATE] — [DATE]" at bounding box center [1201, 27] width 87 height 16
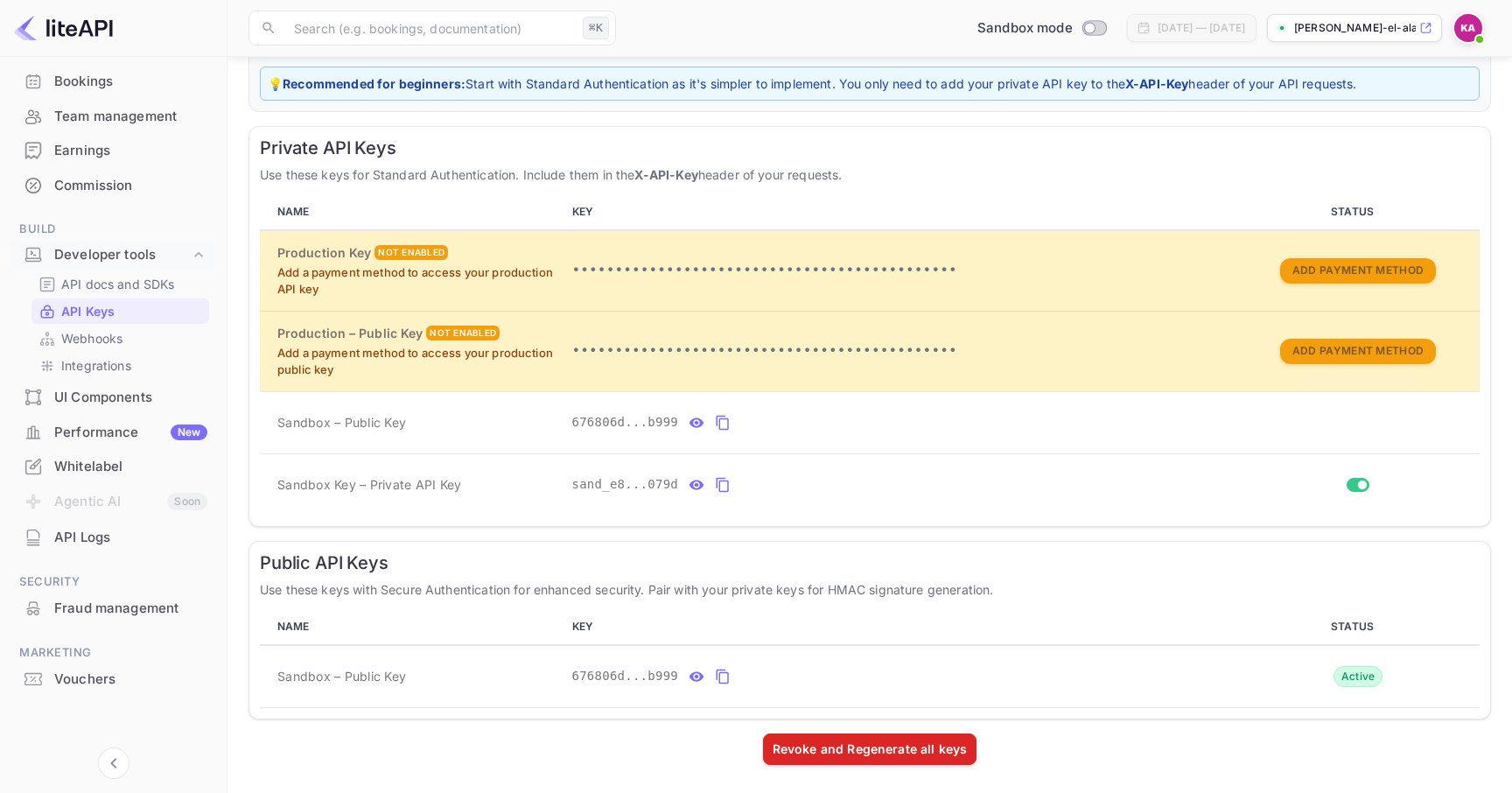
click at [347, 564] on h6 "Public API Keys" at bounding box center [870, 563] width 1220 height 21
click at [364, 675] on span "Sandbox – Public Key" at bounding box center [341, 676] width 129 height 19
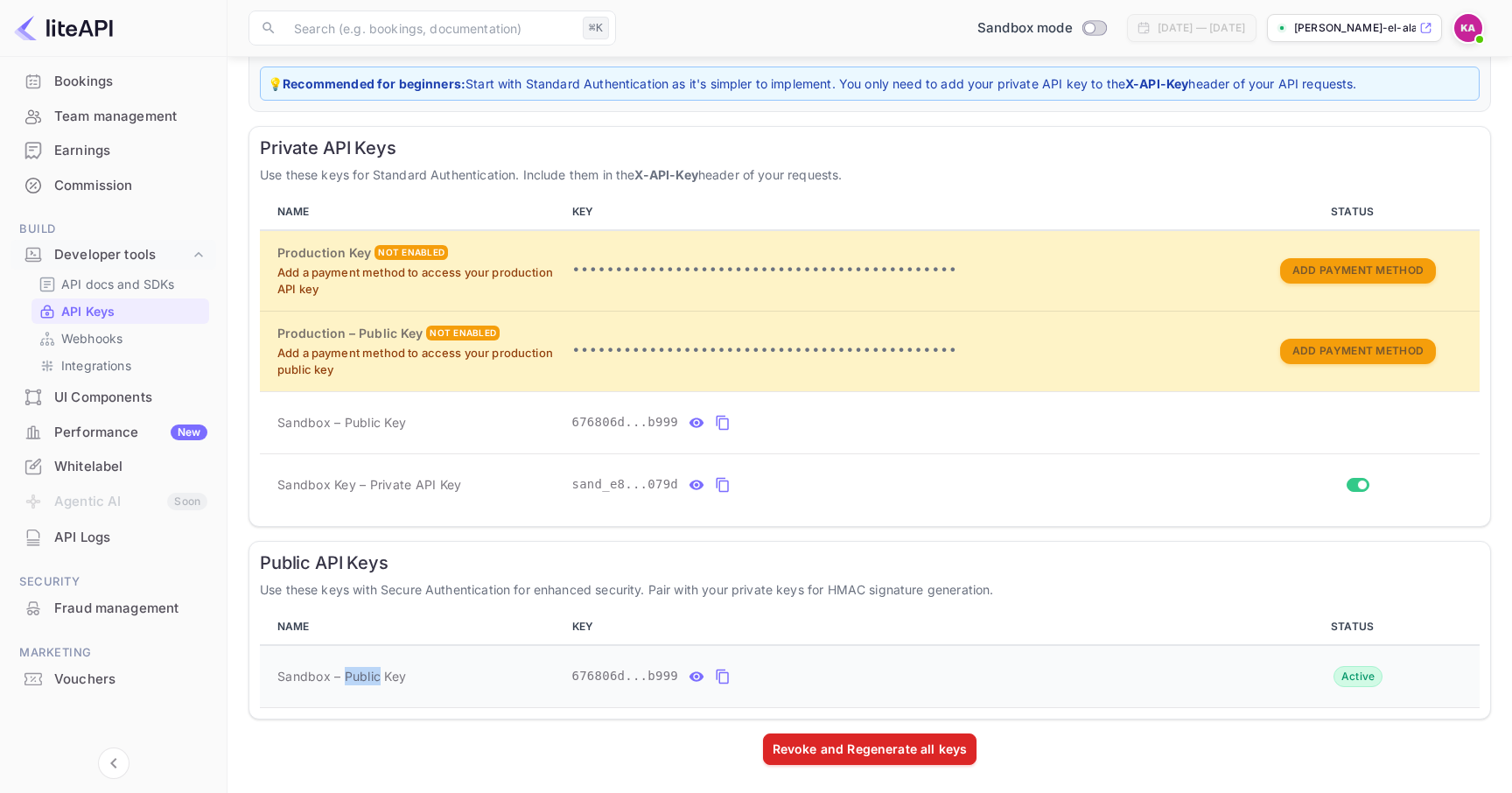
click at [364, 675] on span "Sandbox – Public Key" at bounding box center [341, 676] width 129 height 19
click at [381, 428] on span "Sandbox – Public Key" at bounding box center [341, 423] width 129 height 19
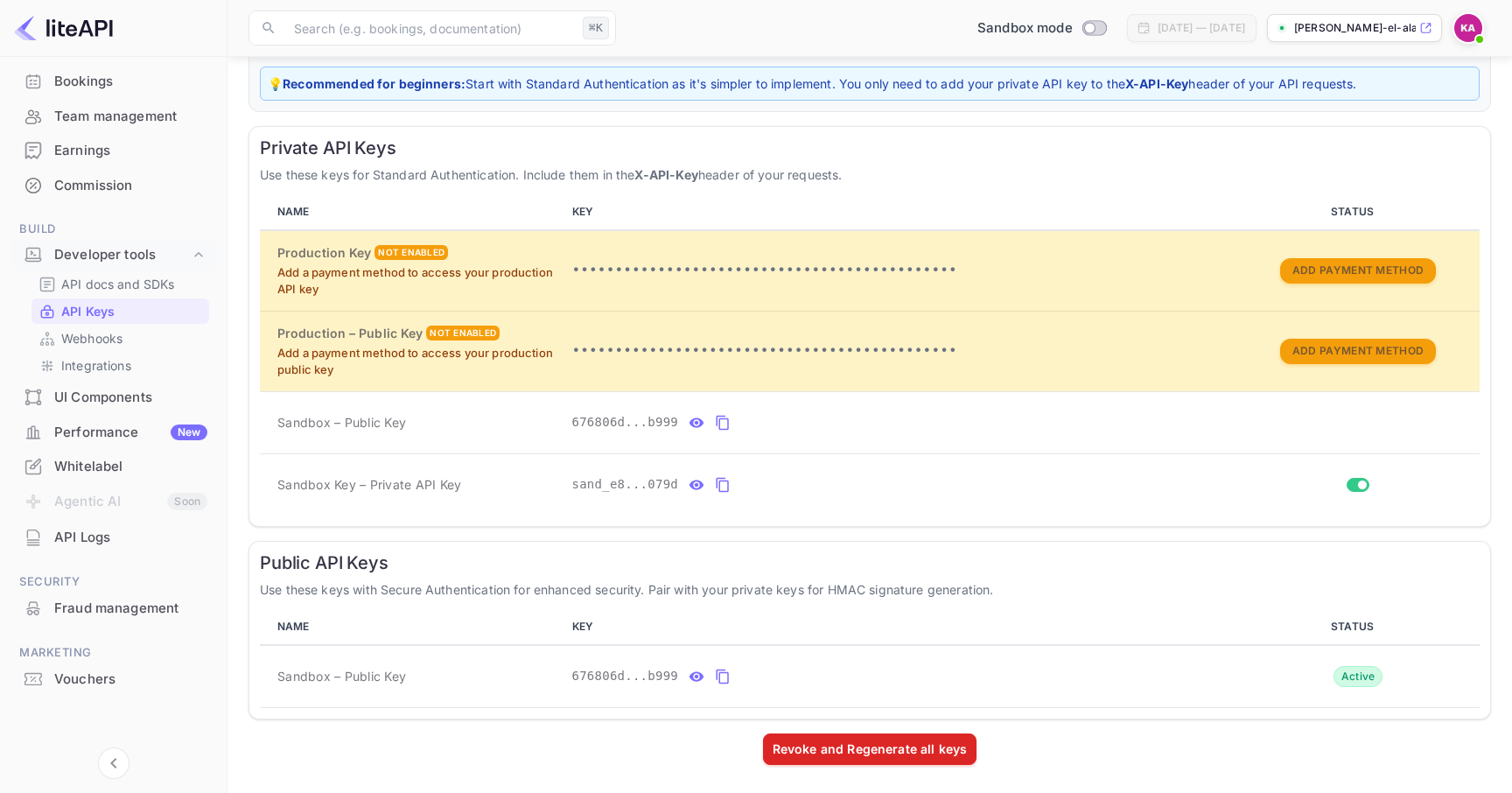
click at [460, 570] on h6 "Public API Keys" at bounding box center [870, 563] width 1220 height 21
click at [364, 432] on td "Sandbox – Public Key" at bounding box center [412, 423] width 305 height 62
click at [403, 432] on td "Sandbox – Public Key" at bounding box center [412, 423] width 305 height 62
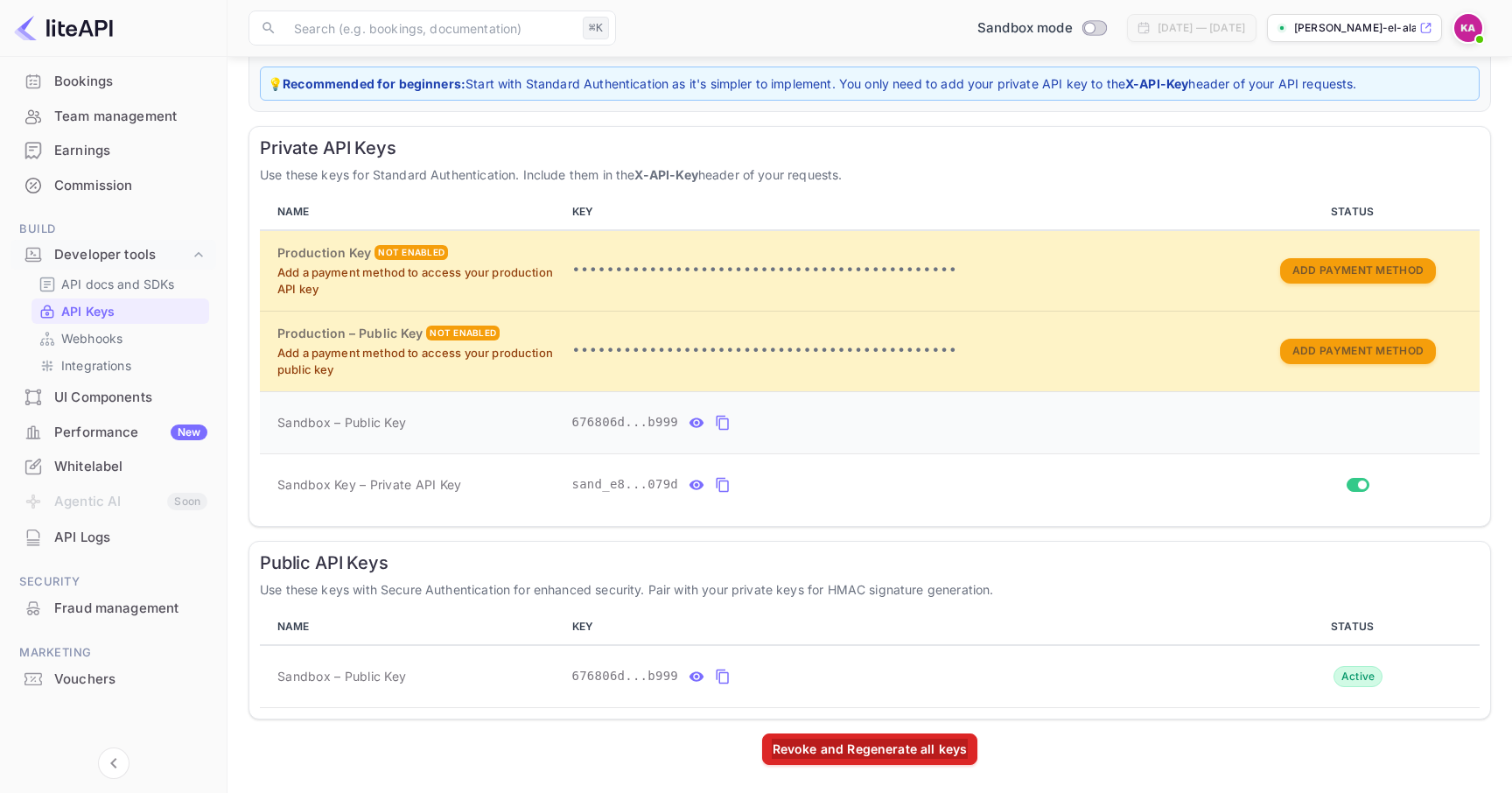
click at [403, 432] on td "Sandbox – Public Key" at bounding box center [412, 423] width 305 height 62
click at [587, 418] on span "676806d...b999" at bounding box center [626, 423] width 107 height 19
click at [626, 667] on span "676806d...b999" at bounding box center [626, 676] width 107 height 19
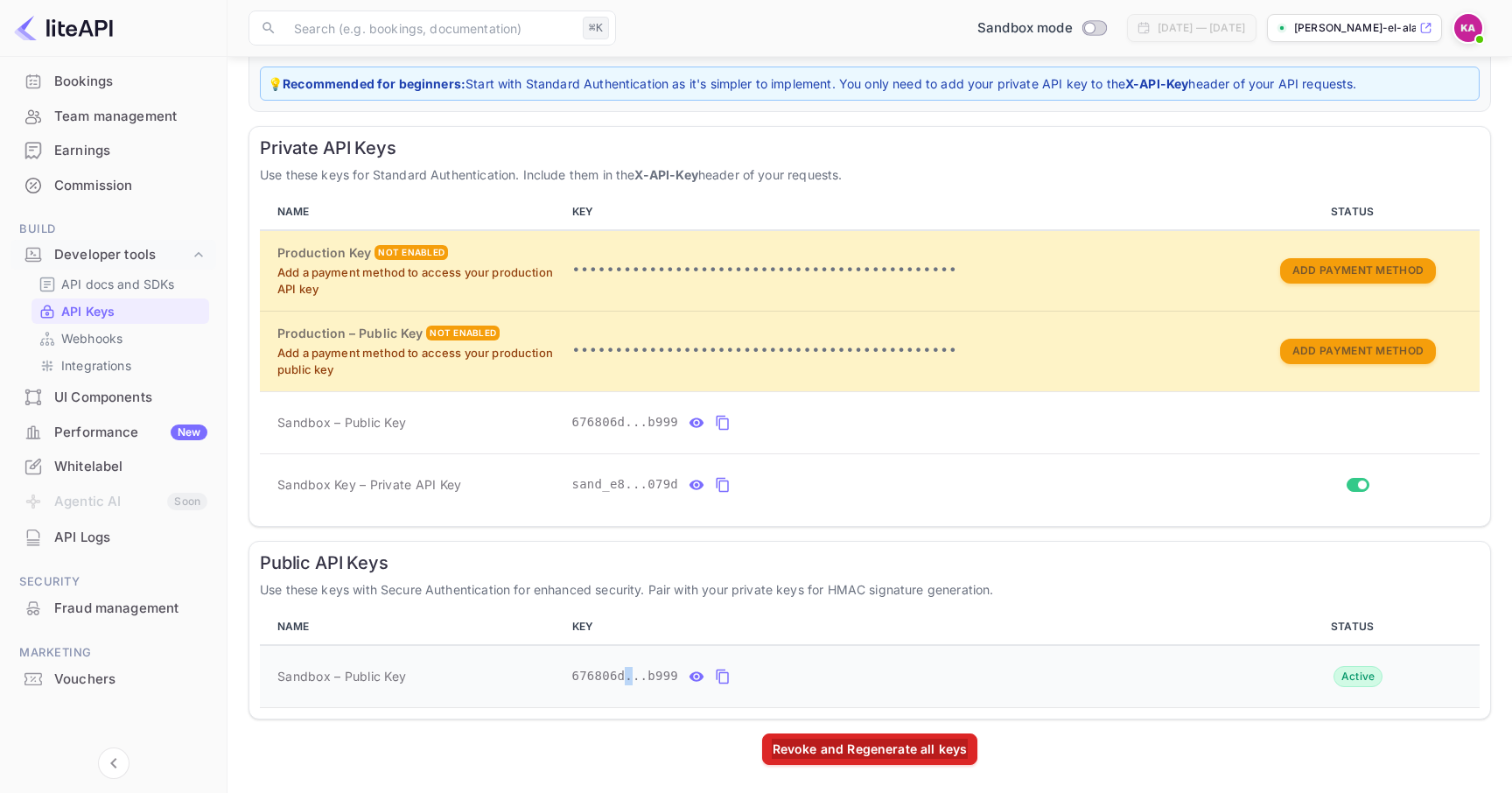
click at [626, 667] on span "676806d...b999" at bounding box center [626, 676] width 107 height 19
click at [346, 415] on span "Sandbox – Public Key" at bounding box center [341, 423] width 129 height 19
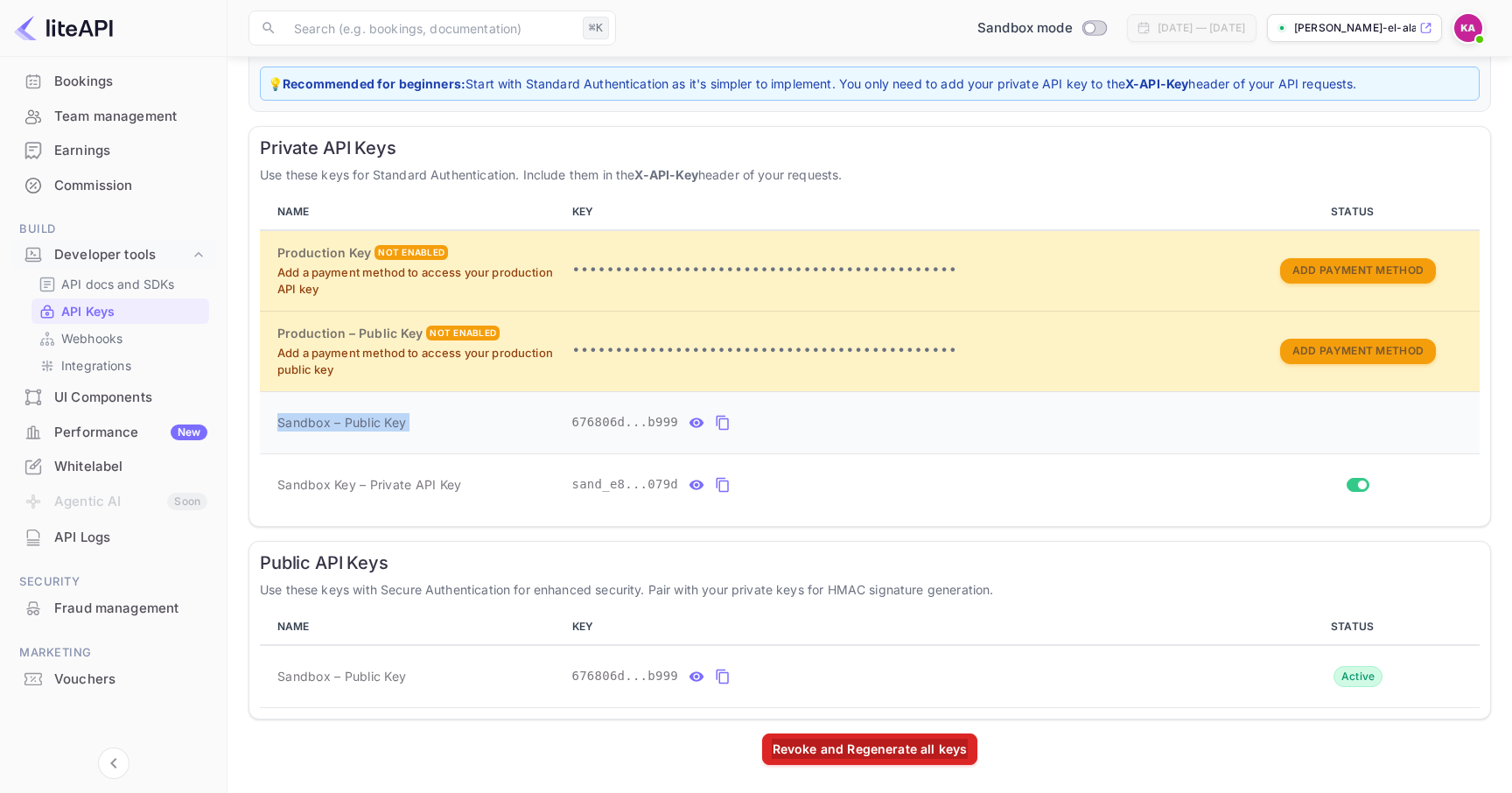
click at [404, 424] on span "Sandbox – Public Key" at bounding box center [341, 423] width 129 height 19
drag, startPoint x: 428, startPoint y: 424, endPoint x: 348, endPoint y: 426, distance: 80.0
click at [348, 426] on div "Sandbox – Public Key" at bounding box center [417, 423] width 281 height 19
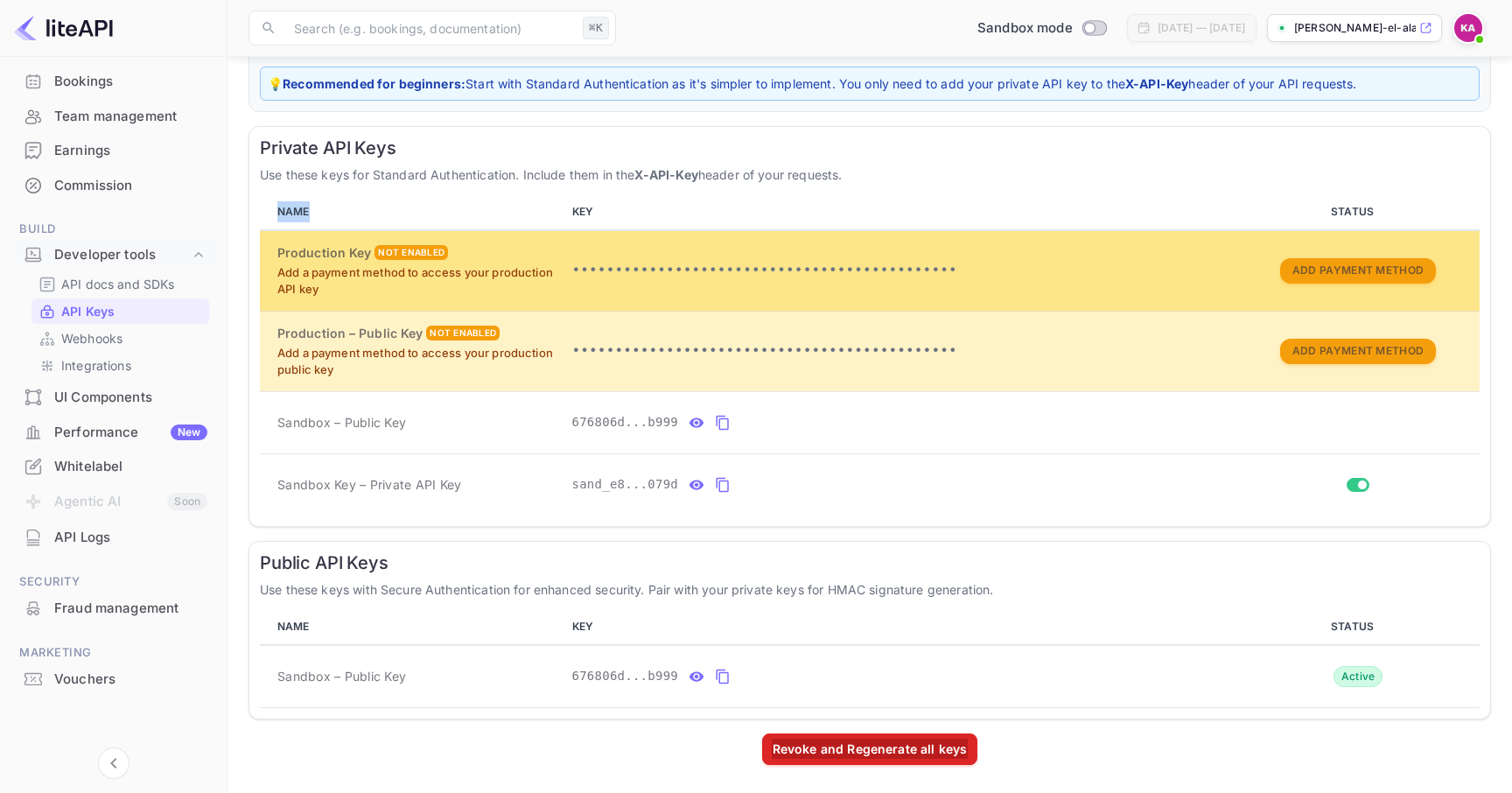
drag, startPoint x: 345, startPoint y: 197, endPoint x: 393, endPoint y: 289, distance: 103.8
click at [355, 219] on th "NAME" at bounding box center [412, 212] width 305 height 36
click at [337, 257] on h6 "Production Key" at bounding box center [324, 253] width 94 height 20
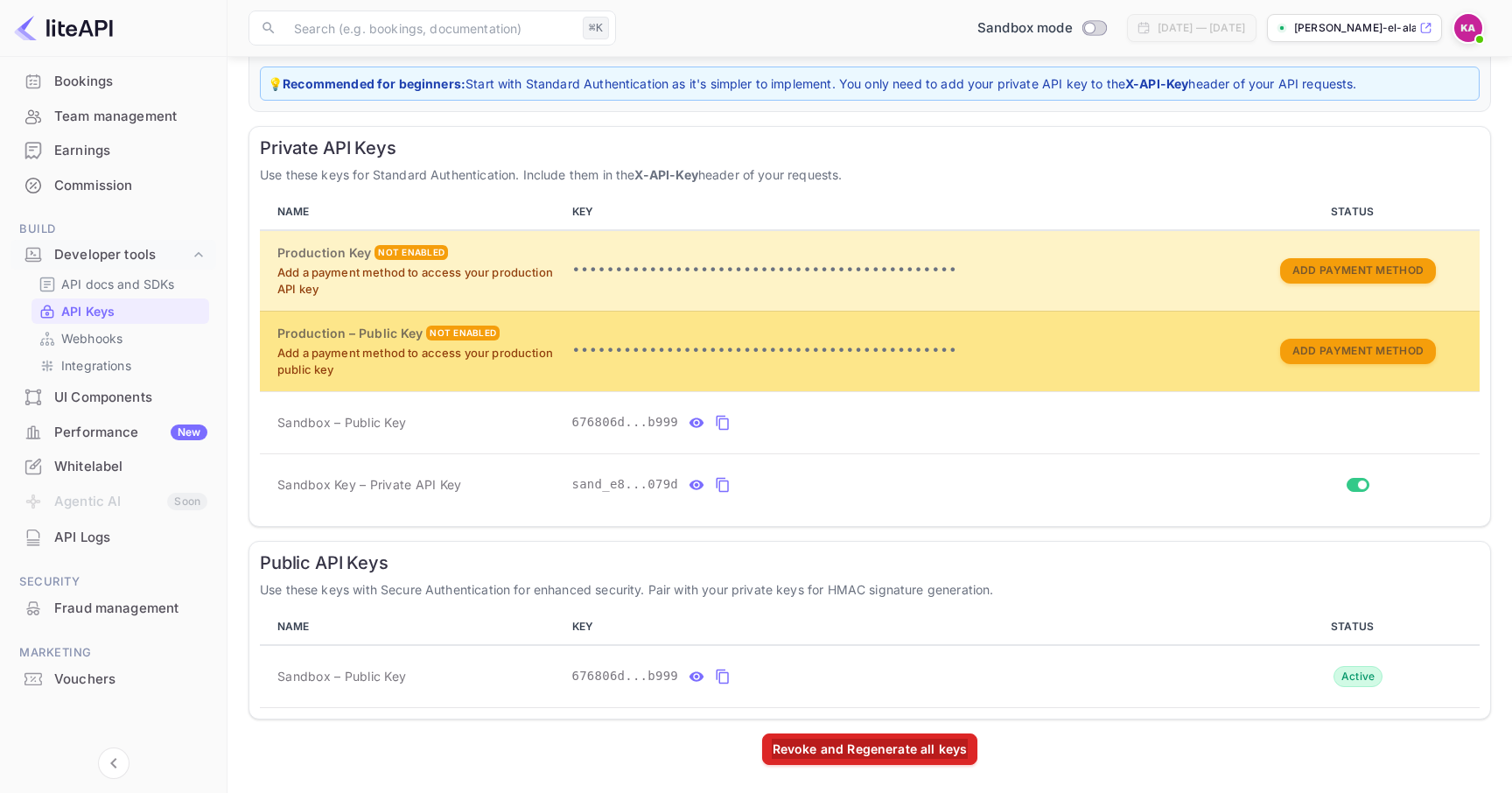
click at [372, 325] on h6 "Production – Public Key" at bounding box center [349, 334] width 146 height 20
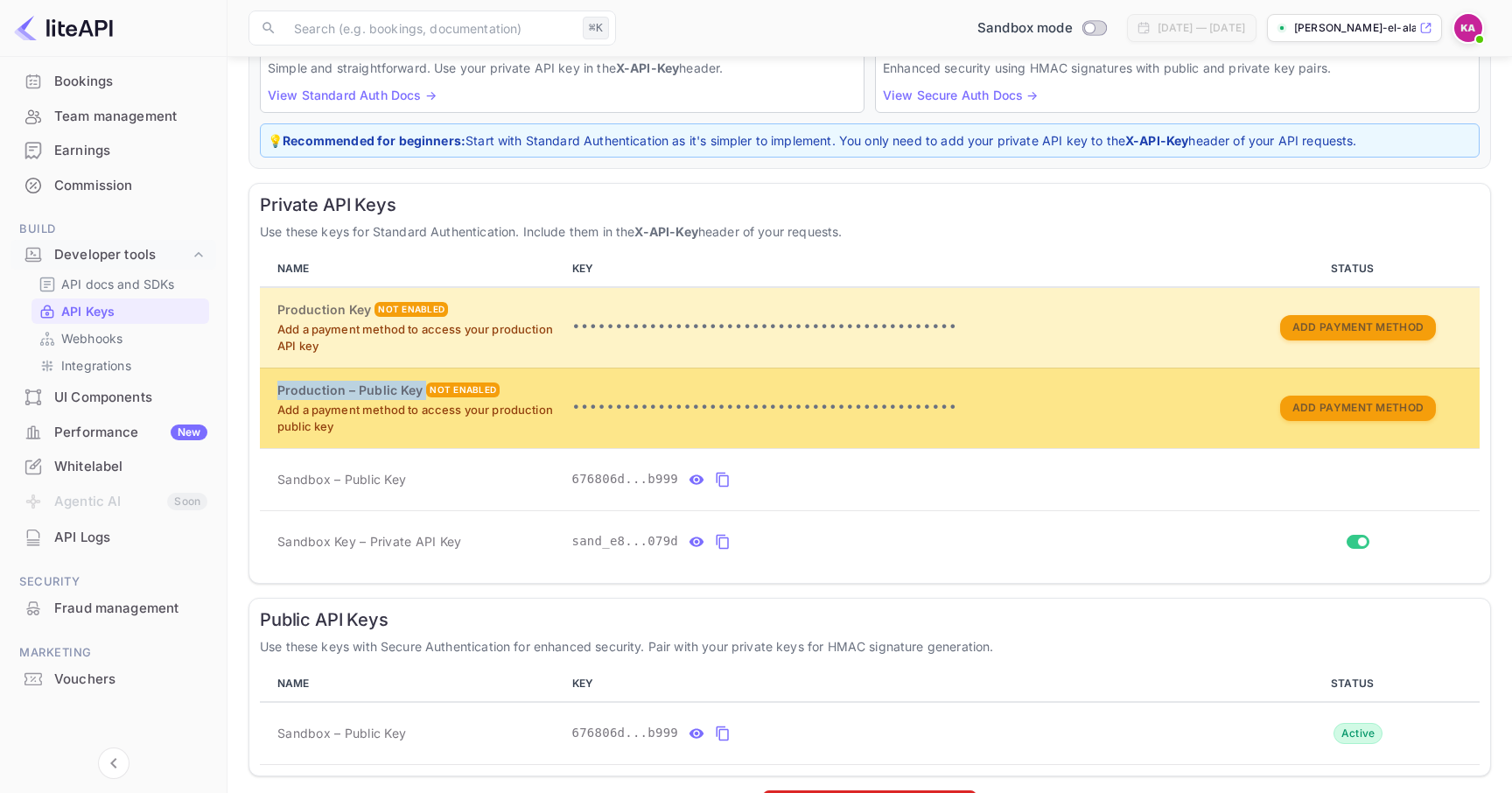
scroll to position [166, 0]
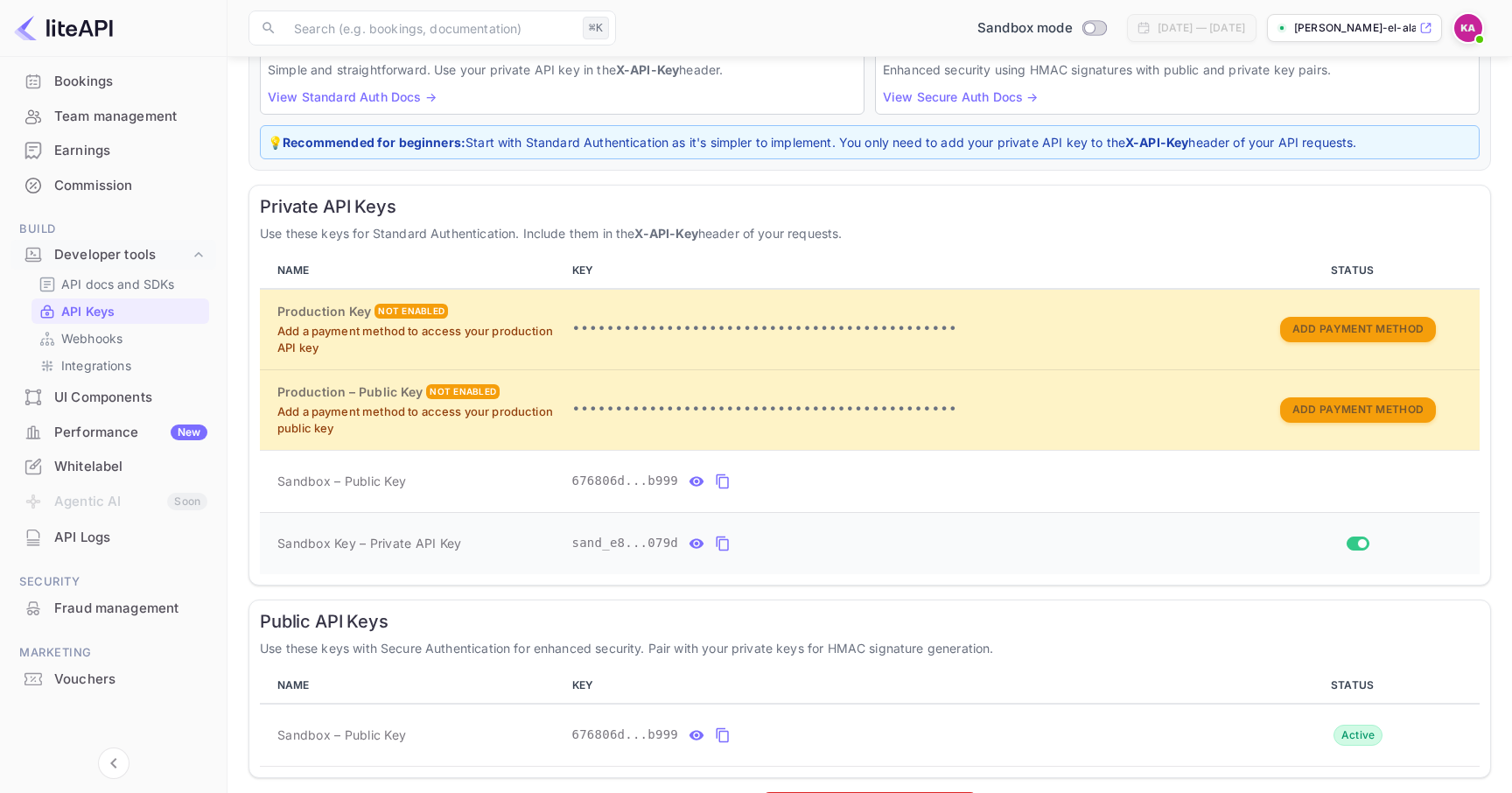
click at [440, 550] on td "Sandbox Key – Private API Key" at bounding box center [412, 543] width 305 height 62
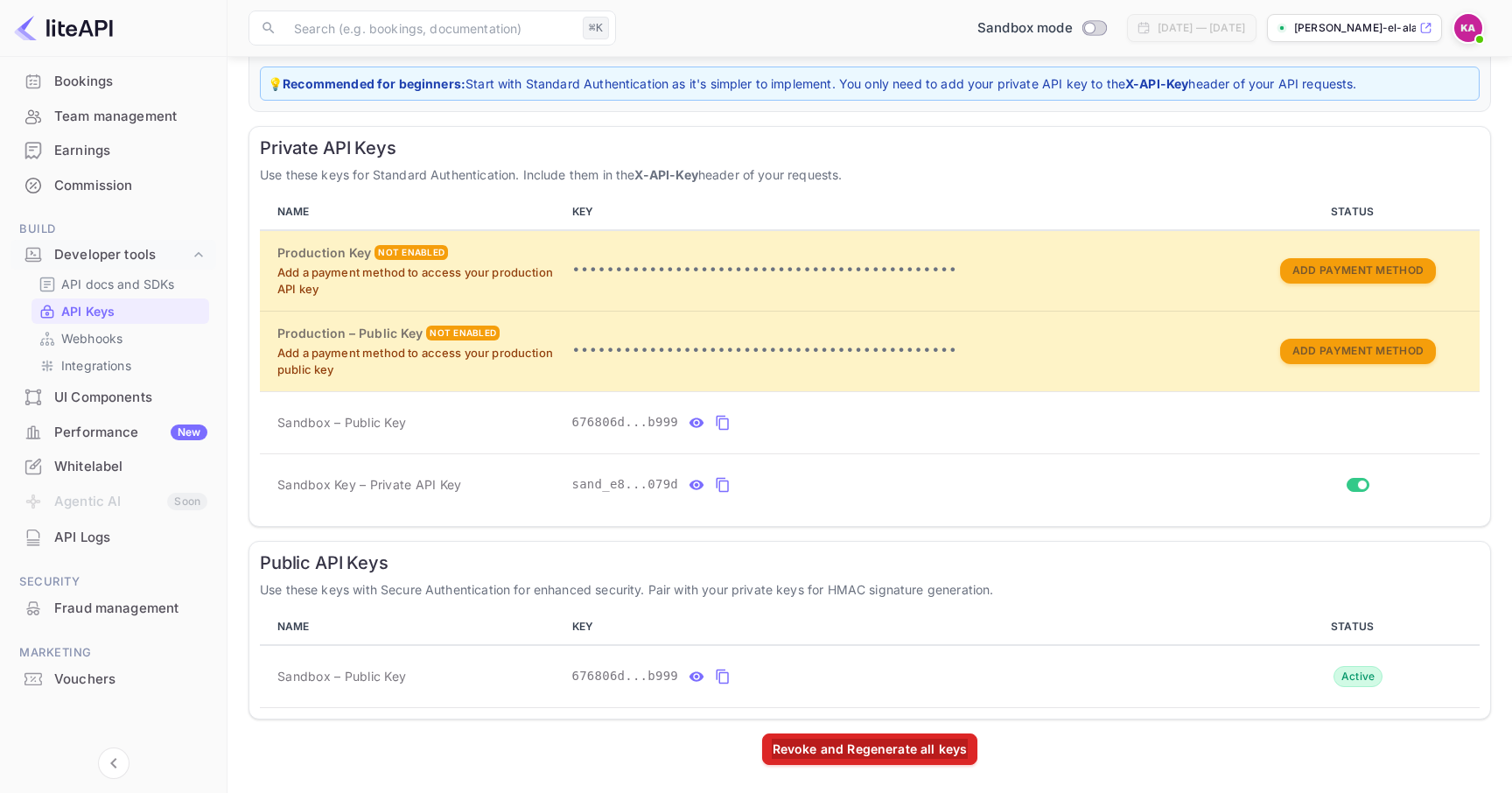
click at [328, 161] on div "Private API Keys Use these keys for Standard Authentication. Include them in th…" at bounding box center [870, 326] width 1242 height 401
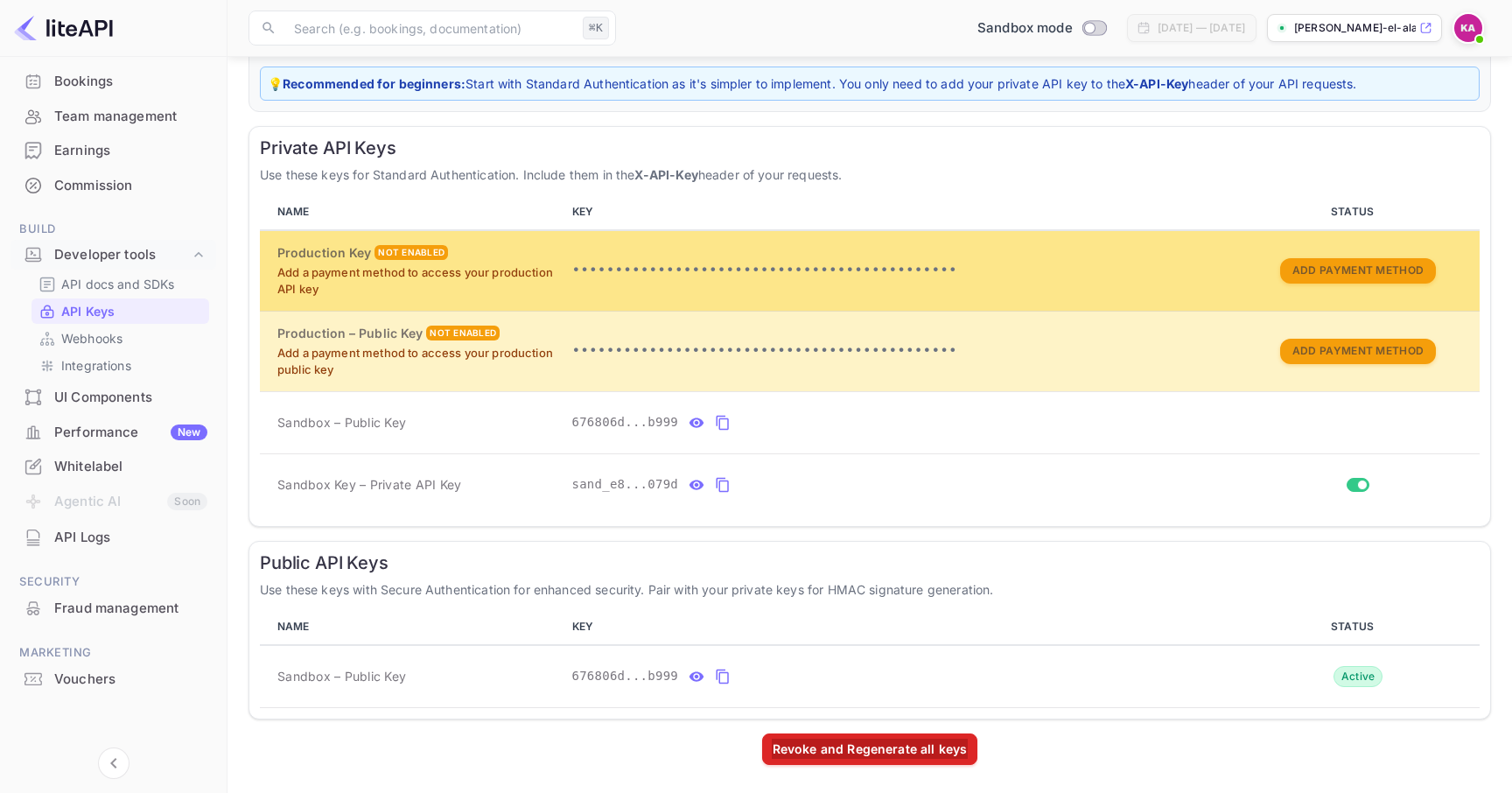
click at [326, 248] on h6 "Production Key" at bounding box center [324, 253] width 94 height 20
click at [359, 255] on h6 "Production Key" at bounding box center [324, 253] width 94 height 20
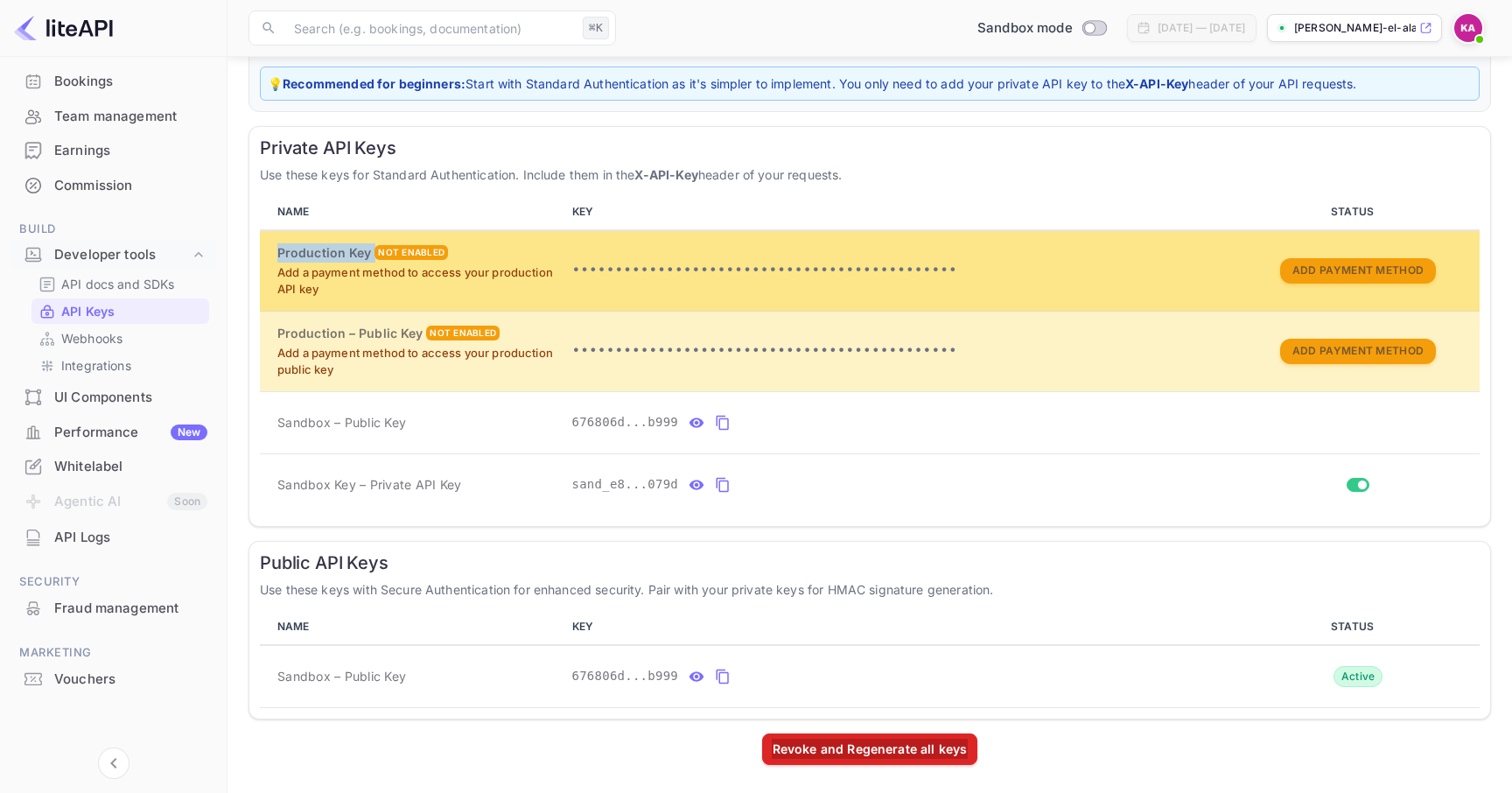
click at [359, 254] on h6 "Production Key" at bounding box center [324, 253] width 94 height 20
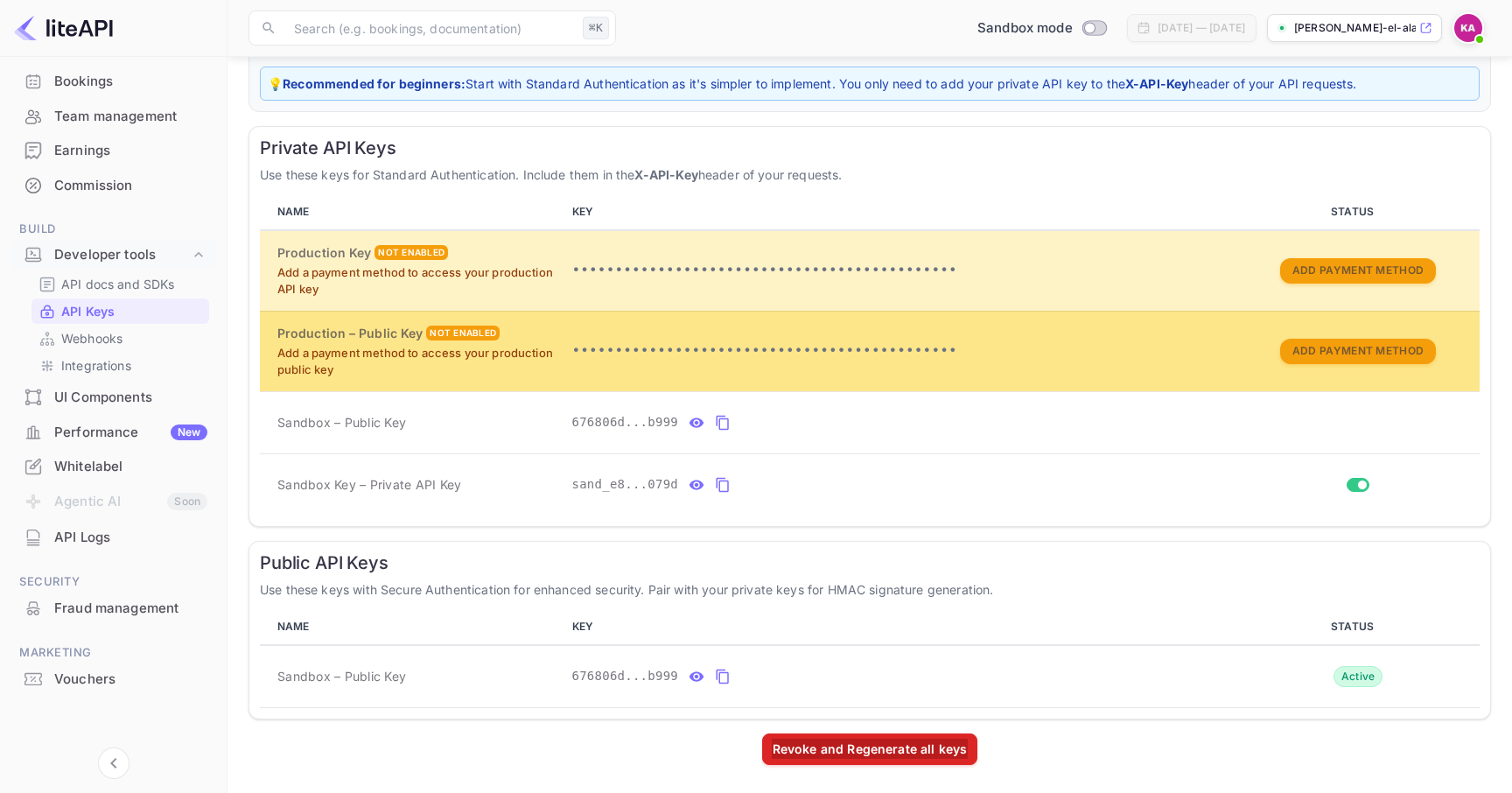
click at [393, 335] on h6 "Production – Public Key" at bounding box center [349, 334] width 146 height 20
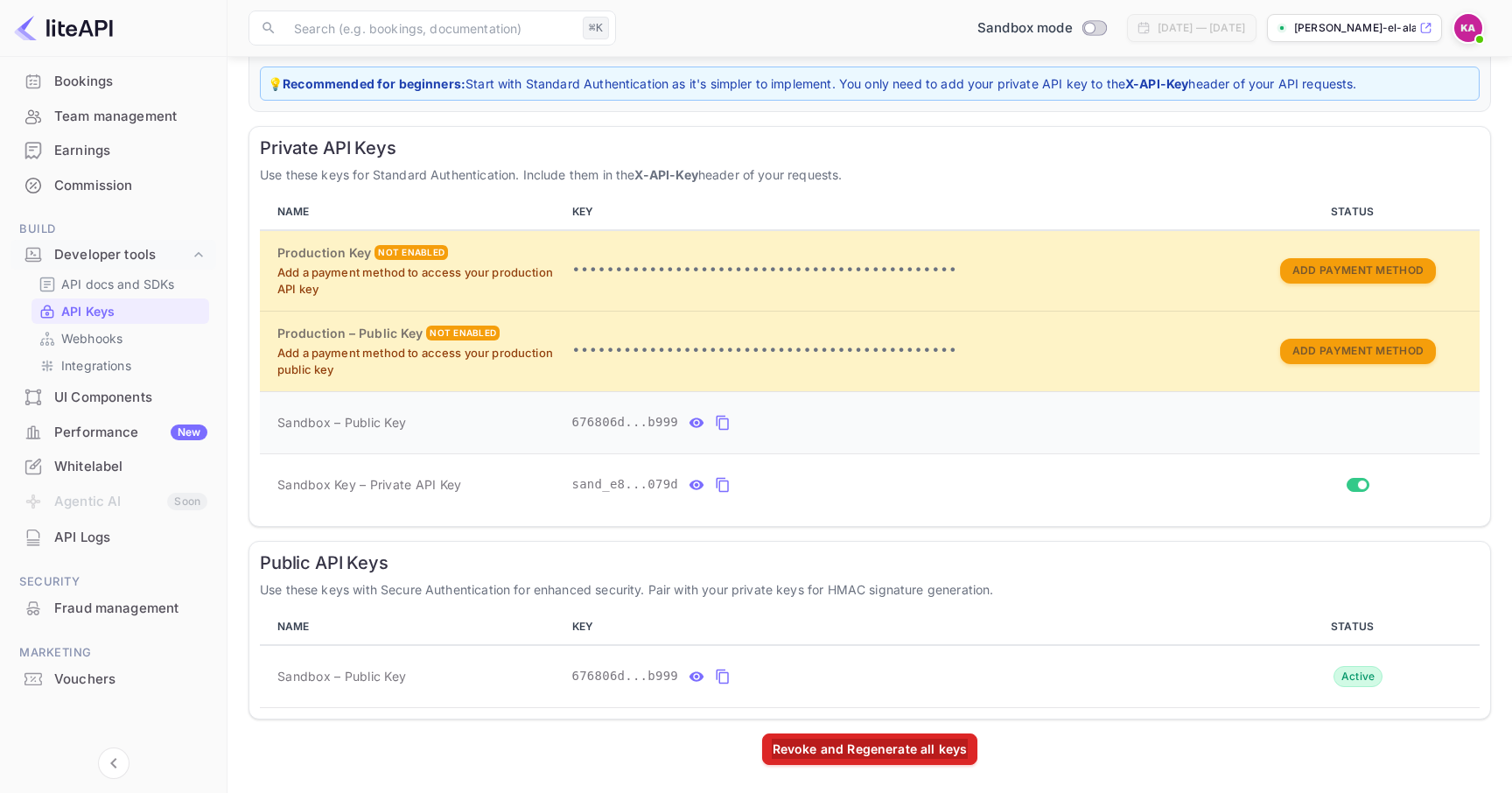
click at [376, 423] on span "Sandbox – Public Key" at bounding box center [341, 423] width 129 height 19
click at [413, 431] on div "Sandbox – Public Key" at bounding box center [417, 423] width 281 height 19
click at [387, 431] on span "Sandbox – Public Key" at bounding box center [341, 423] width 129 height 19
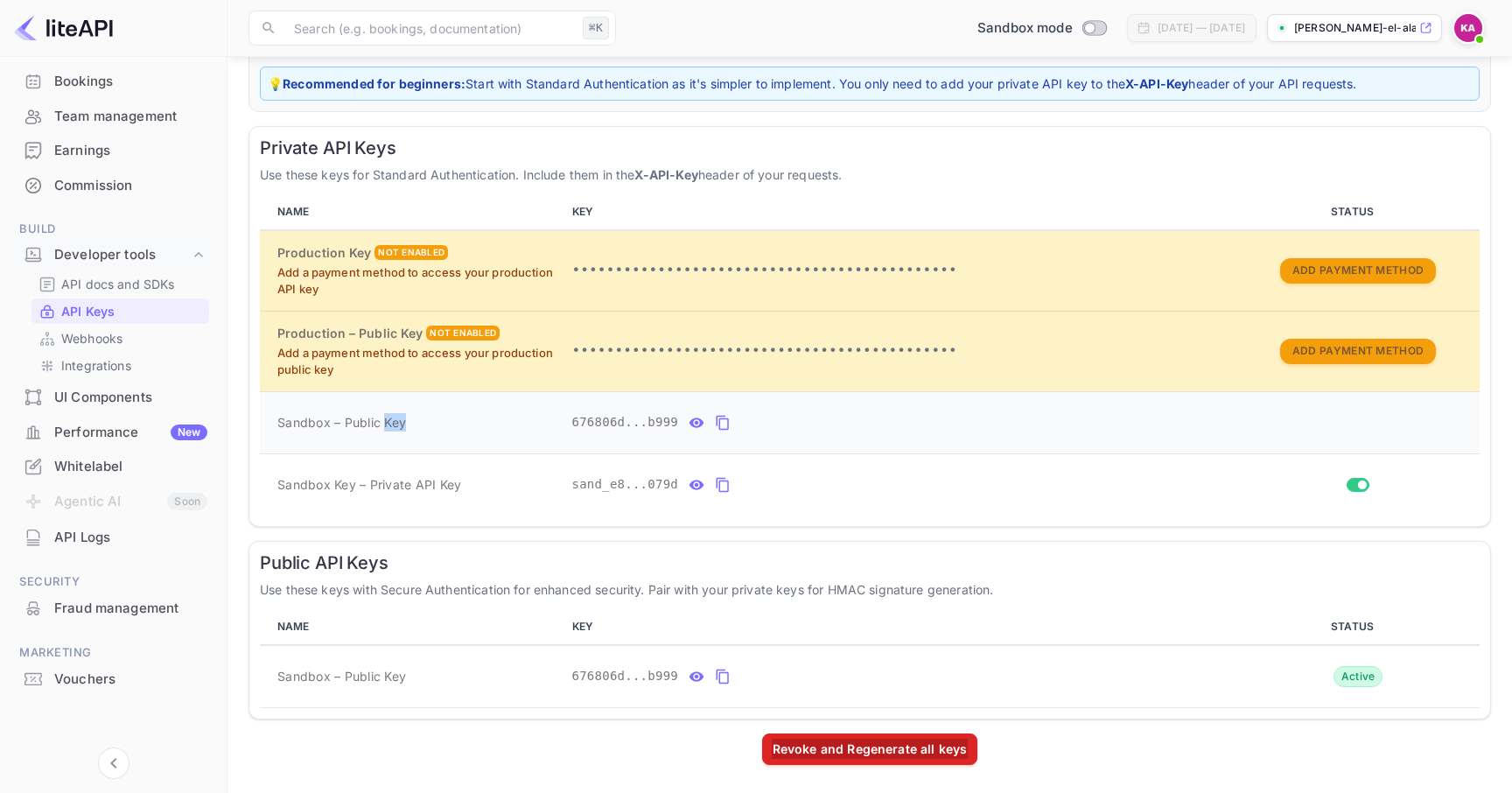
click at [387, 431] on span "Sandbox – Public Key" at bounding box center [341, 423] width 129 height 19
click at [373, 671] on span "Sandbox – Public Key" at bounding box center [341, 676] width 129 height 19
